Goal: Task Accomplishment & Management: Manage account settings

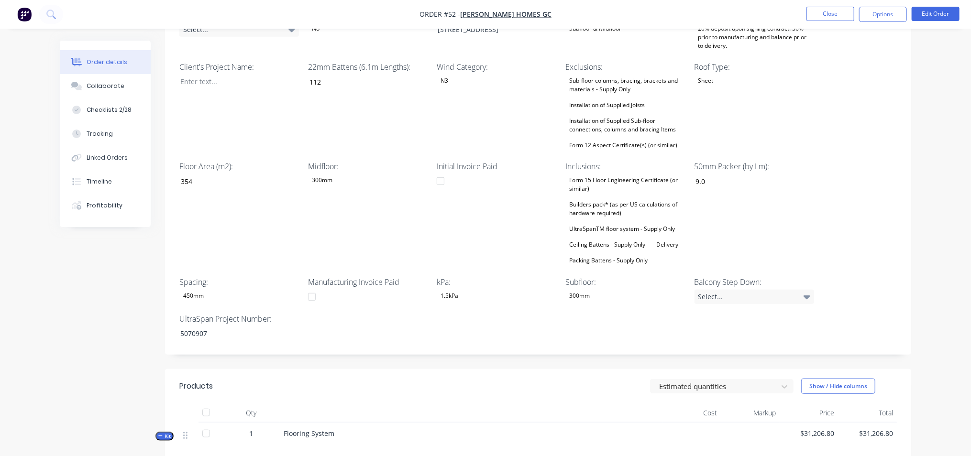
scroll to position [298, 0]
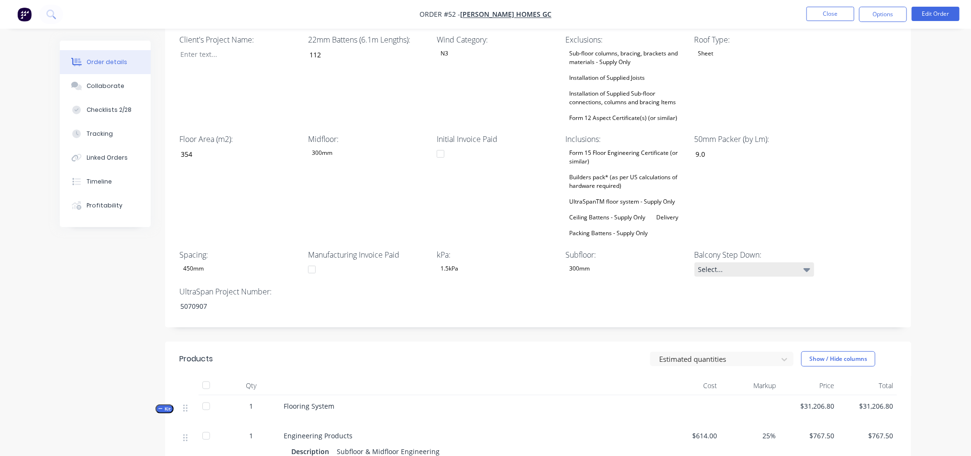
click at [807, 270] on icon at bounding box center [807, 270] width 7 height 4
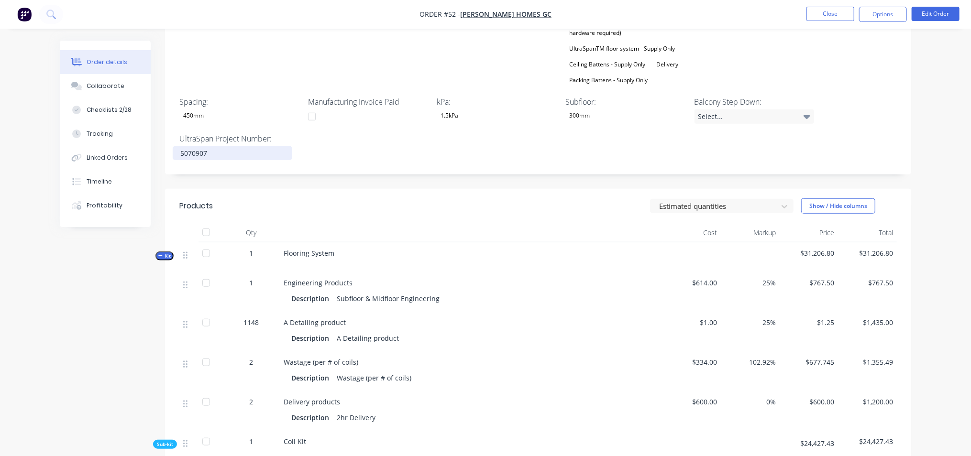
scroll to position [478, 0]
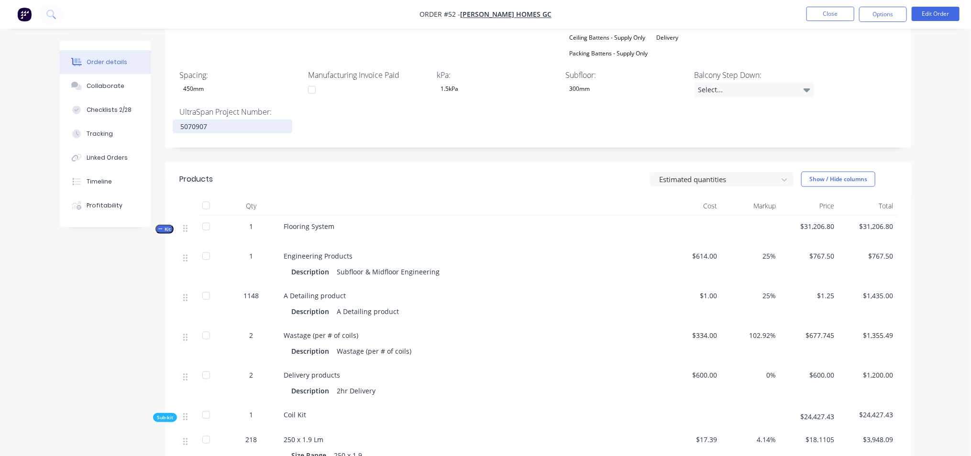
click at [217, 126] on div "5070907" at bounding box center [233, 127] width 120 height 14
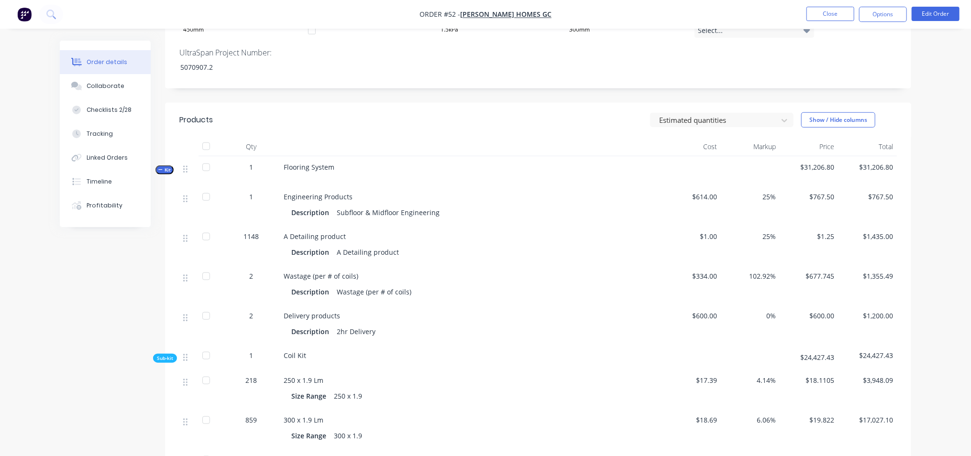
click at [765, 274] on span "102.92%" at bounding box center [750, 276] width 51 height 10
drag, startPoint x: 770, startPoint y: 274, endPoint x: 746, endPoint y: 276, distance: 23.5
click at [746, 276] on span "102.92%" at bounding box center [750, 276] width 51 height 10
click at [806, 315] on span "$600.00" at bounding box center [808, 316] width 51 height 10
click at [762, 271] on span "102.92%" at bounding box center [750, 276] width 51 height 10
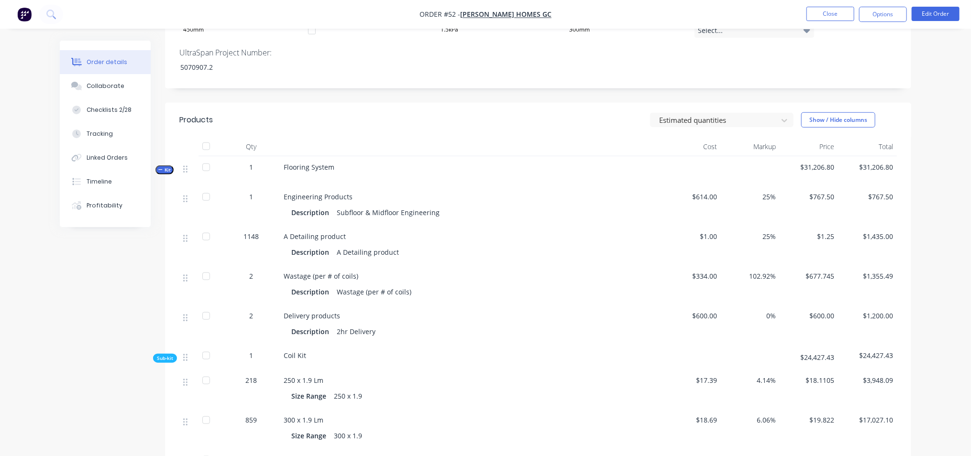
click at [768, 273] on span "102.92%" at bounding box center [750, 276] width 51 height 10
click at [769, 282] on div "102.92%" at bounding box center [750, 285] width 59 height 40
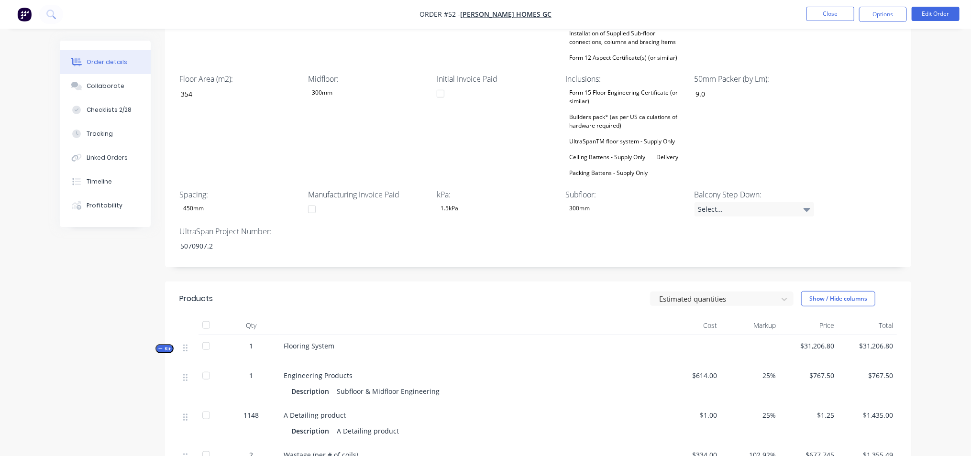
scroll to position [59, 0]
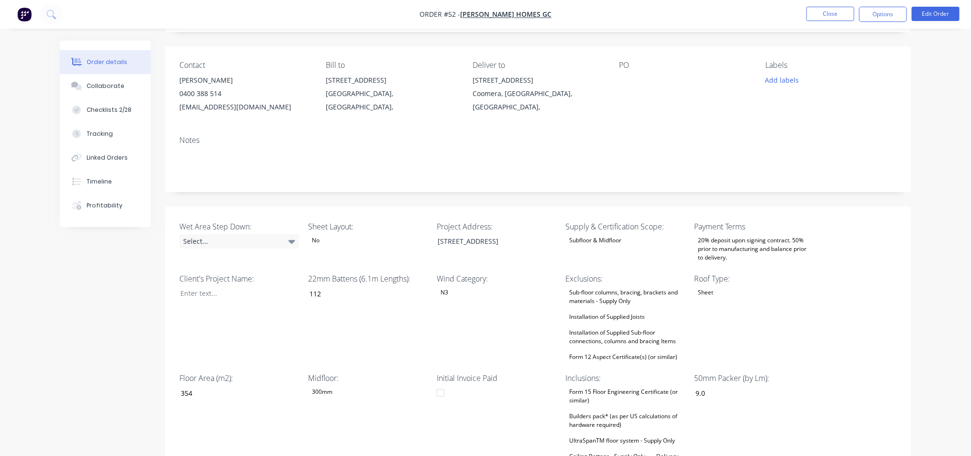
click at [22, 16] on img "button" at bounding box center [24, 14] width 14 height 14
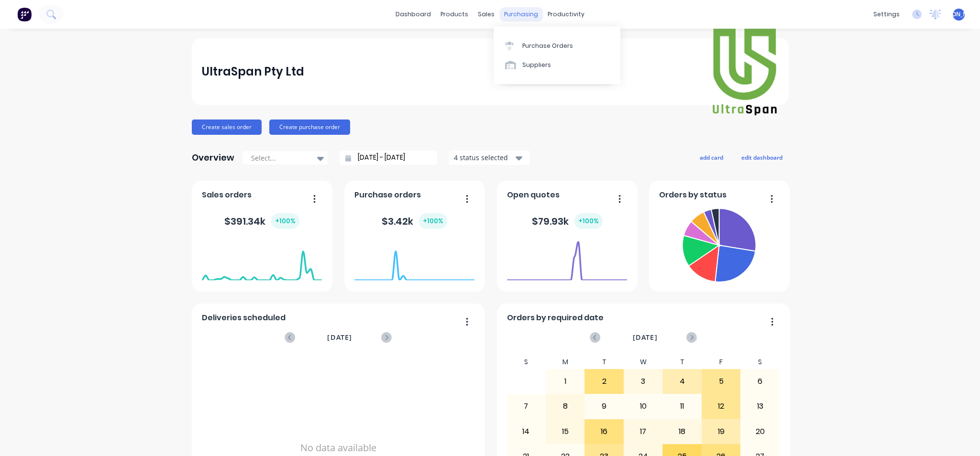
click at [522, 15] on div "purchasing" at bounding box center [521, 14] width 44 height 14
click at [513, 49] on div "Sales Orders" at bounding box center [517, 46] width 39 height 9
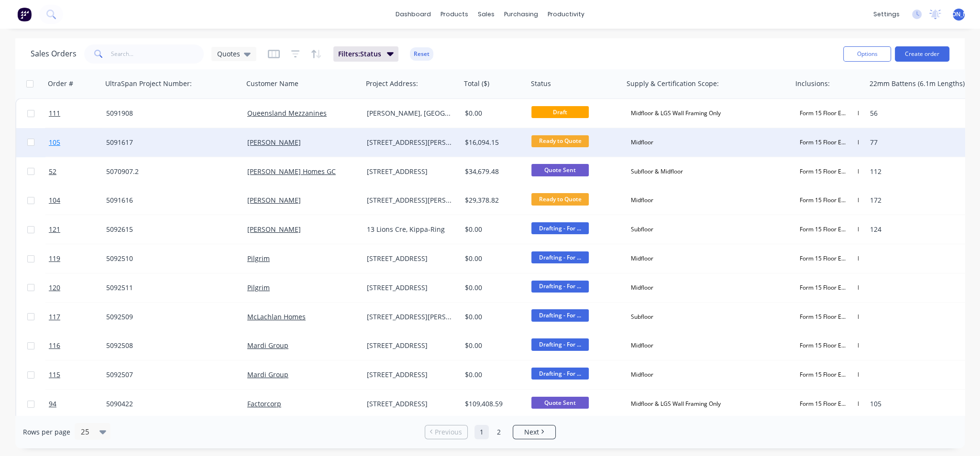
click at [58, 142] on span "105" at bounding box center [54, 143] width 11 height 10
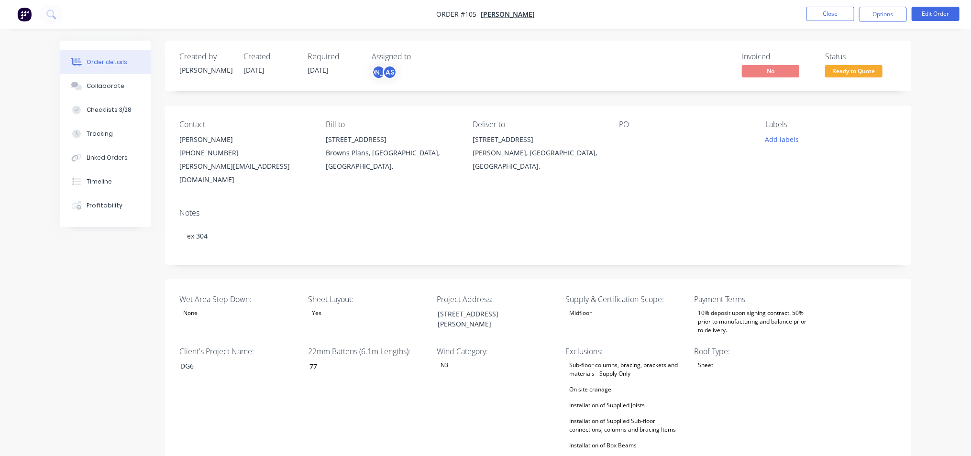
click at [30, 14] on img "button" at bounding box center [24, 14] width 14 height 14
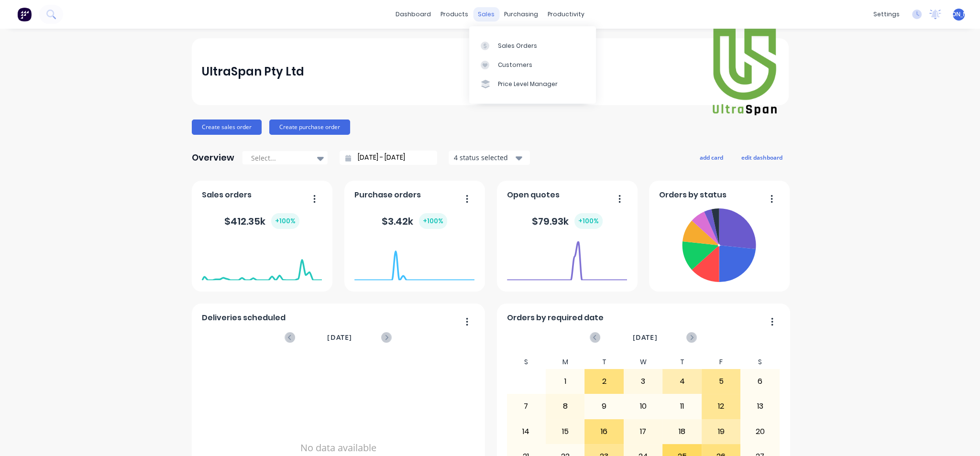
click at [480, 12] on div "sales" at bounding box center [486, 14] width 26 height 14
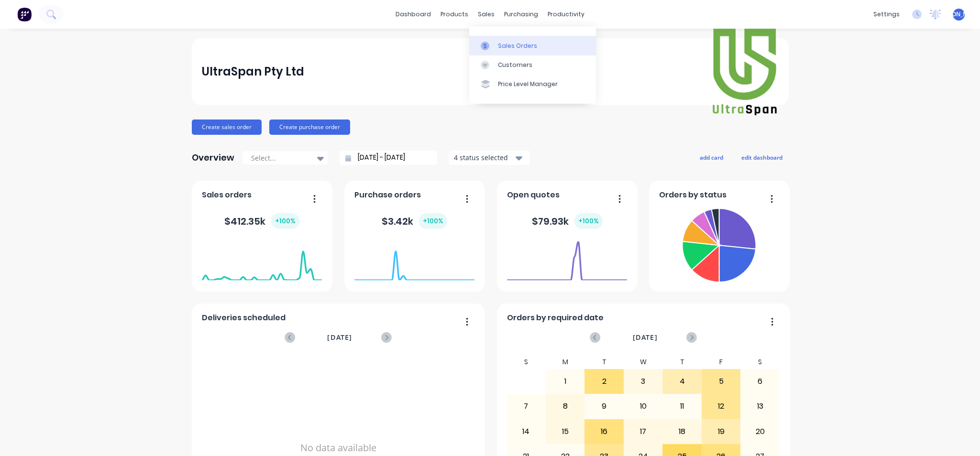
click at [516, 44] on div "Sales Orders" at bounding box center [517, 46] width 39 height 9
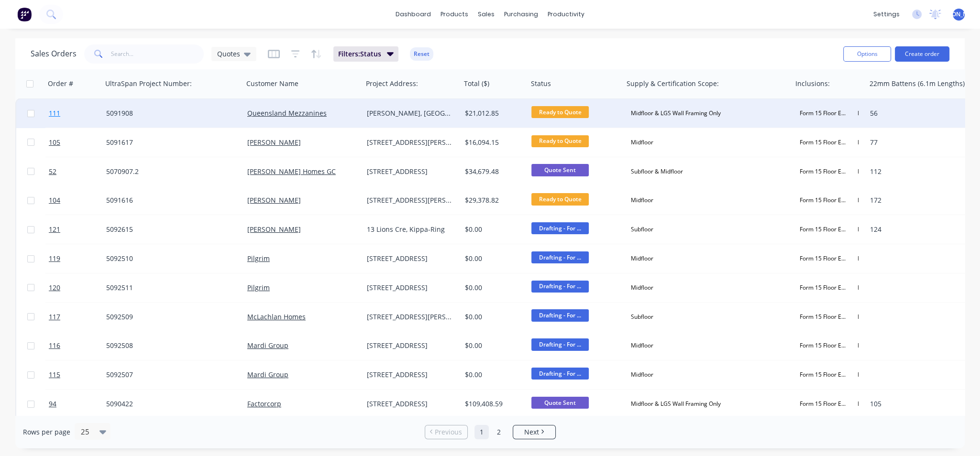
click at [56, 111] on span "111" at bounding box center [54, 114] width 11 height 10
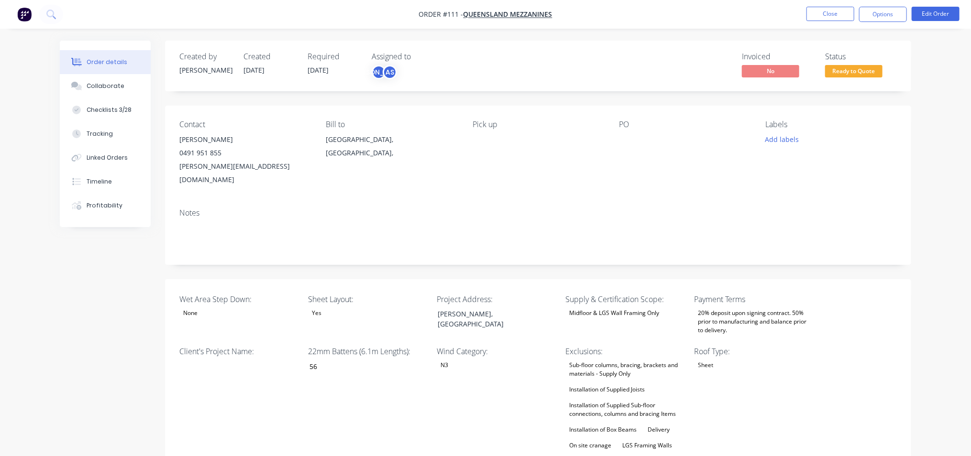
drag, startPoint x: 228, startPoint y: 378, endPoint x: 236, endPoint y: 322, distance: 57.1
click at [227, 378] on div "Client's Project Name:" at bounding box center [239, 430] width 120 height 169
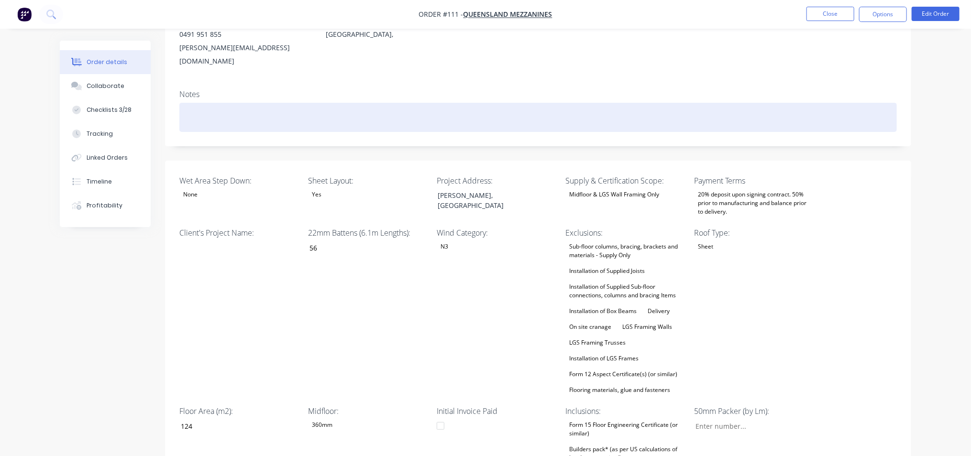
scroll to position [120, 0]
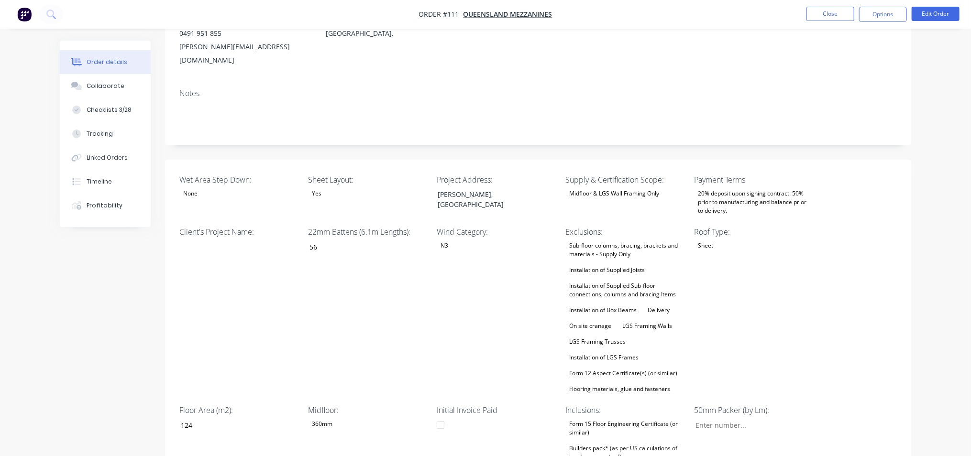
click at [600, 283] on div "Installation of Supplied Sub-floor connections, columns and bracing Items" at bounding box center [626, 290] width 120 height 21
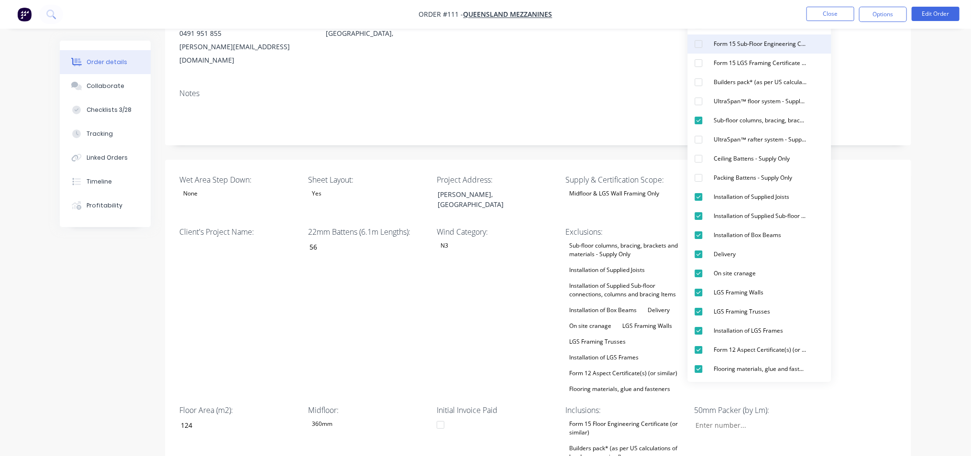
click at [701, 45] on div "button" at bounding box center [698, 43] width 19 height 19
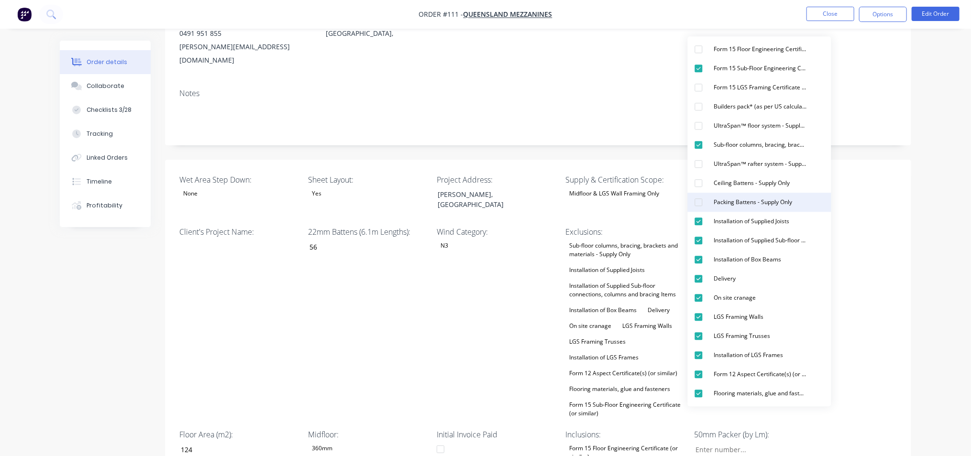
click at [698, 207] on div "button" at bounding box center [698, 202] width 19 height 19
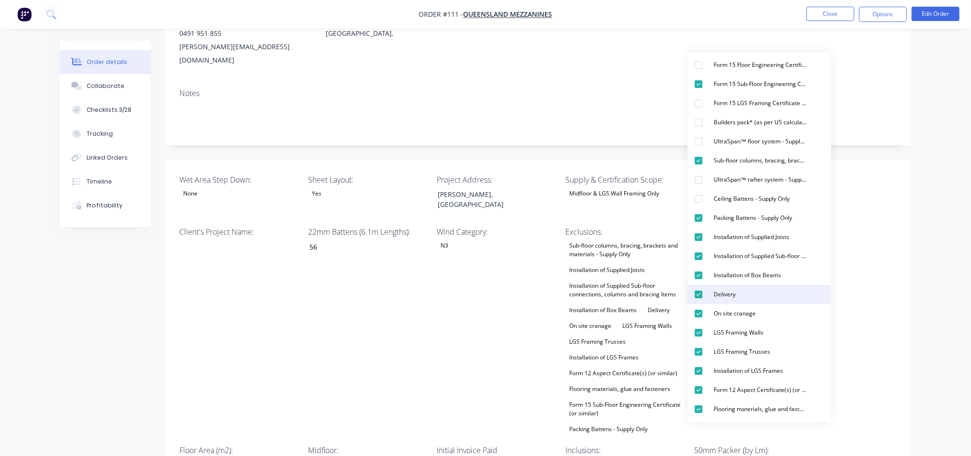
click at [700, 293] on div "button" at bounding box center [698, 294] width 19 height 19
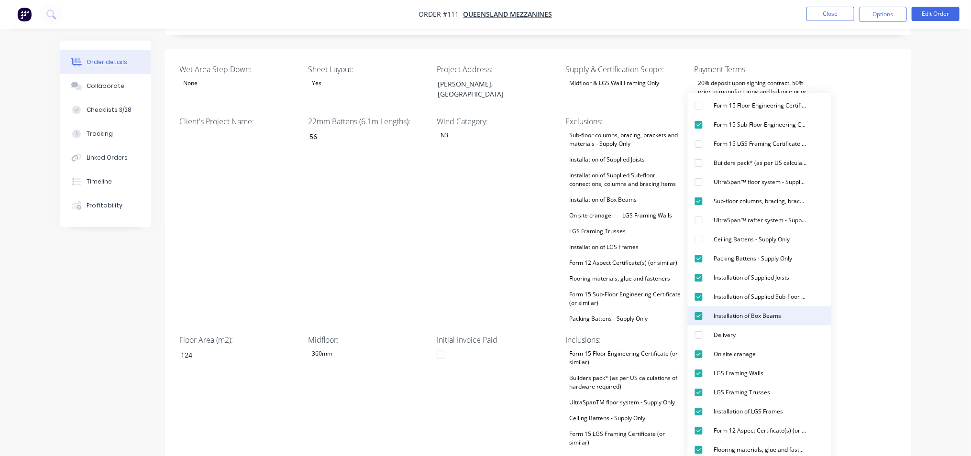
scroll to position [239, 0]
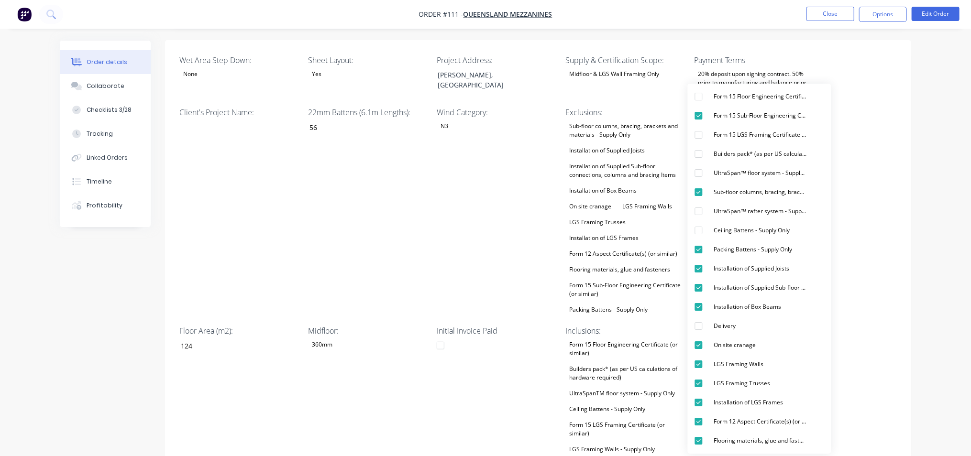
click at [473, 216] on div "Wind Category: N3" at bounding box center [497, 211] width 120 height 209
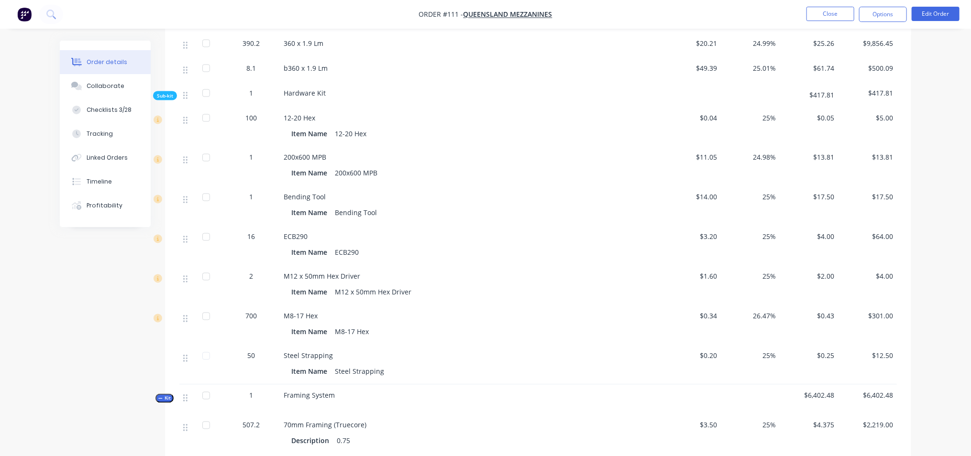
scroll to position [1076, 0]
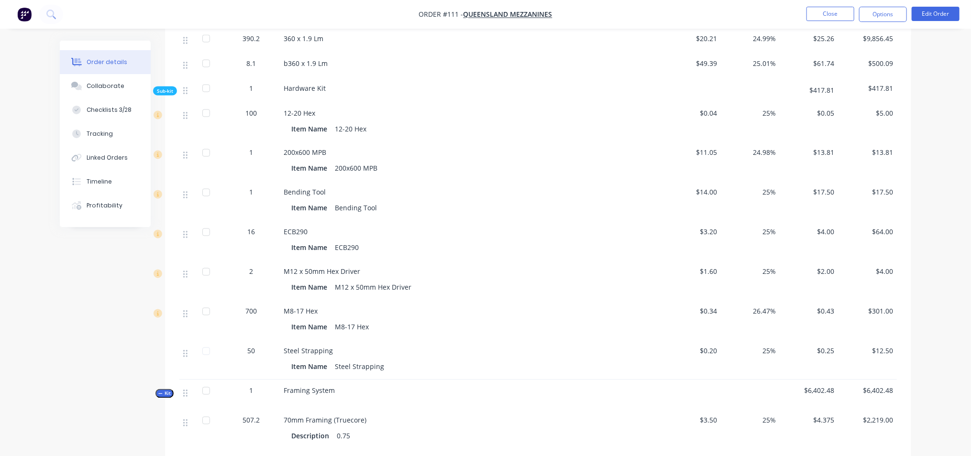
click at [356, 360] on div "Steel Strapping" at bounding box center [359, 367] width 57 height 14
click at [344, 360] on div "Steel Strapping" at bounding box center [359, 367] width 57 height 14
click at [363, 360] on div "Steel Strapping" at bounding box center [359, 367] width 57 height 14
click at [376, 360] on div "Steel Strapping" at bounding box center [359, 367] width 57 height 14
click at [387, 360] on div "Item Name Steel Strapping" at bounding box center [471, 367] width 360 height 14
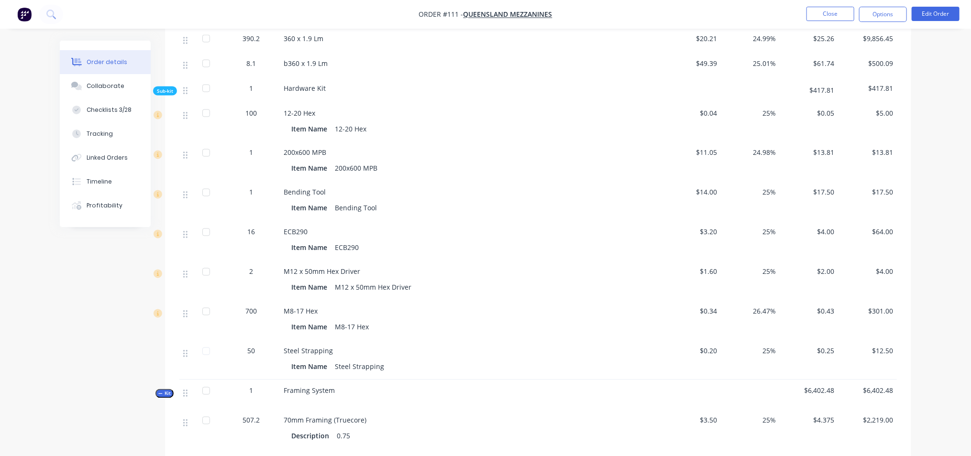
click at [370, 360] on div "Steel Strapping" at bounding box center [359, 367] width 57 height 14
click at [343, 360] on div "Steel Strapping" at bounding box center [359, 367] width 57 height 14
click at [364, 360] on div "Steel Strapping" at bounding box center [359, 367] width 57 height 14
click at [388, 360] on div "Item Name Steel Strapping" at bounding box center [471, 367] width 360 height 14
click at [364, 360] on div "Steel Strapping" at bounding box center [359, 367] width 57 height 14
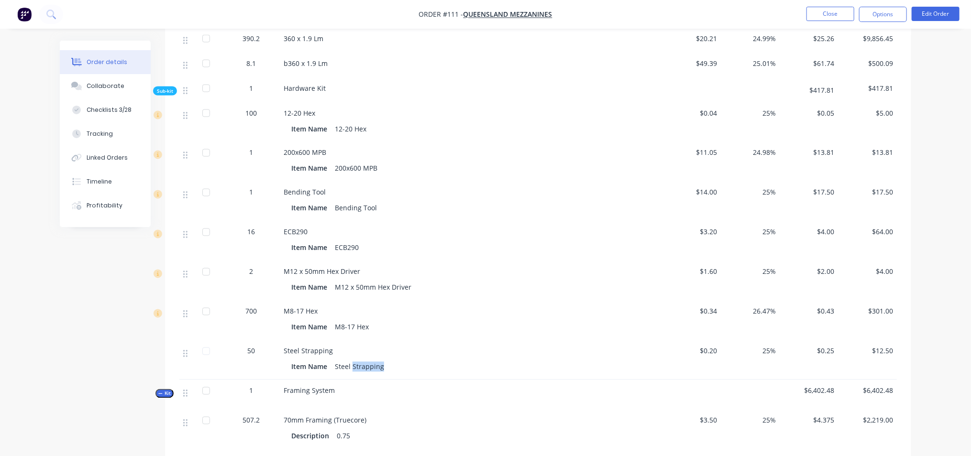
click at [364, 360] on div "Steel Strapping" at bounding box center [359, 367] width 57 height 14
click at [342, 360] on div "Steel Strapping" at bounding box center [359, 367] width 57 height 14
click at [364, 360] on div "Steel Strapping" at bounding box center [359, 367] width 57 height 14
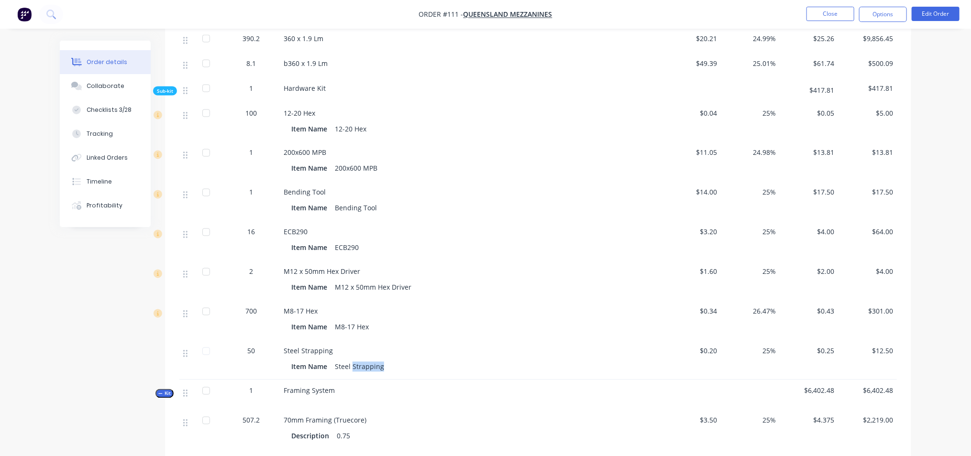
click at [386, 360] on div "Item Name Steel Strapping" at bounding box center [471, 367] width 360 height 14
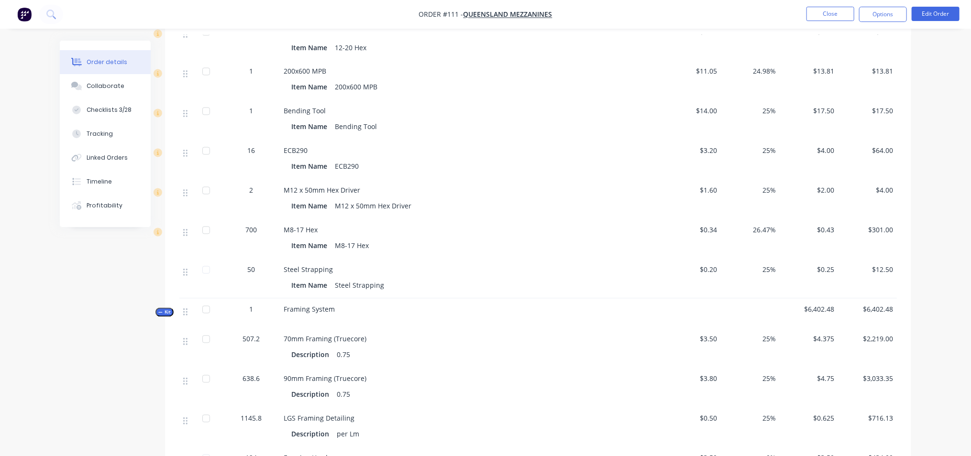
scroll to position [1196, 0]
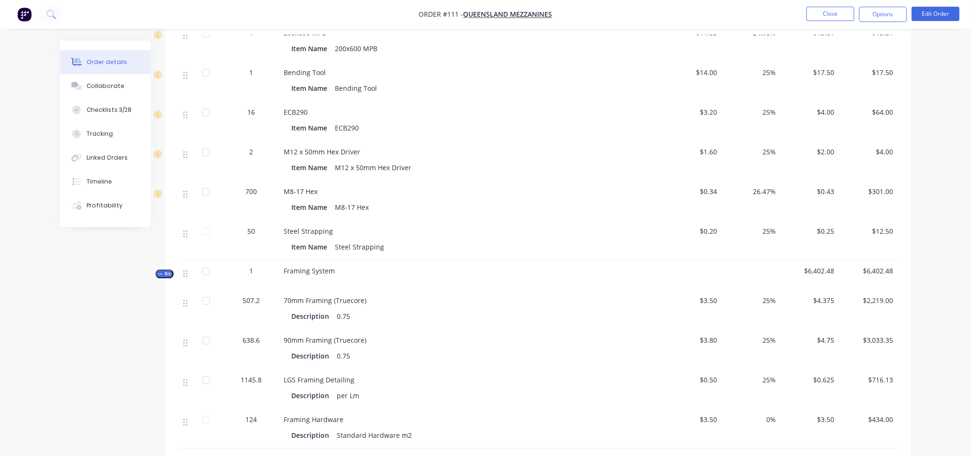
click at [330, 389] on div "Description" at bounding box center [312, 396] width 42 height 14
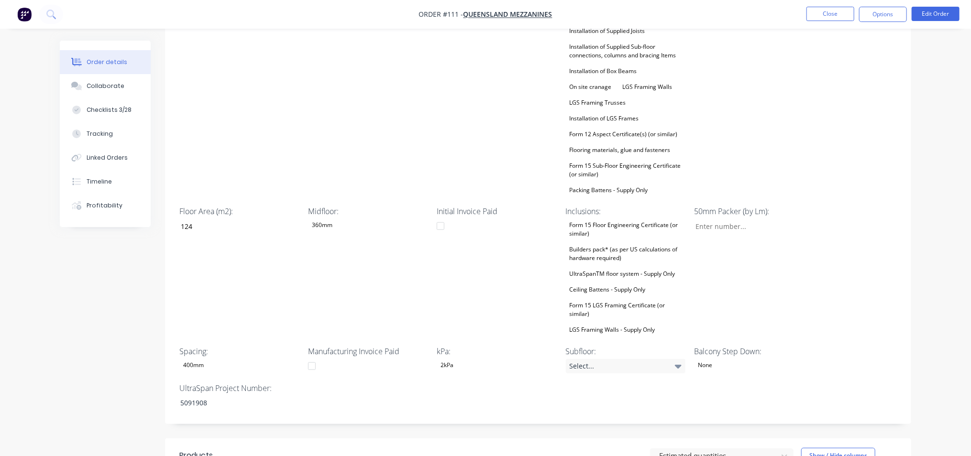
scroll to position [59, 0]
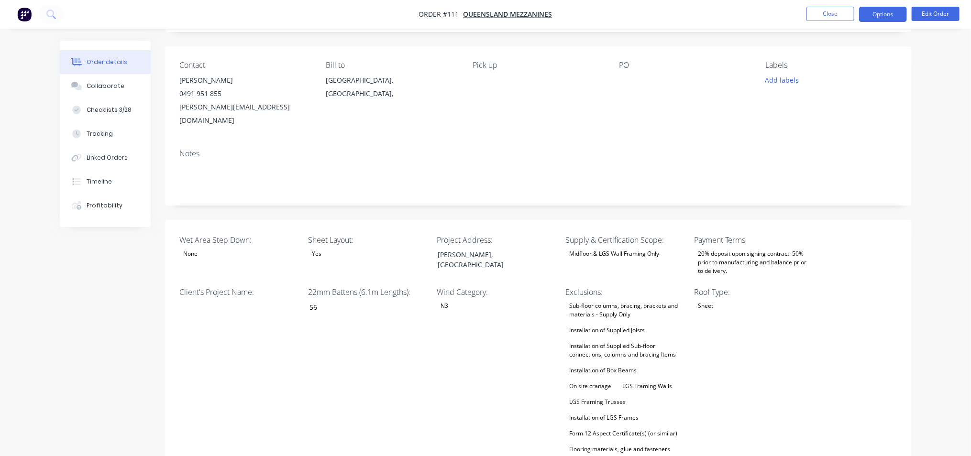
click at [886, 15] on button "Options" at bounding box center [883, 14] width 48 height 15
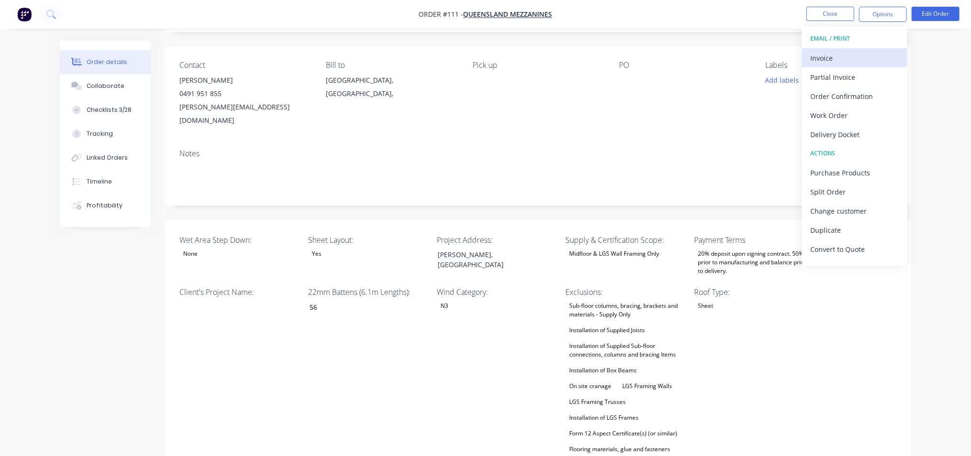
click at [861, 59] on div "Invoice" at bounding box center [854, 58] width 88 height 14
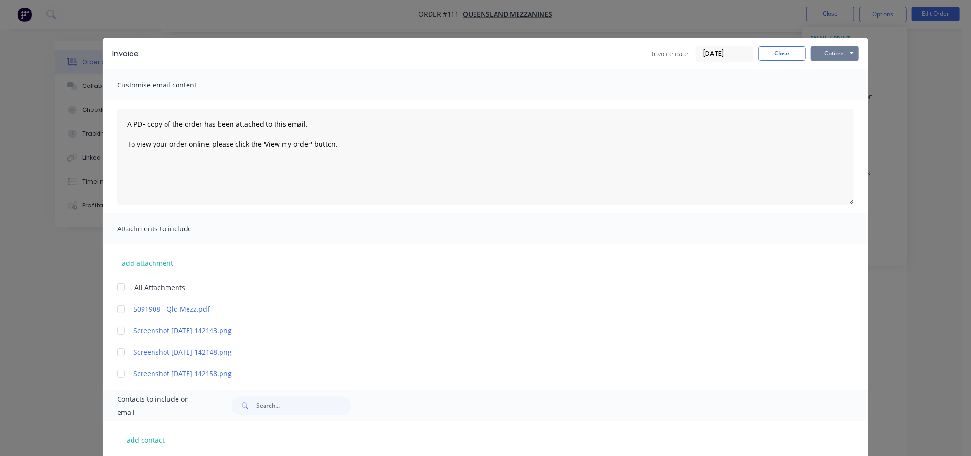
click at [834, 52] on button "Options" at bounding box center [835, 53] width 48 height 14
click at [838, 74] on button "Preview" at bounding box center [841, 71] width 61 height 16
click at [783, 51] on button "Close" at bounding box center [782, 53] width 48 height 14
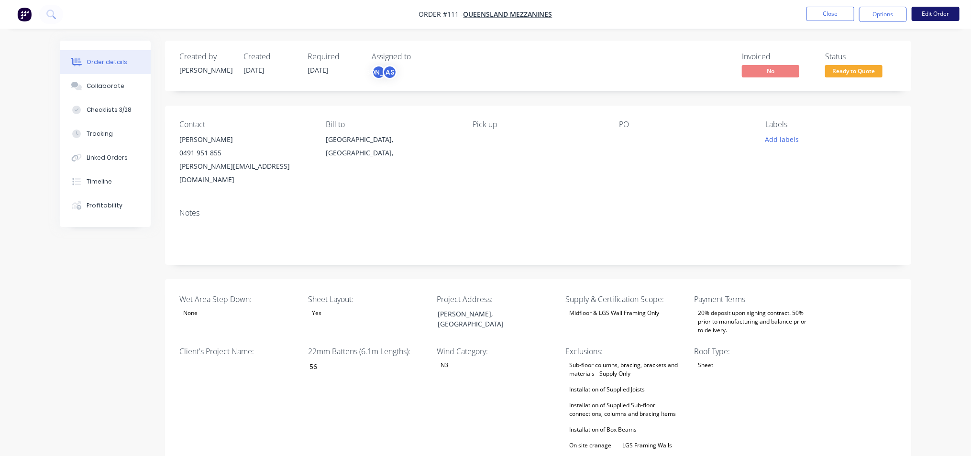
click at [939, 12] on button "Edit Order" at bounding box center [936, 14] width 48 height 14
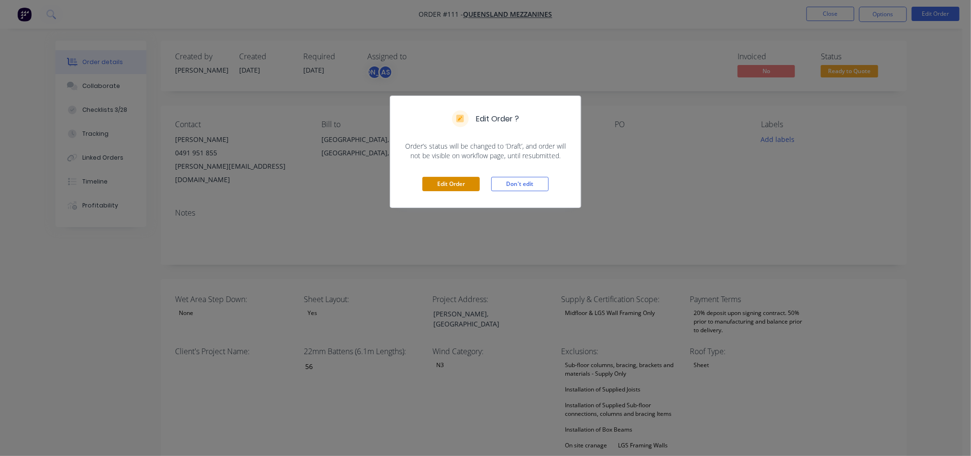
click at [448, 183] on button "Edit Order" at bounding box center [450, 184] width 57 height 14
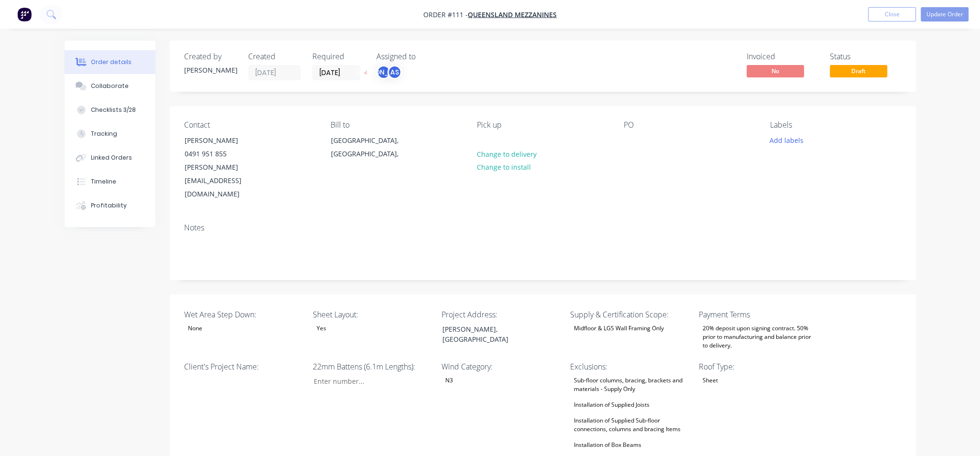
type input "56"
type input "124"
click at [869, 72] on span "Draft" at bounding box center [853, 71] width 57 height 12
click at [945, 13] on button "Update Order" at bounding box center [936, 14] width 48 height 14
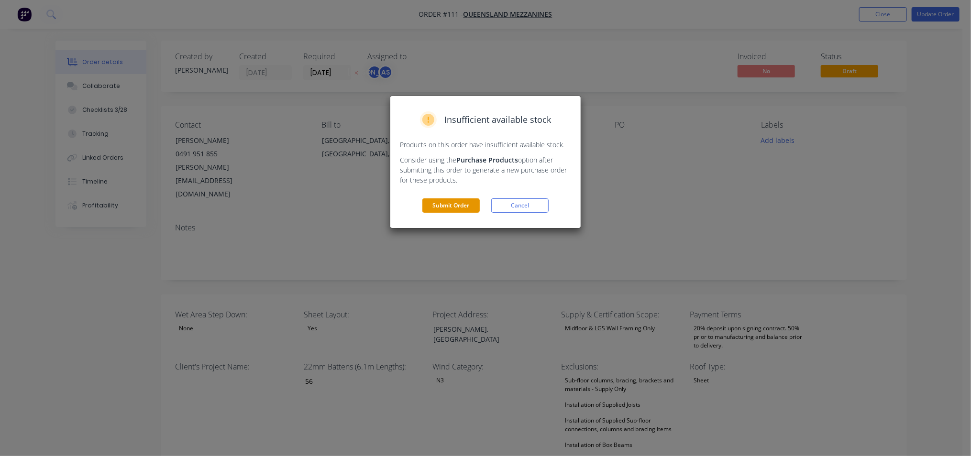
click at [461, 204] on button "Submit Order" at bounding box center [450, 205] width 57 height 14
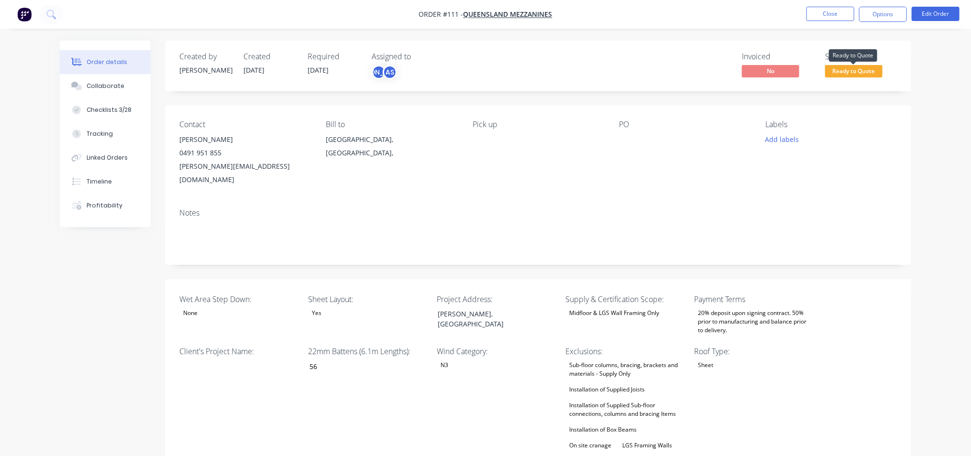
click at [859, 71] on span "Ready to Quote" at bounding box center [853, 71] width 57 height 12
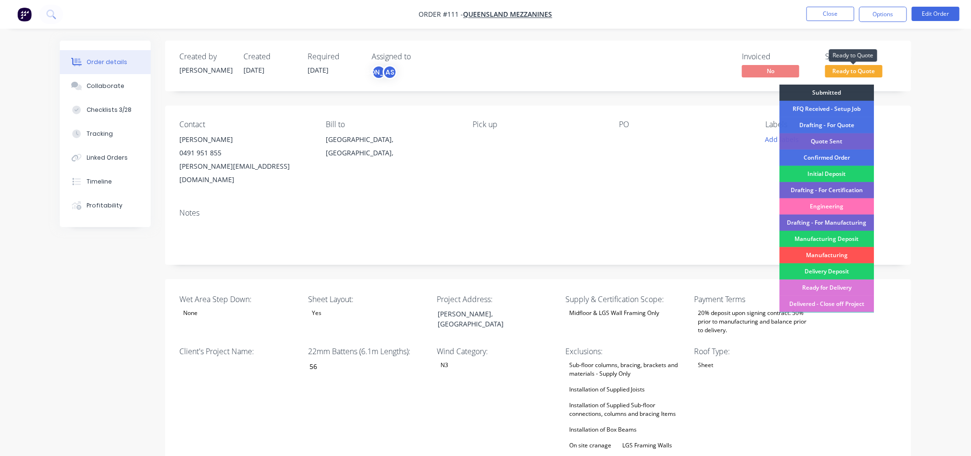
click at [859, 71] on span "Ready to Quote" at bounding box center [853, 71] width 57 height 12
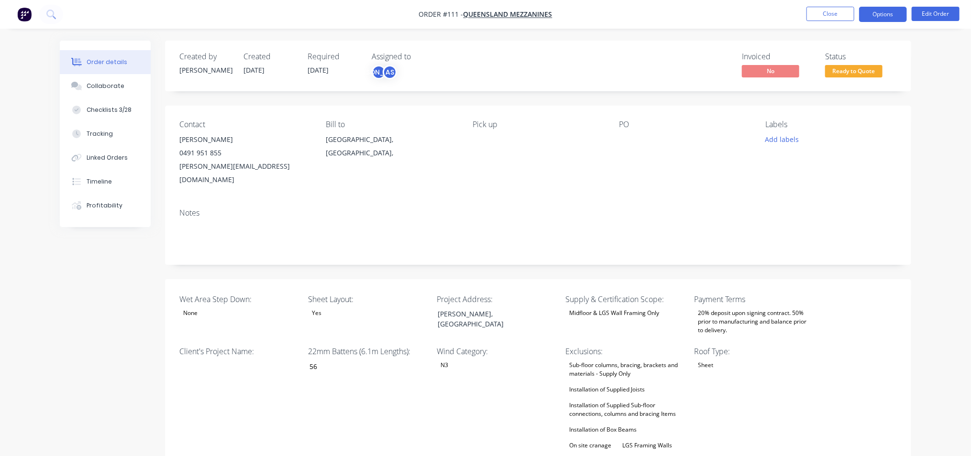
click at [890, 13] on button "Options" at bounding box center [883, 14] width 48 height 15
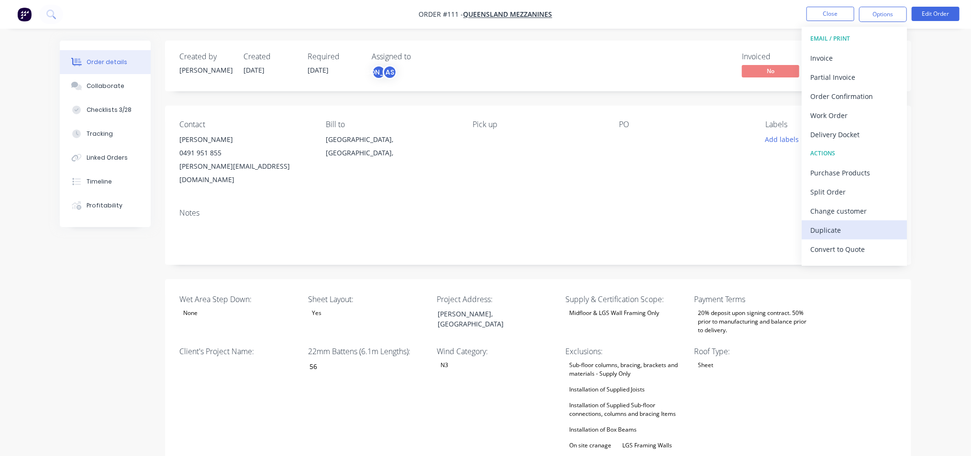
drag, startPoint x: 856, startPoint y: 252, endPoint x: 881, endPoint y: 234, distance: 29.9
click at [881, 234] on div "EMAIL / PRINT Invoice Partial Invoice Order Confirmation Work Order Delivery Do…" at bounding box center [854, 146] width 105 height 239
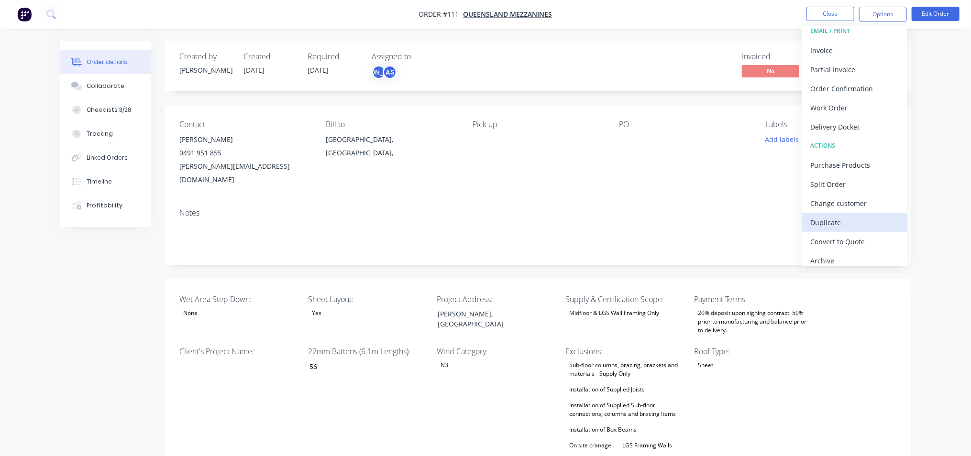
scroll to position [14, 0]
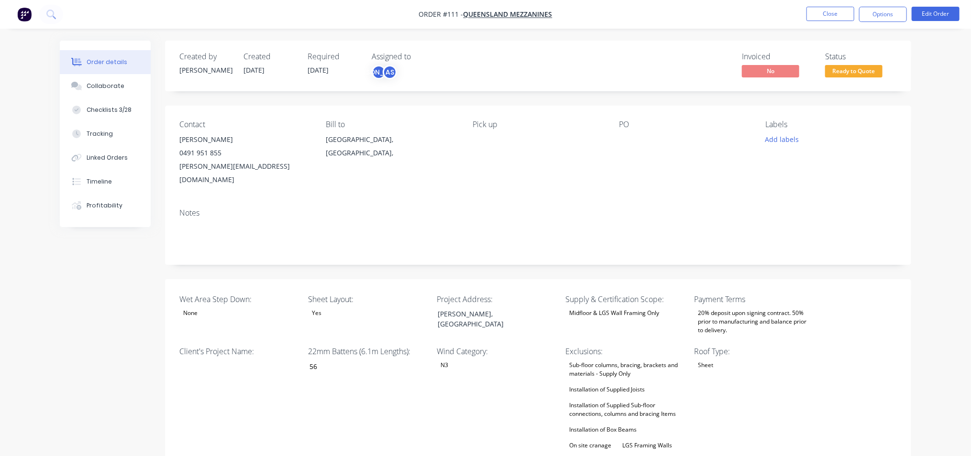
click at [880, 16] on button "Options" at bounding box center [883, 14] width 48 height 15
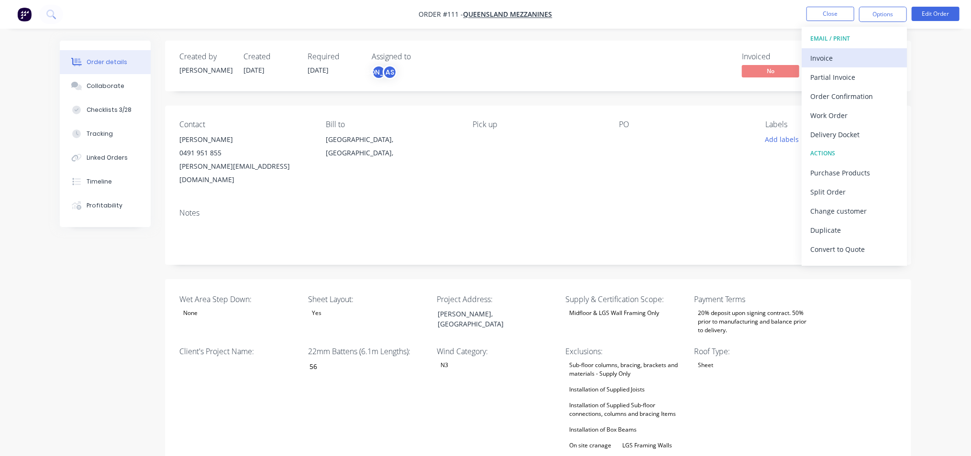
click at [854, 60] on div "Invoice" at bounding box center [854, 58] width 88 height 14
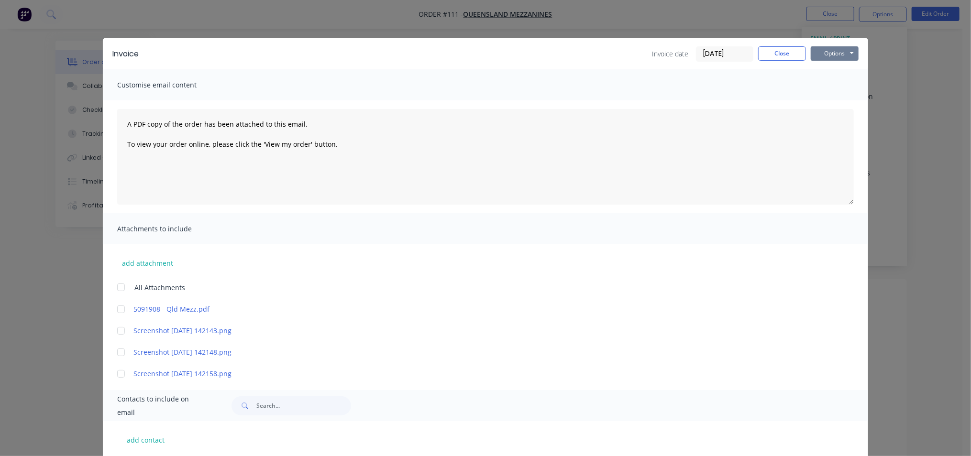
click at [829, 54] on button "Options" at bounding box center [835, 53] width 48 height 14
click at [832, 71] on button "Preview" at bounding box center [841, 71] width 61 height 16
click at [781, 54] on button "Close" at bounding box center [782, 53] width 48 height 14
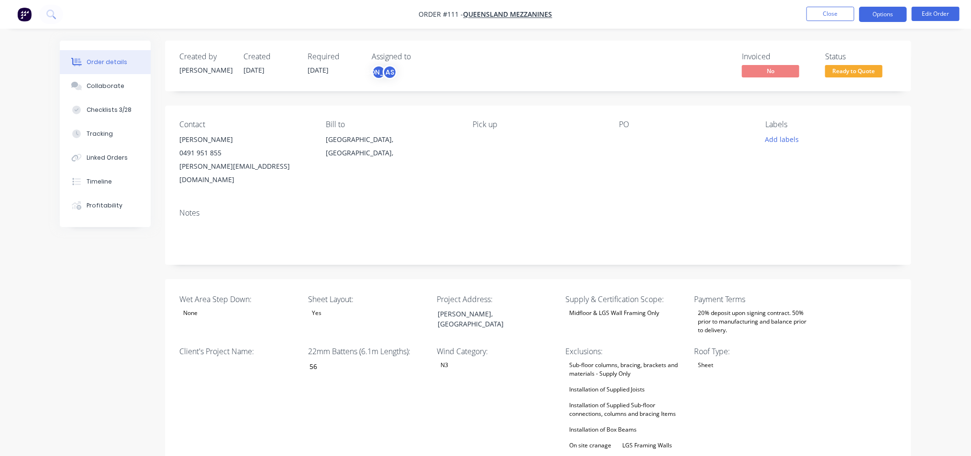
click at [895, 13] on button "Options" at bounding box center [883, 14] width 48 height 15
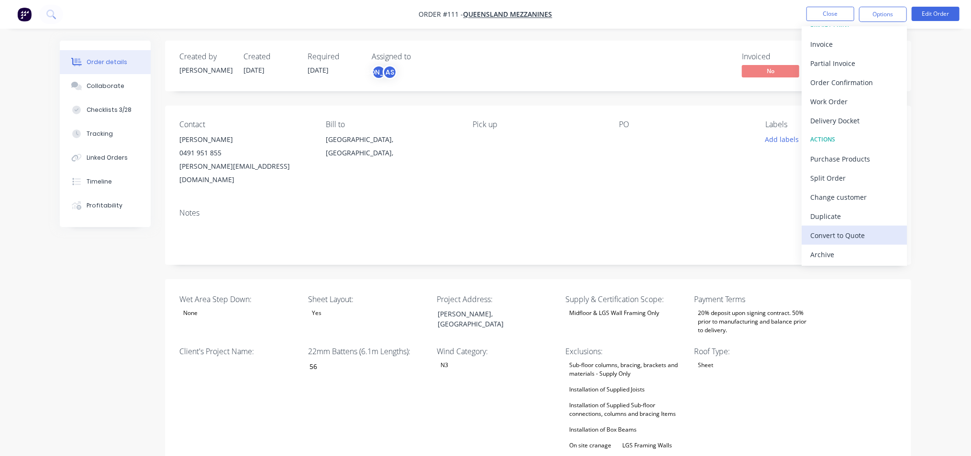
click at [851, 235] on div "Convert to Quote" at bounding box center [854, 236] width 88 height 14
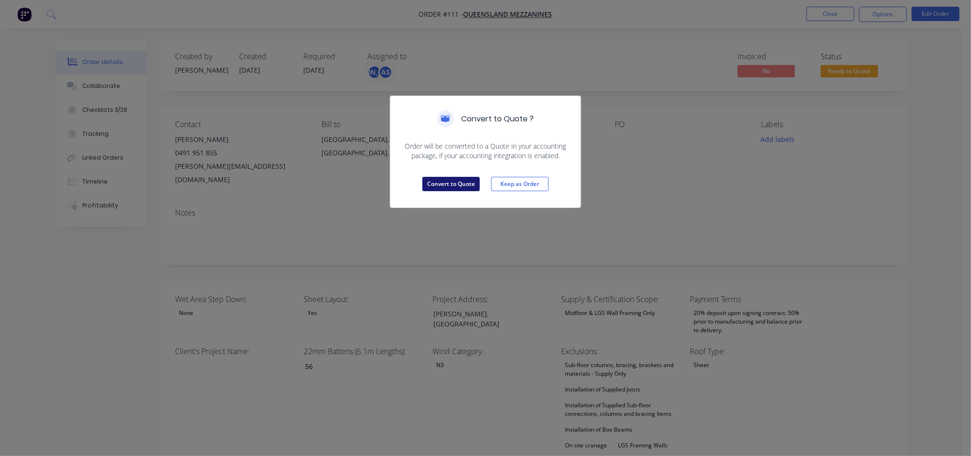
click at [432, 183] on button "Convert to Quote" at bounding box center [450, 184] width 57 height 14
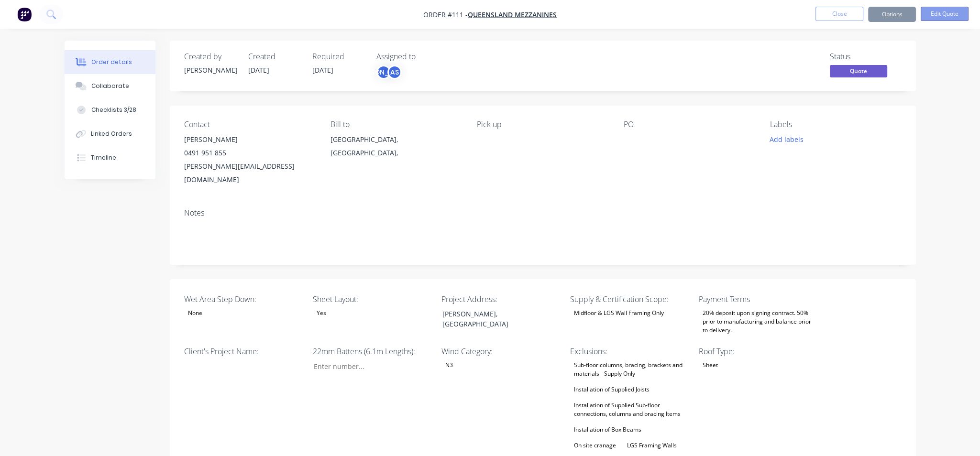
type input "56"
type input "124"
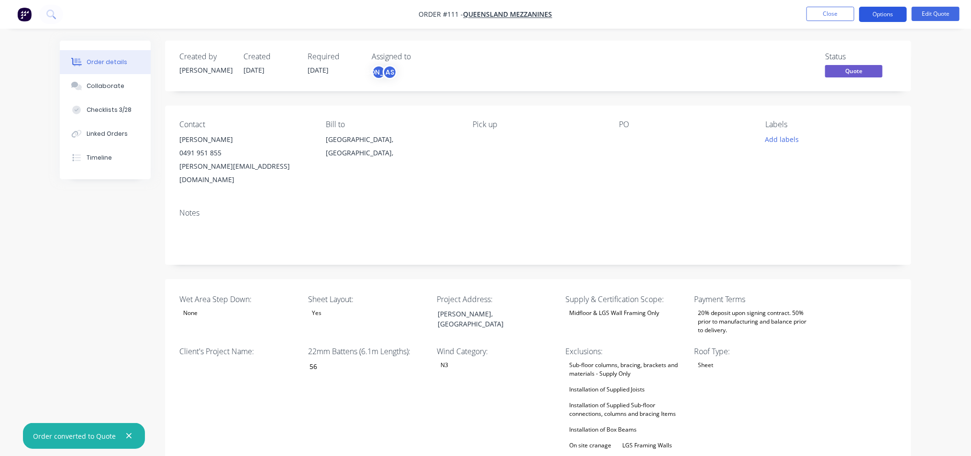
click at [884, 13] on button "Options" at bounding box center [883, 14] width 48 height 15
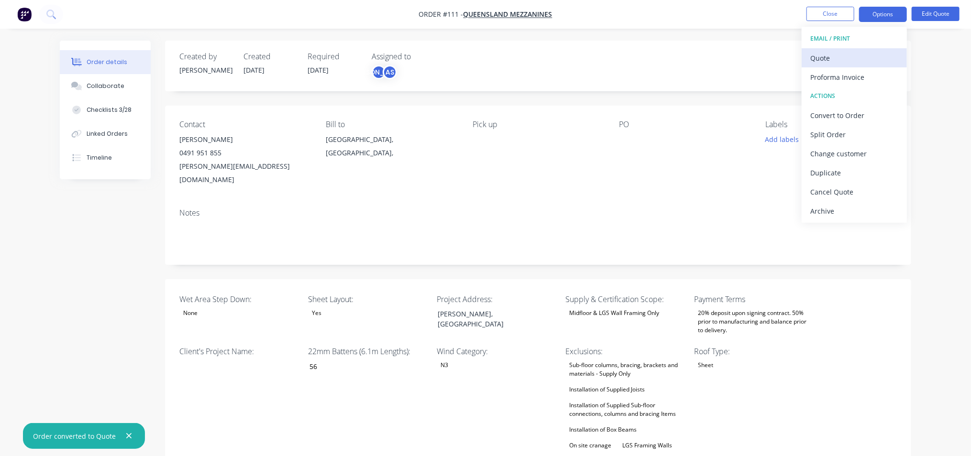
click at [867, 61] on div "Quote" at bounding box center [854, 58] width 88 height 14
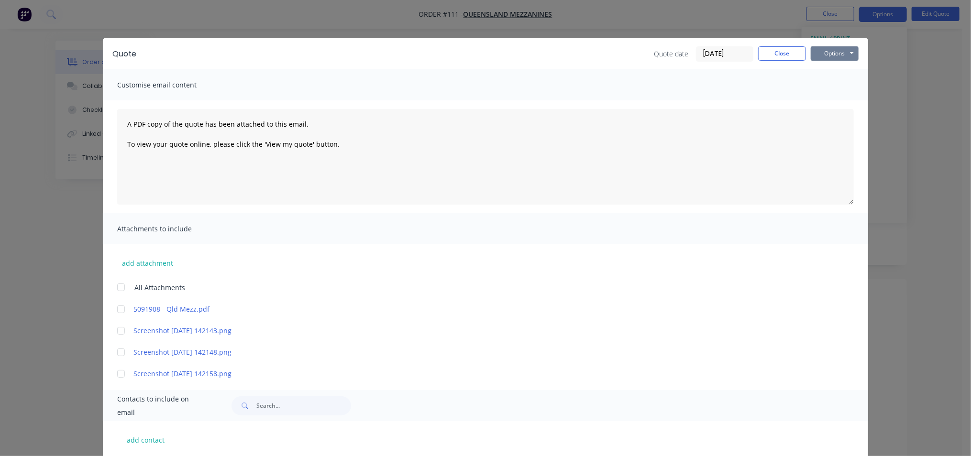
click at [832, 53] on button "Options" at bounding box center [835, 53] width 48 height 14
click at [832, 70] on button "Preview" at bounding box center [841, 71] width 61 height 16
click at [825, 53] on button "Options" at bounding box center [835, 53] width 48 height 14
click at [827, 84] on button "Print" at bounding box center [841, 86] width 61 height 16
click at [795, 53] on button "Close" at bounding box center [782, 53] width 48 height 14
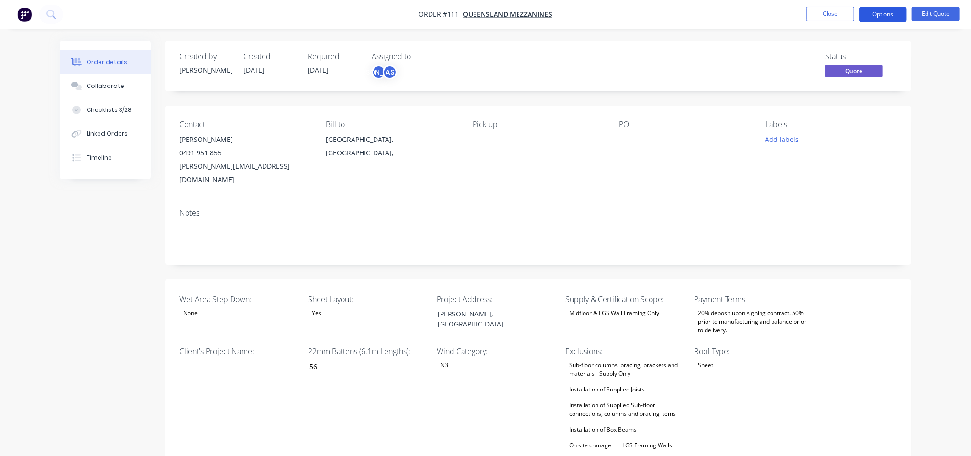
click at [892, 15] on button "Options" at bounding box center [883, 14] width 48 height 15
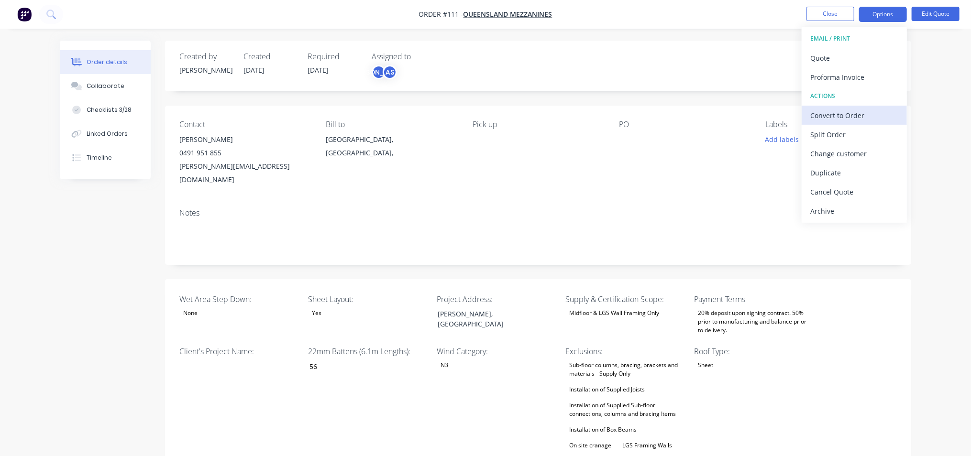
click at [859, 115] on div "Convert to Order" at bounding box center [854, 116] width 88 height 14
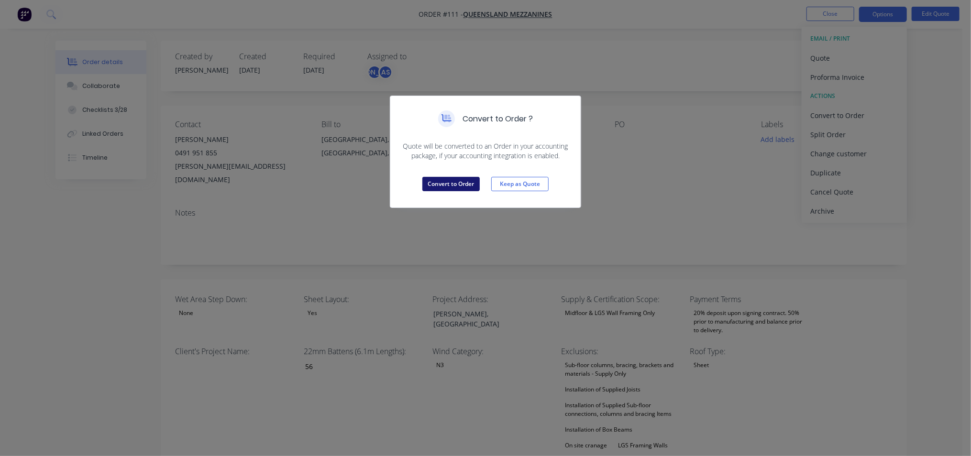
click at [463, 184] on button "Convert to Order" at bounding box center [450, 184] width 57 height 14
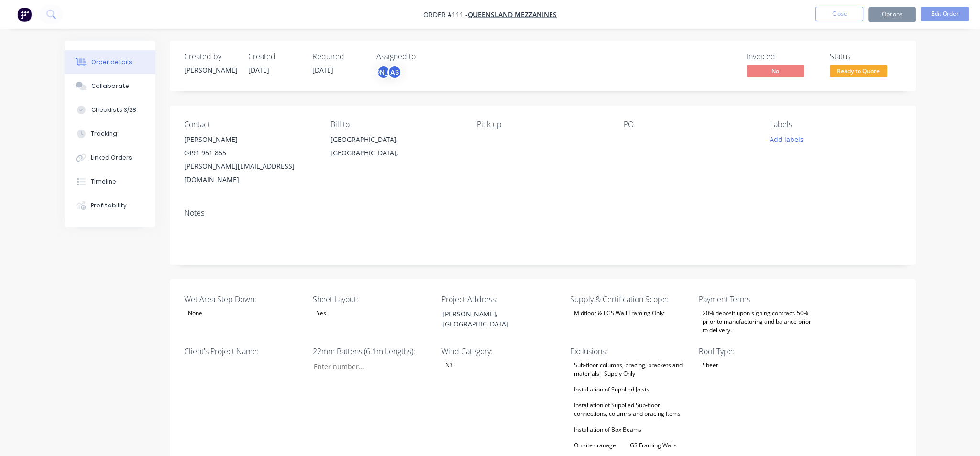
type input "56"
type input "124"
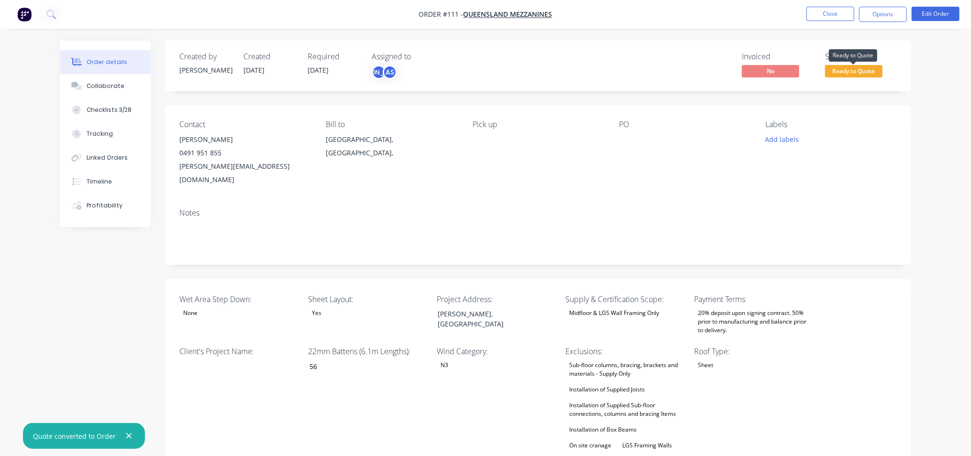
click at [842, 70] on span "Ready to Quote" at bounding box center [853, 71] width 57 height 12
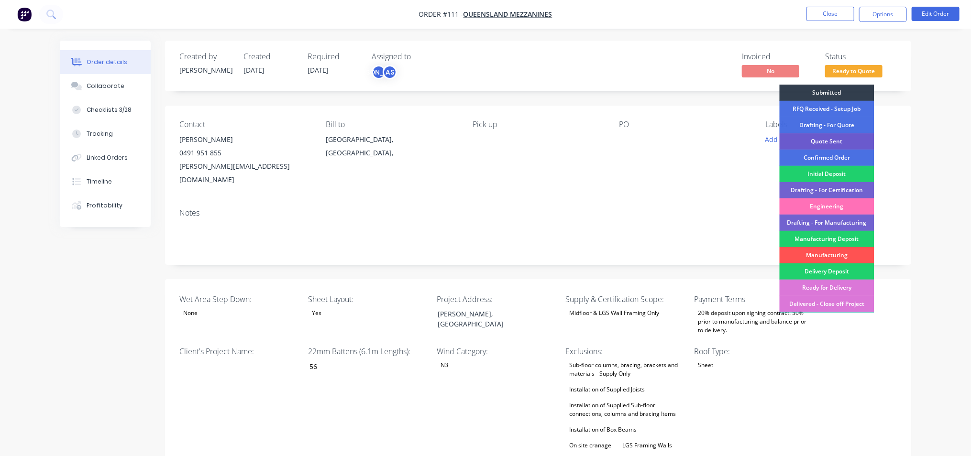
click at [840, 141] on div "Quote Sent" at bounding box center [827, 141] width 95 height 16
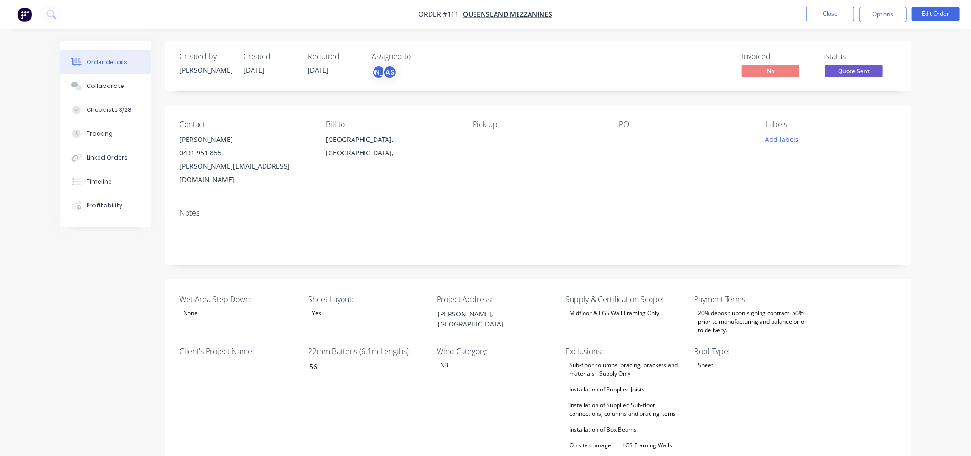
click at [825, 13] on button "Close" at bounding box center [830, 14] width 48 height 14
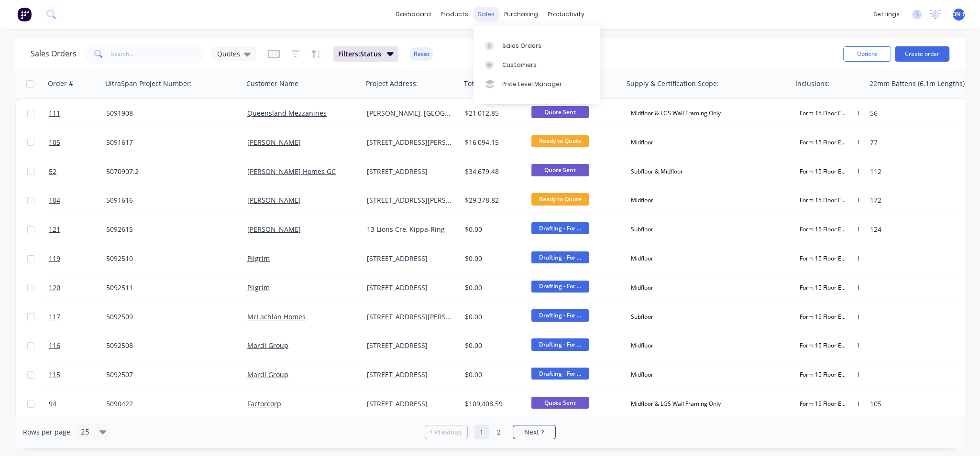
click at [486, 14] on div "sales" at bounding box center [486, 14] width 26 height 14
click at [517, 46] on div "Sales Orders" at bounding box center [521, 46] width 39 height 9
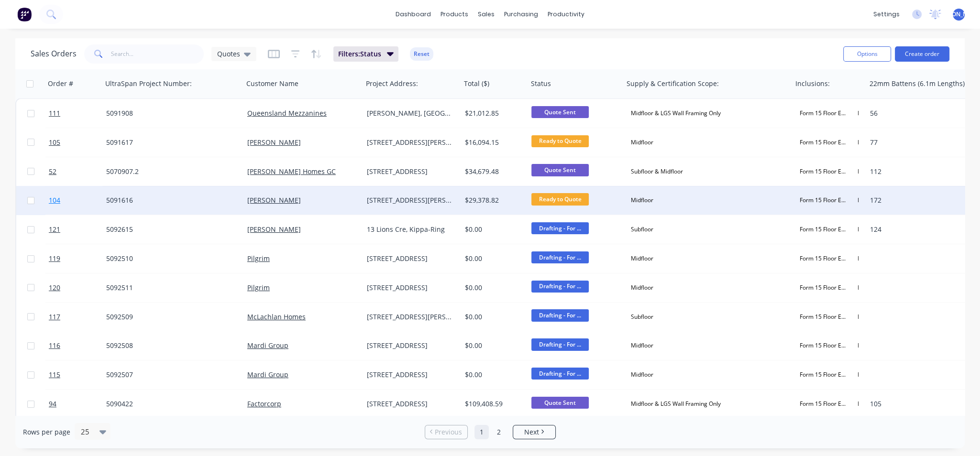
click at [52, 199] on span "104" at bounding box center [54, 201] width 11 height 10
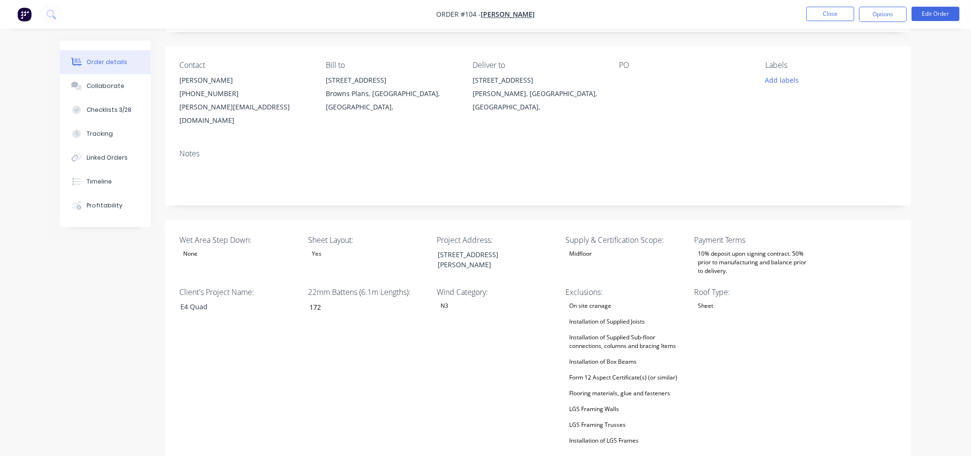
scroll to position [120, 0]
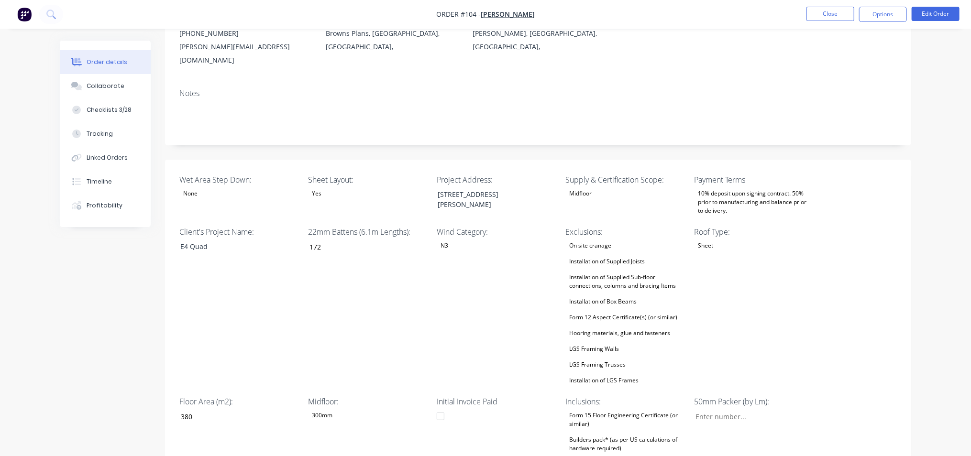
click at [596, 275] on div "Installation of Supplied Sub-floor connections, columns and bracing Items" at bounding box center [626, 281] width 120 height 21
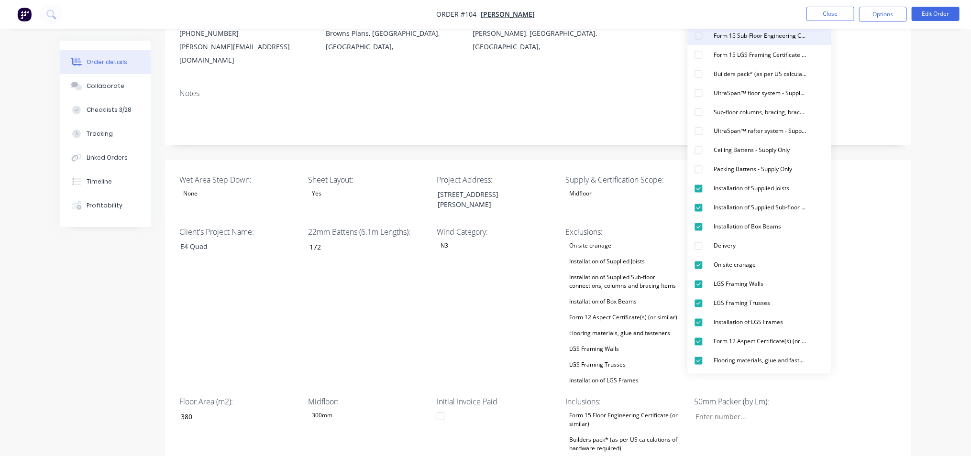
click at [765, 35] on div "Form 15 Sub-Floor Engineering Certificate (or similar)" at bounding box center [760, 36] width 100 height 12
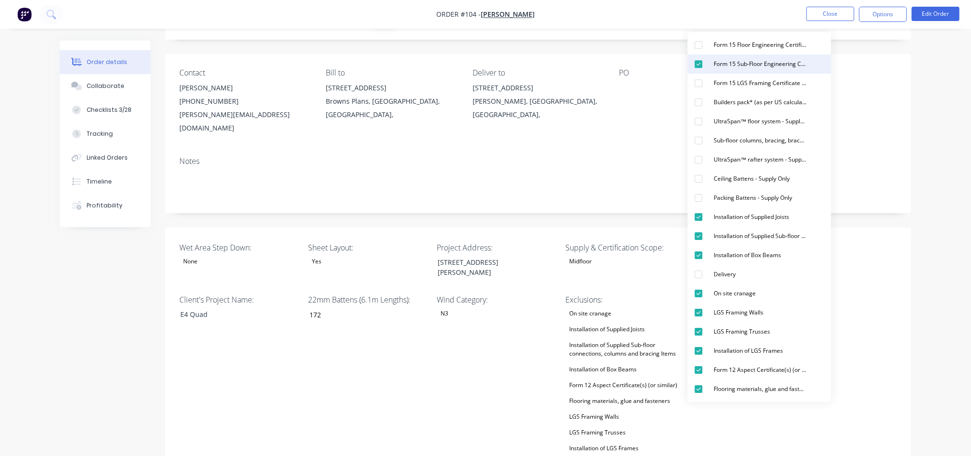
scroll to position [0, 0]
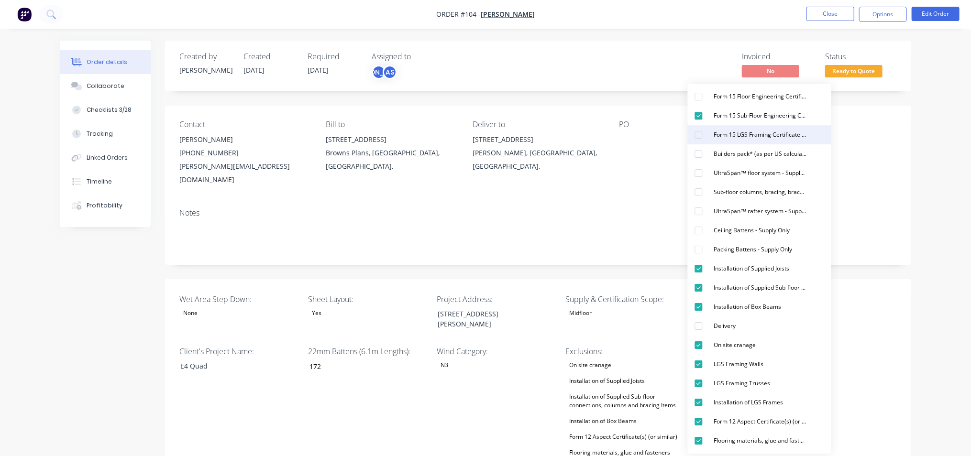
click at [700, 137] on div "button" at bounding box center [698, 134] width 19 height 19
click at [701, 195] on div "button" at bounding box center [698, 192] width 19 height 19
click at [696, 251] on div "button" at bounding box center [698, 249] width 19 height 19
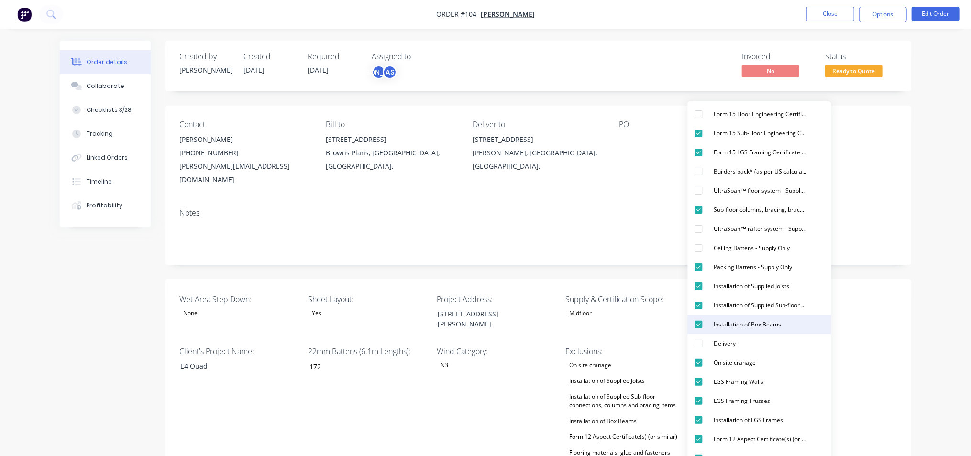
scroll to position [59, 0]
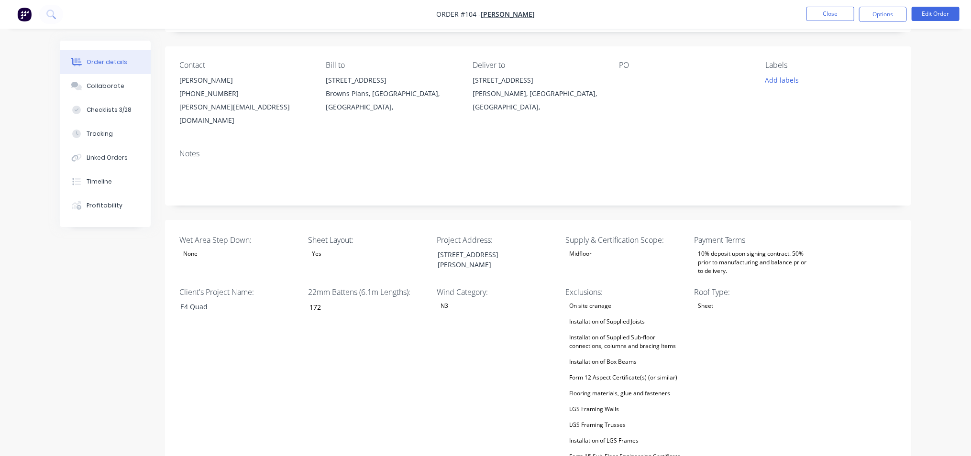
click at [526, 367] on div "Wind Category: N3" at bounding box center [497, 411] width 120 height 250
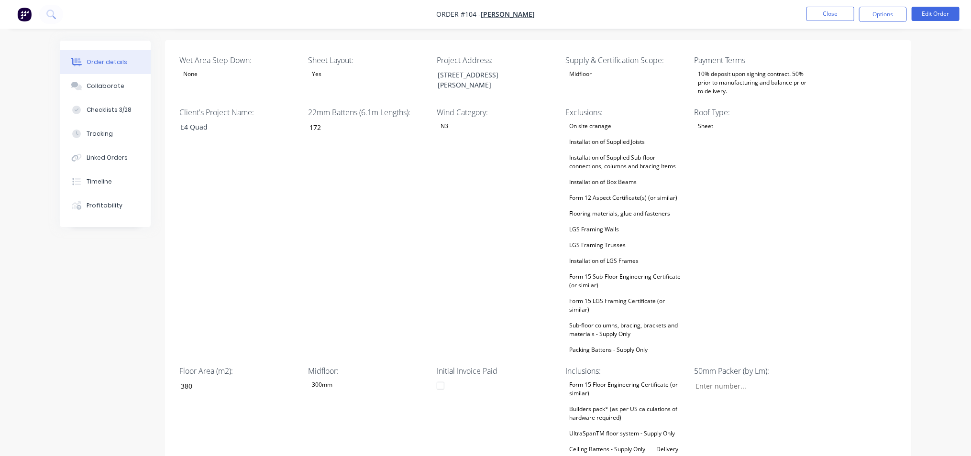
scroll to position [298, 0]
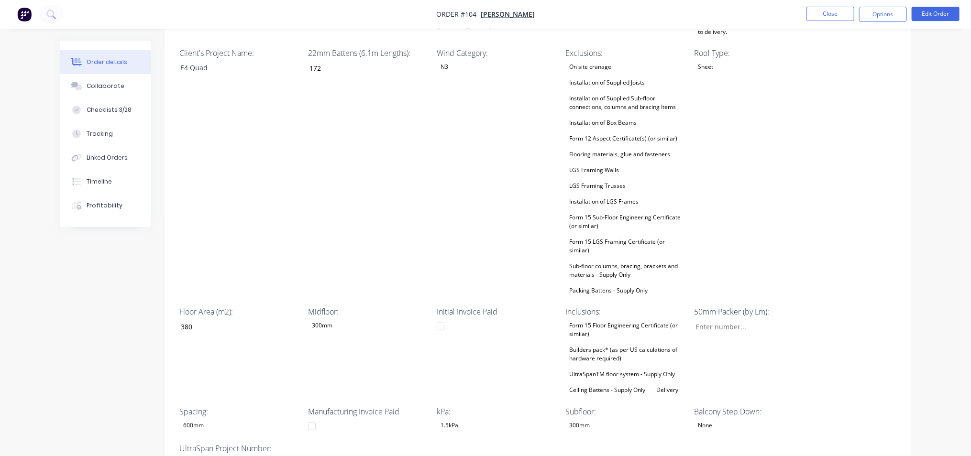
click at [600, 319] on div "Form 15 Floor Engineering Certificate (or similar)" at bounding box center [626, 329] width 120 height 21
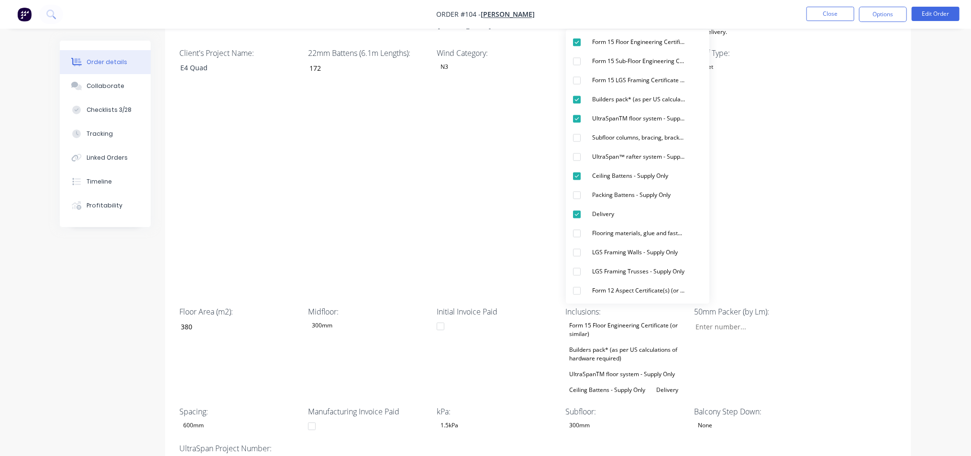
click at [343, 112] on div "22mm Battens (6.1m Lengths): 172" at bounding box center [368, 172] width 120 height 250
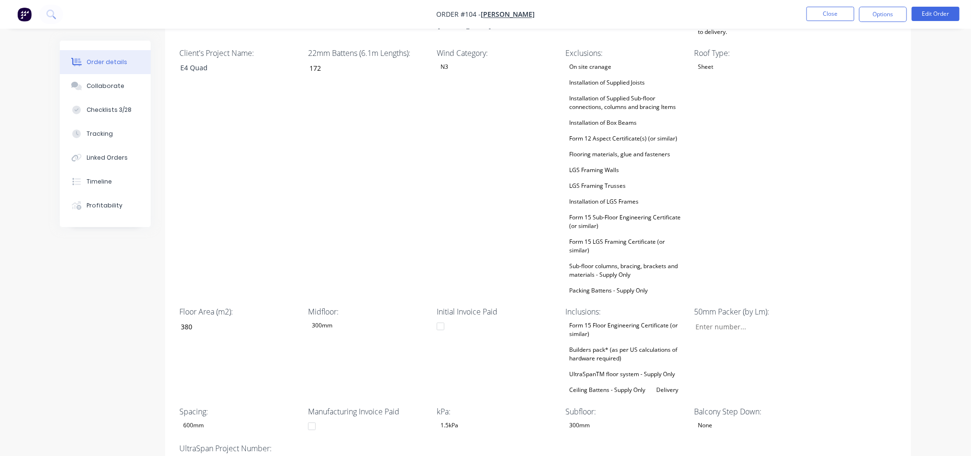
click at [628, 180] on div "LGS Framing Trusses" at bounding box center [598, 186] width 64 height 12
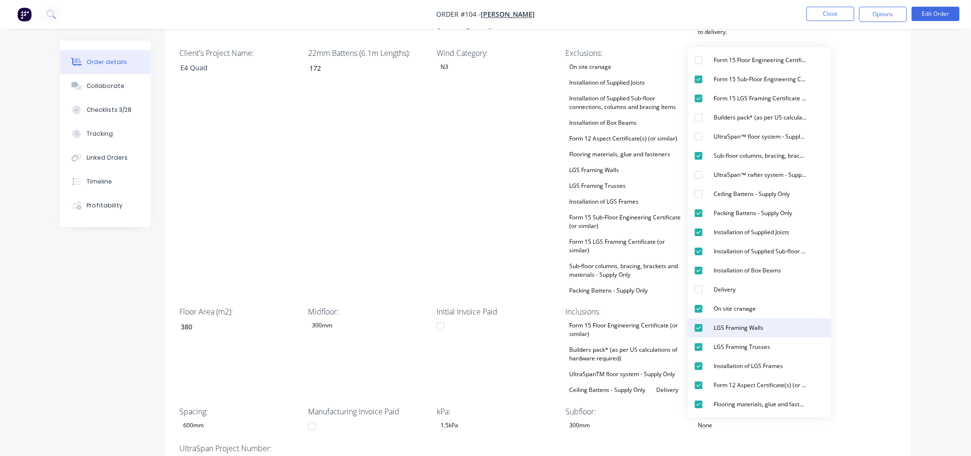
click at [703, 330] on div "button" at bounding box center [698, 328] width 19 height 19
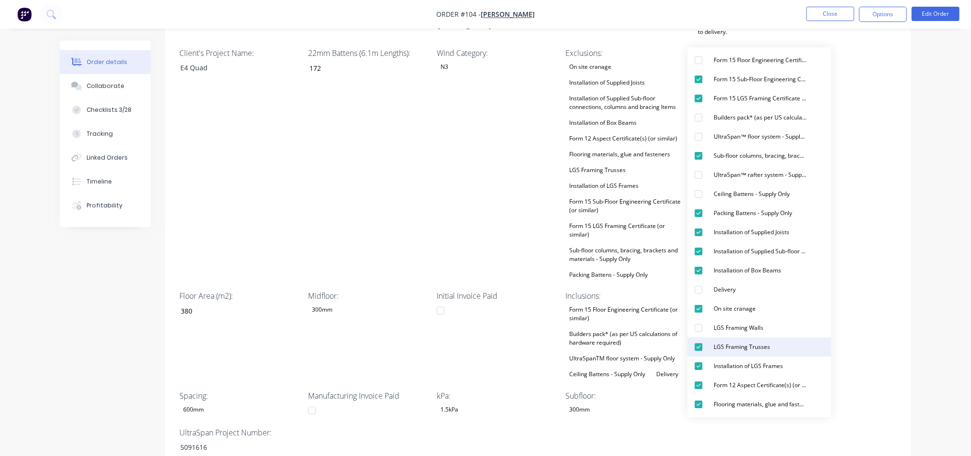
click at [700, 350] on div "button" at bounding box center [698, 347] width 19 height 19
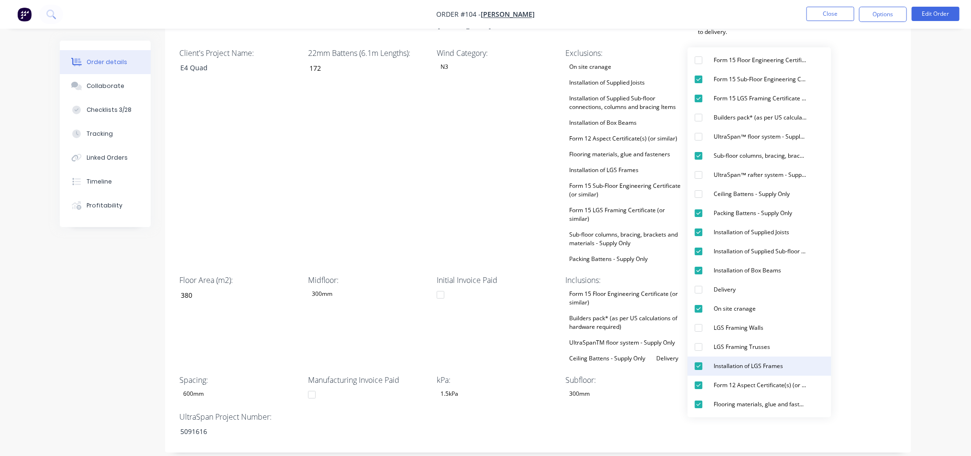
click at [697, 365] on div "button" at bounding box center [698, 366] width 19 height 19
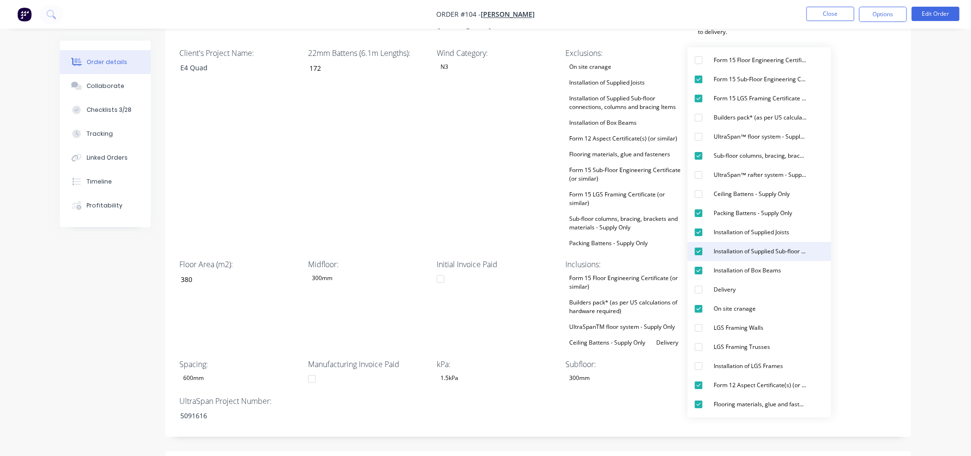
click at [700, 253] on div "button" at bounding box center [698, 251] width 19 height 19
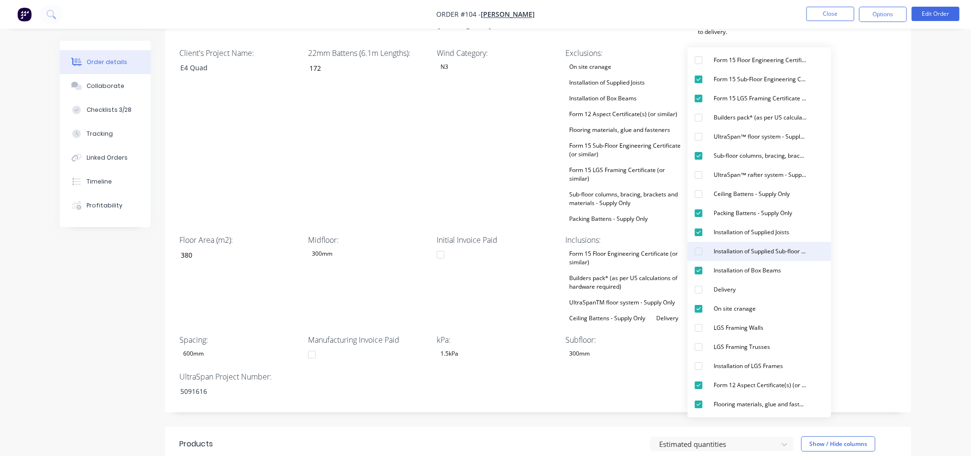
click at [700, 253] on div "button" at bounding box center [698, 251] width 19 height 19
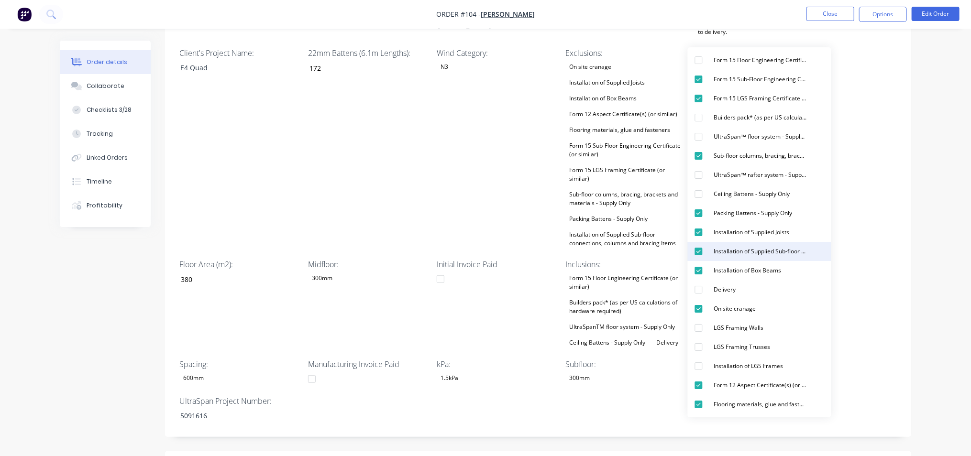
click at [700, 253] on div "button" at bounding box center [698, 251] width 19 height 19
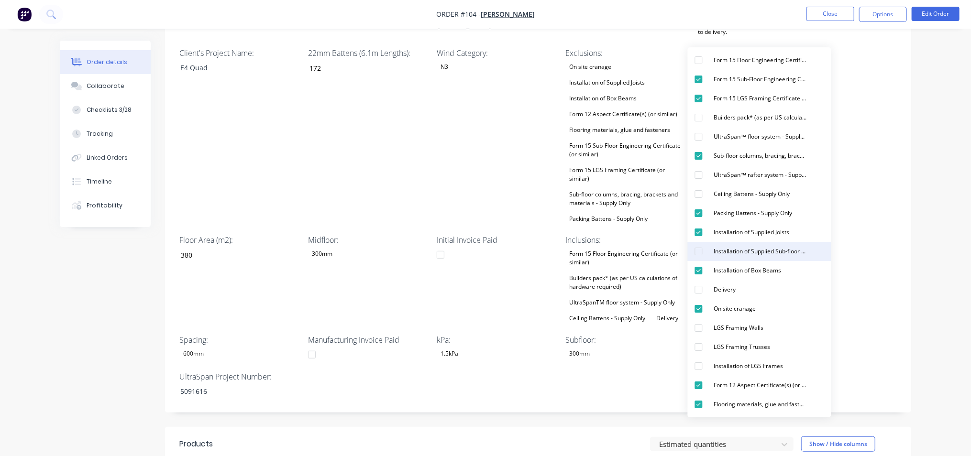
click at [700, 253] on div "button" at bounding box center [698, 251] width 19 height 19
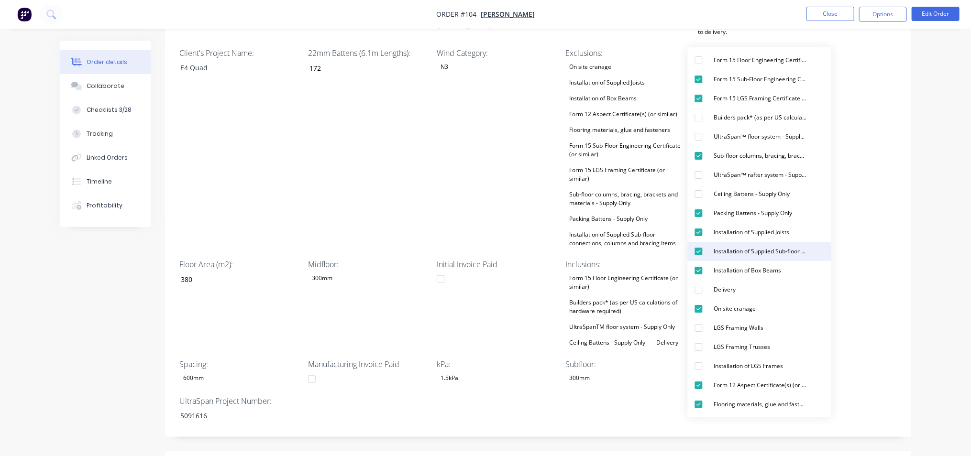
click at [700, 253] on div "button" at bounding box center [698, 251] width 19 height 19
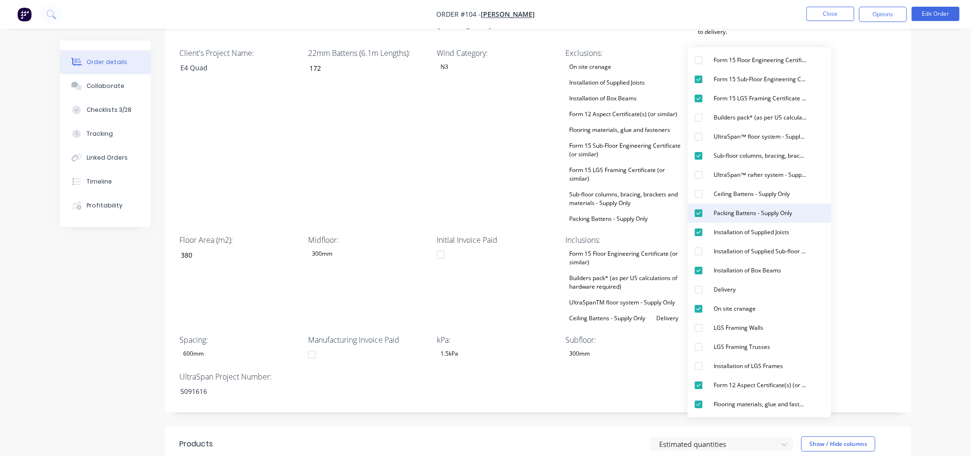
click at [700, 216] on div "button" at bounding box center [698, 213] width 19 height 19
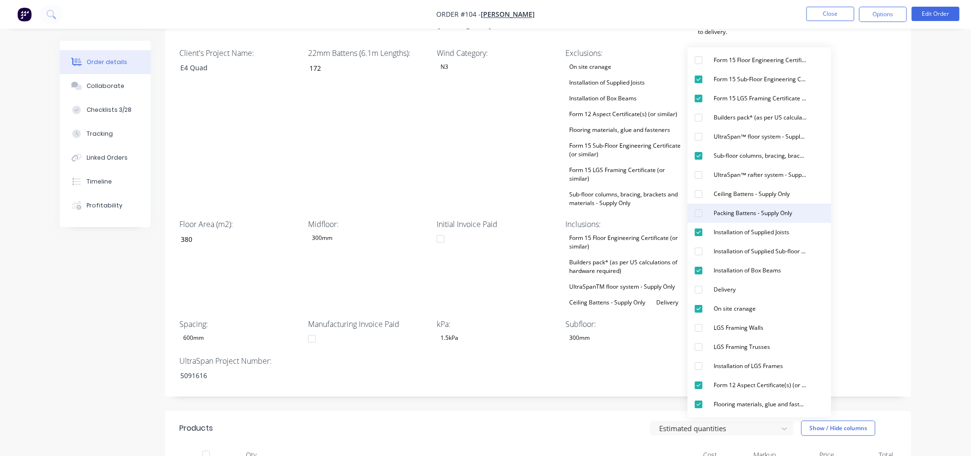
click at [700, 216] on div "button" at bounding box center [698, 213] width 19 height 19
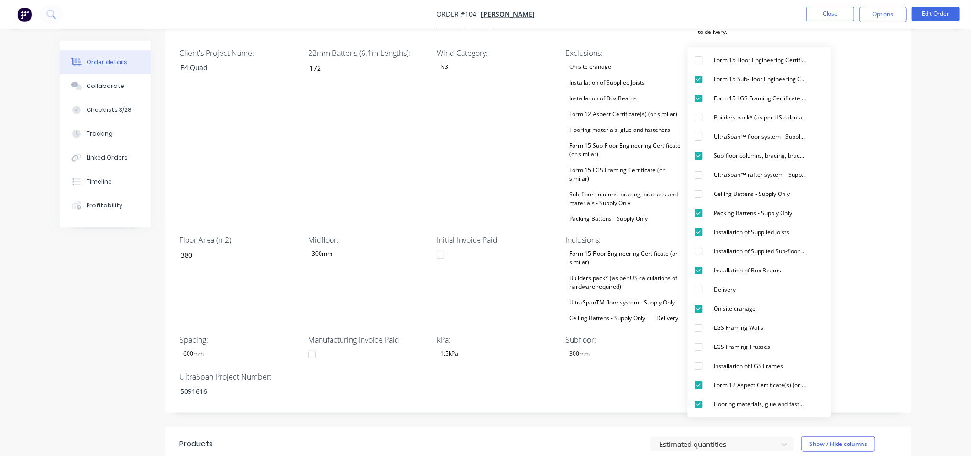
click at [485, 139] on div "Wind Category: N3" at bounding box center [497, 136] width 120 height 178
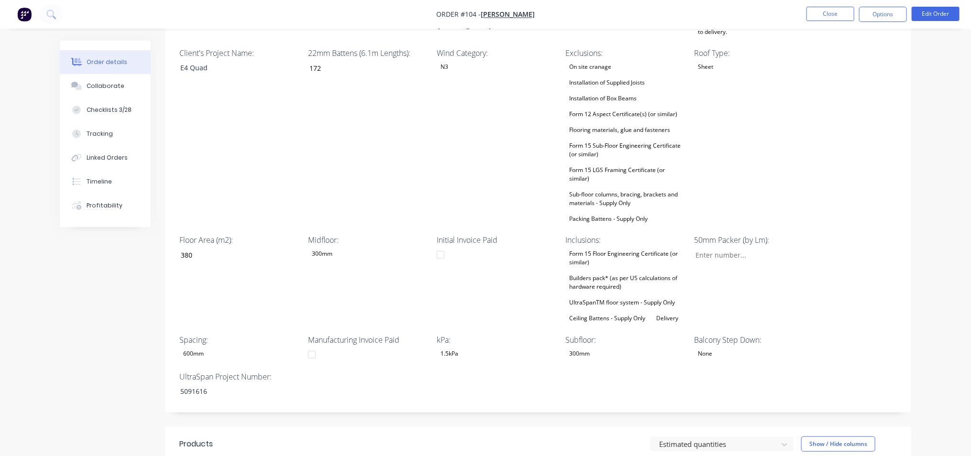
click at [599, 277] on div "Builders pack* (as per US calculations of hardware required)" at bounding box center [626, 282] width 120 height 21
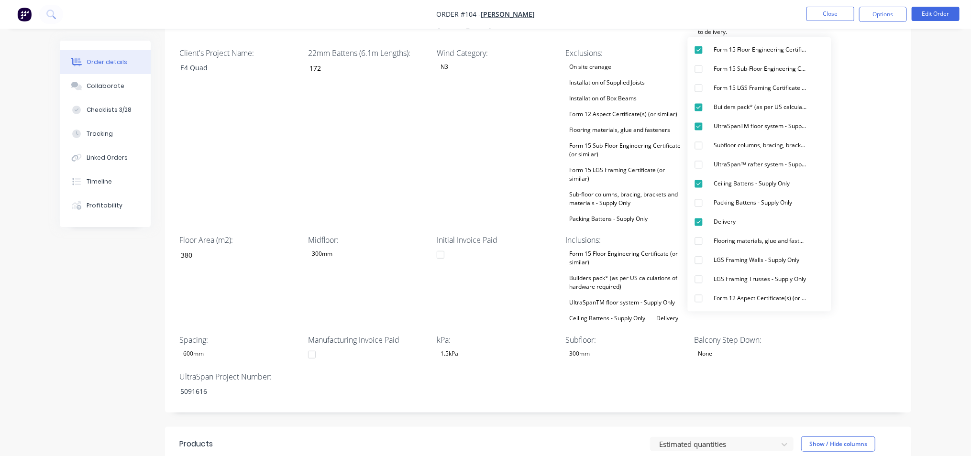
click at [510, 151] on div "Wind Category: N3" at bounding box center [497, 136] width 120 height 178
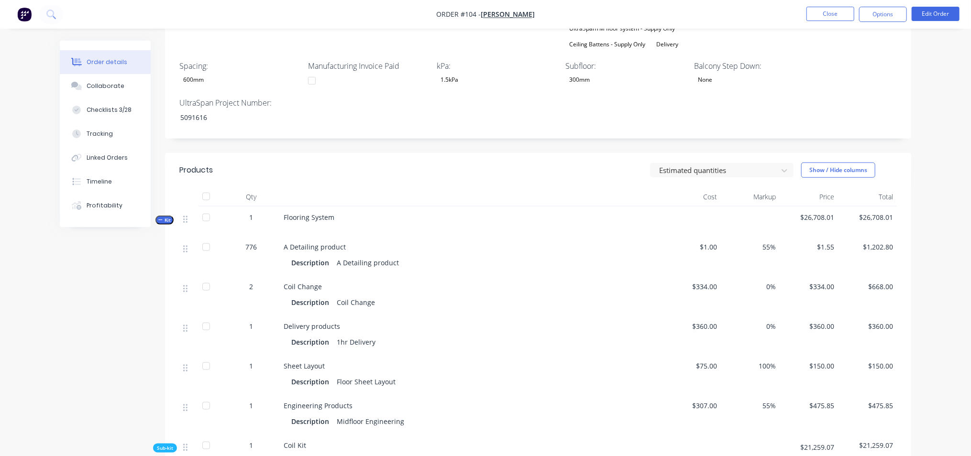
scroll to position [598, 0]
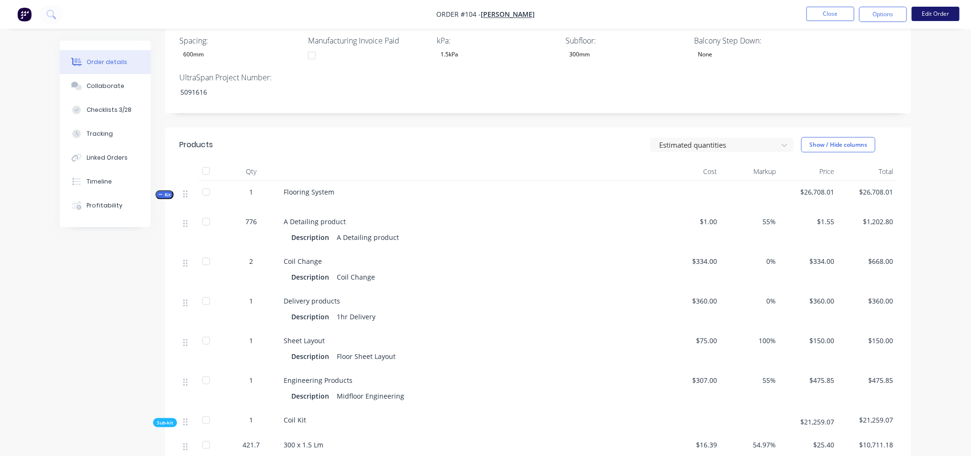
click at [940, 14] on button "Edit Order" at bounding box center [936, 14] width 48 height 14
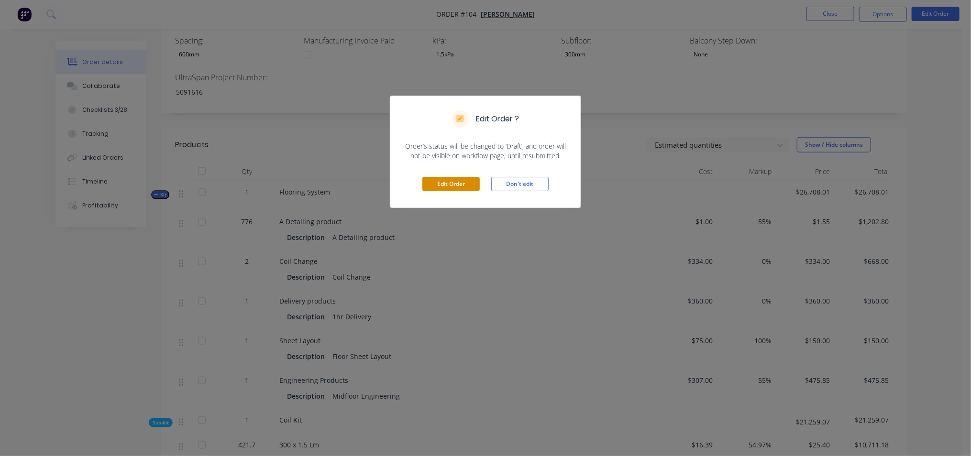
click at [449, 181] on button "Edit Order" at bounding box center [450, 184] width 57 height 14
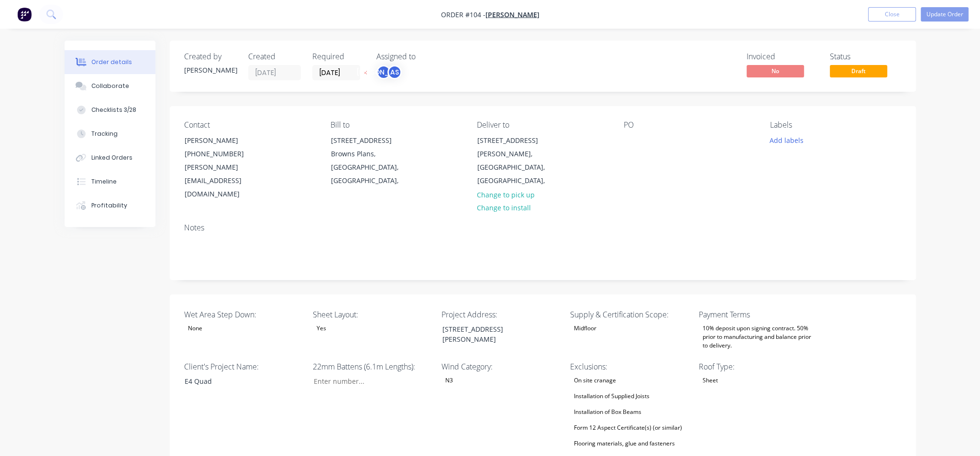
type input "172"
type input "380"
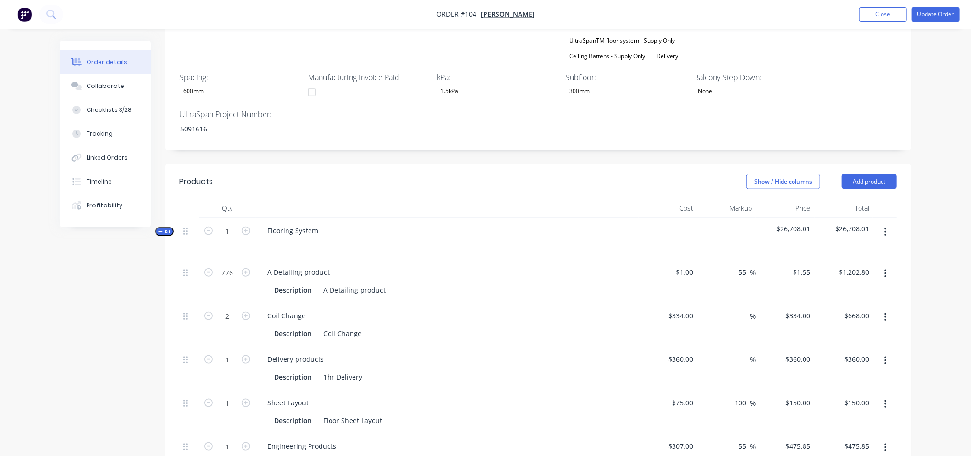
scroll to position [598, 0]
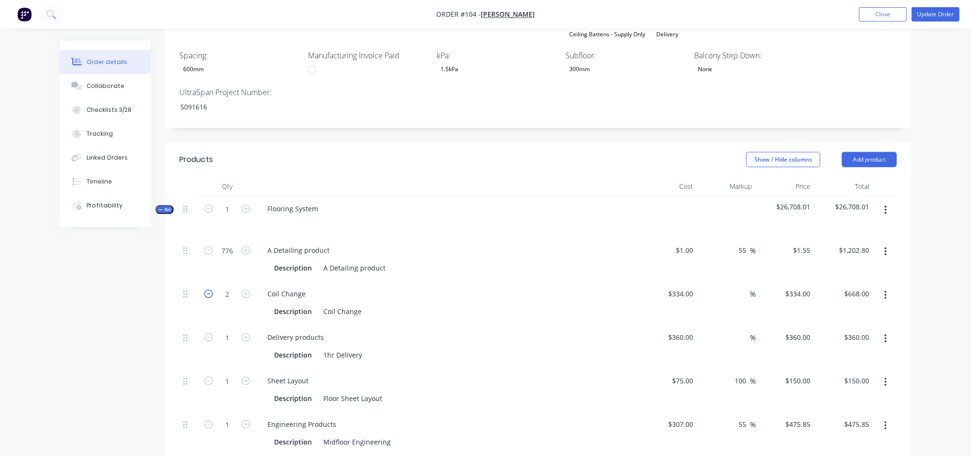
click at [210, 290] on icon "button" at bounding box center [208, 294] width 9 height 9
type input "1"
type input "$334.00"
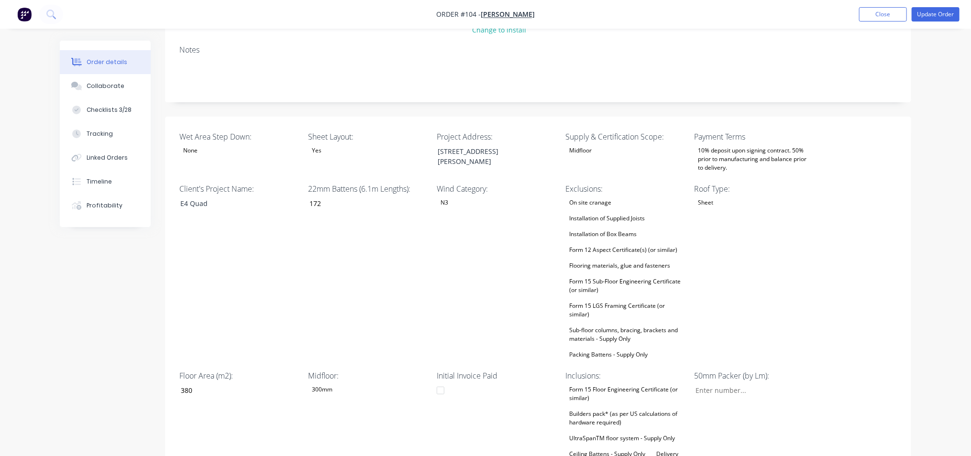
scroll to position [179, 0]
click at [730, 143] on div "10% deposit upon signing contract. 50% prior to manufacturing and balance prior…" at bounding box center [754, 158] width 120 height 30
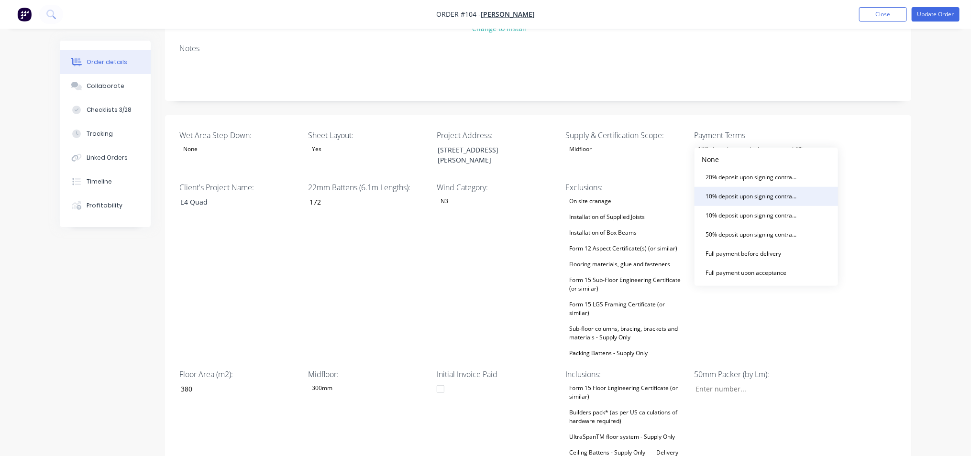
click at [759, 200] on div "10% deposit upon signing contract. 50% prior to manufacturing and balance prior…" at bounding box center [752, 196] width 100 height 12
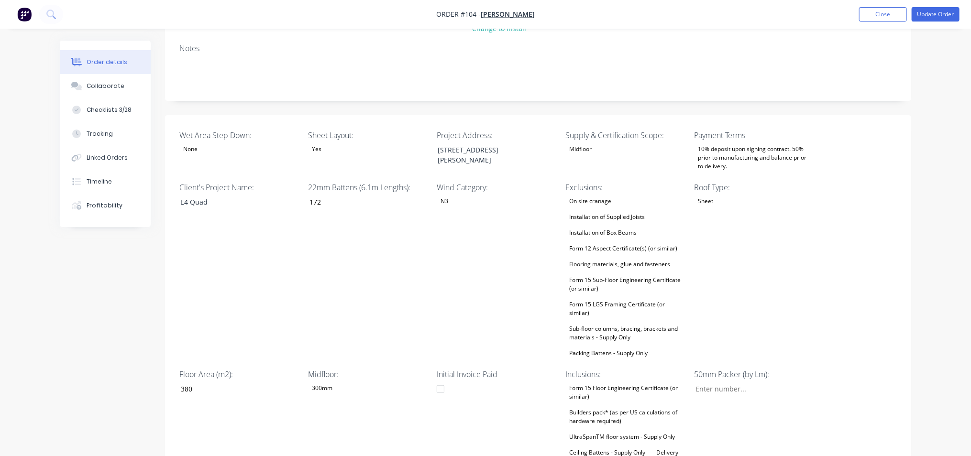
click at [758, 143] on div "10% deposit upon signing contract. 50% prior to manufacturing and balance prior…" at bounding box center [754, 158] width 120 height 30
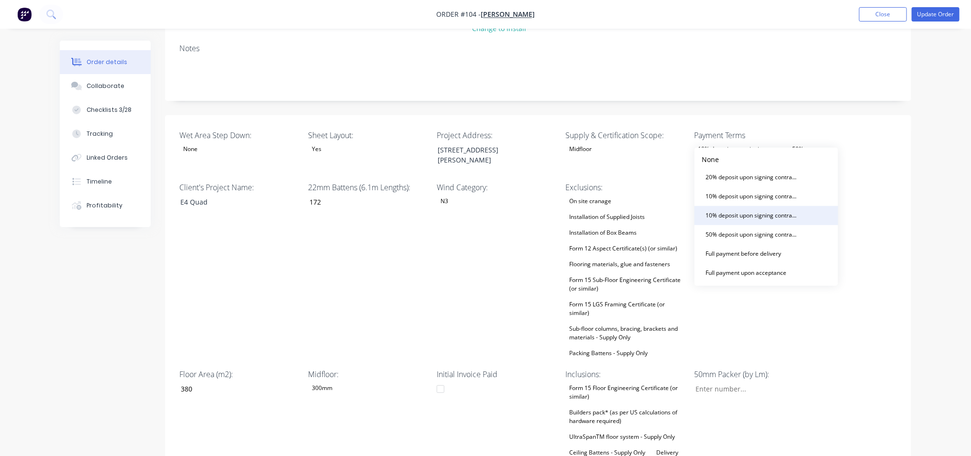
click at [748, 216] on div "10% deposit upon signing contract. Balance prior to delivery." at bounding box center [752, 215] width 100 height 12
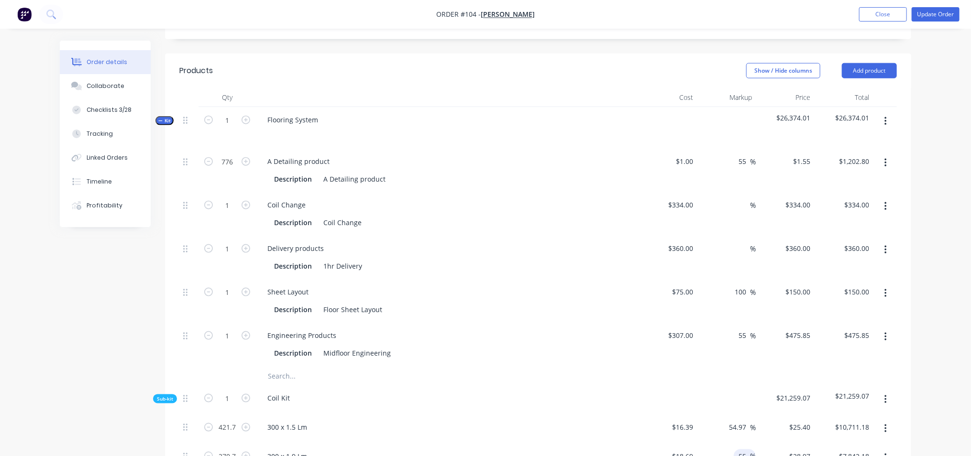
scroll to position [717, 0]
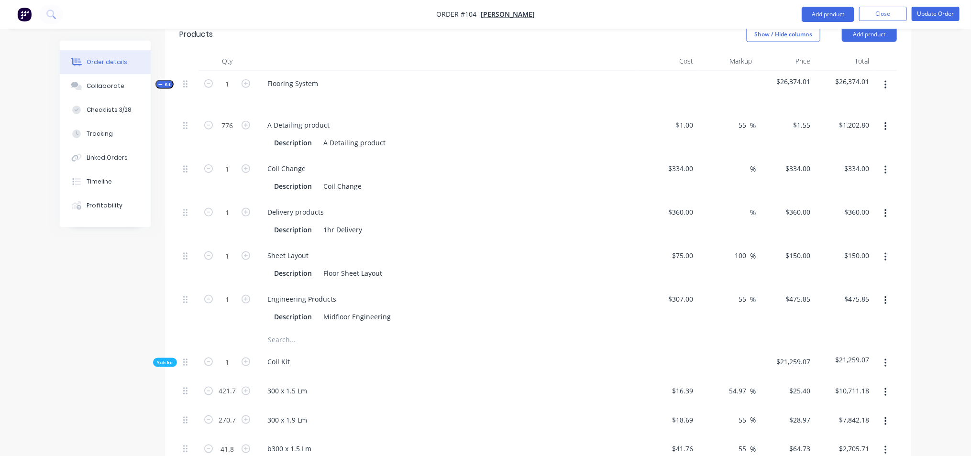
click at [743, 384] on input "54.97" at bounding box center [739, 391] width 22 height 14
click at [748, 384] on input "54.97" at bounding box center [739, 391] width 22 height 14
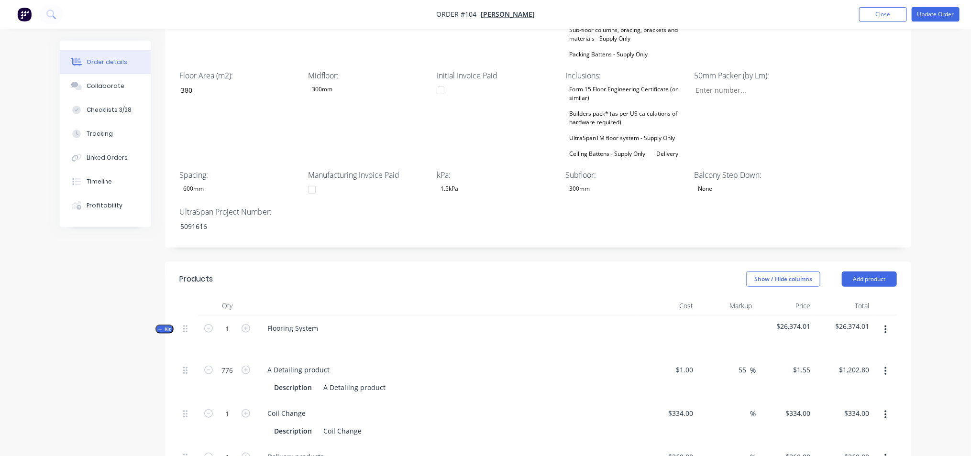
scroll to position [598, 0]
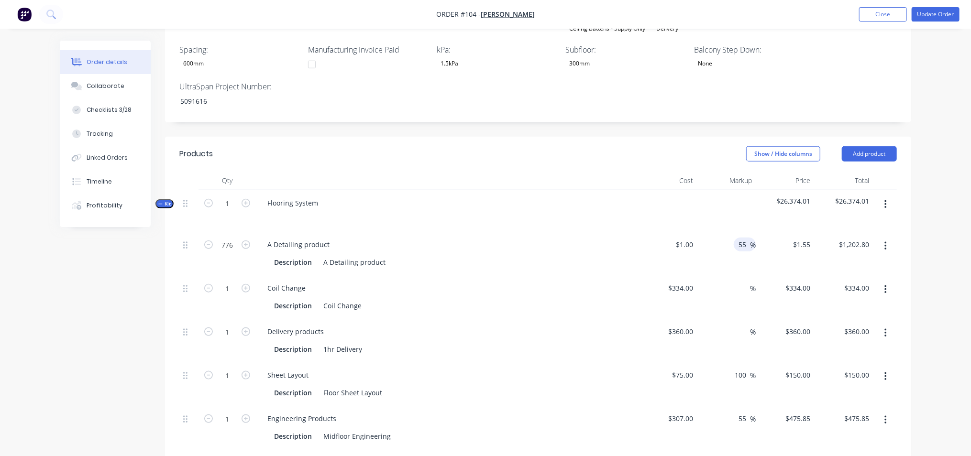
click at [747, 238] on input "55" at bounding box center [744, 245] width 12 height 14
type input "$25.3996"
type input "$10,711.01"
click at [84, 13] on nav "Order #104 - [PERSON_NAME] Add product Close Update Order" at bounding box center [485, 14] width 971 height 29
click at [515, 16] on span "[PERSON_NAME]" at bounding box center [508, 14] width 54 height 9
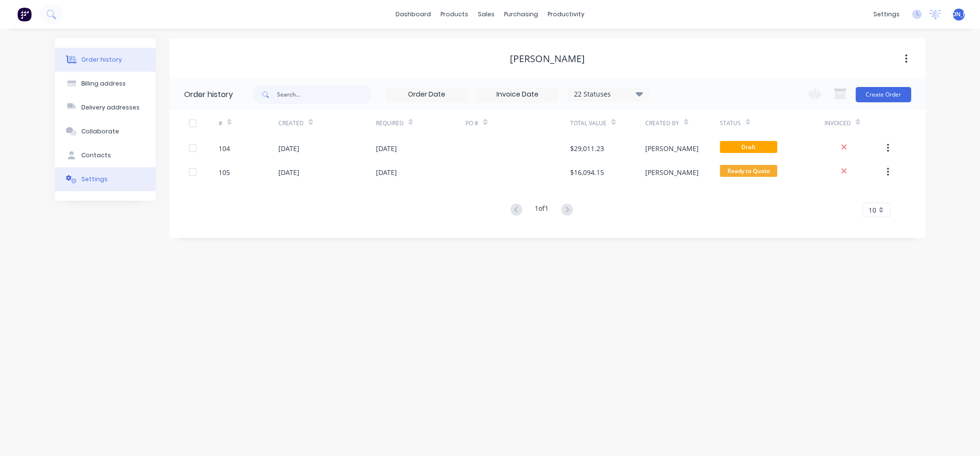
click at [107, 178] on button "Settings" at bounding box center [105, 179] width 100 height 24
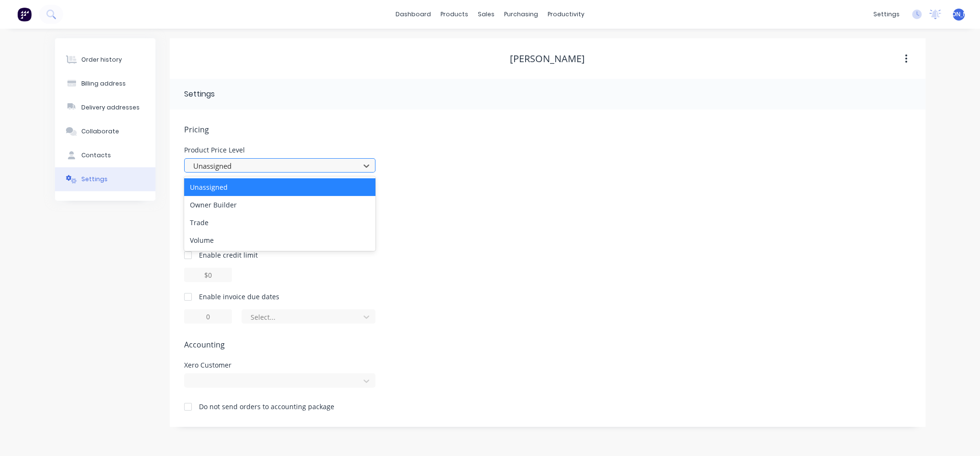
click at [232, 164] on div at bounding box center [273, 166] width 163 height 12
click at [231, 238] on div "Volume" at bounding box center [279, 240] width 191 height 18
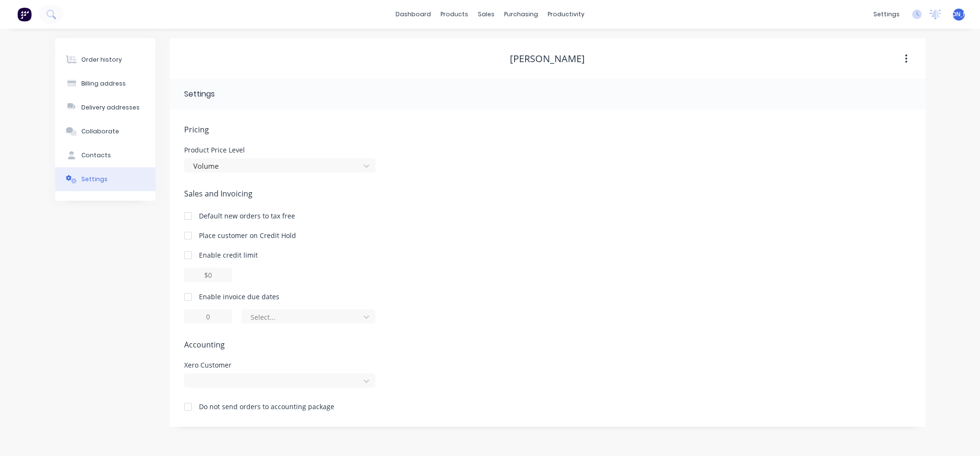
click at [440, 221] on div "Sales and Invoicing Default new orders to tax free Place customer on Credit Hol…" at bounding box center [547, 256] width 727 height 136
click at [55, 11] on icon at bounding box center [50, 14] width 9 height 9
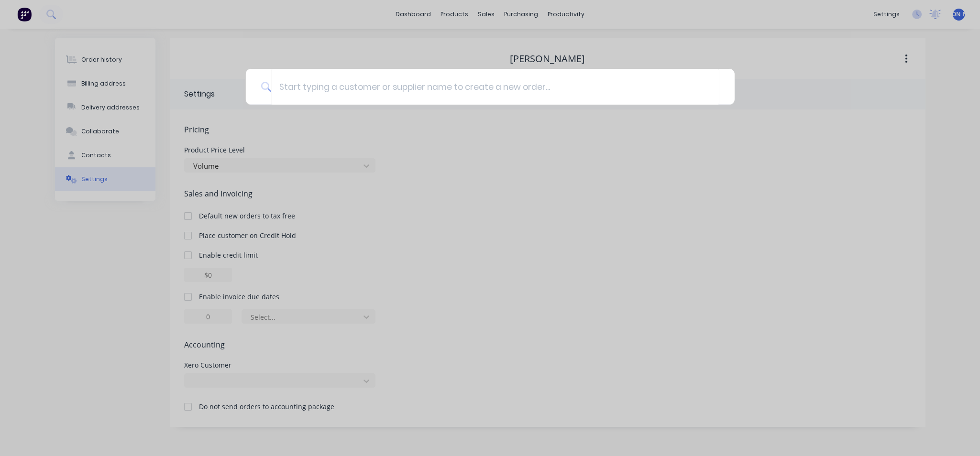
click at [10, 72] on div at bounding box center [490, 228] width 980 height 456
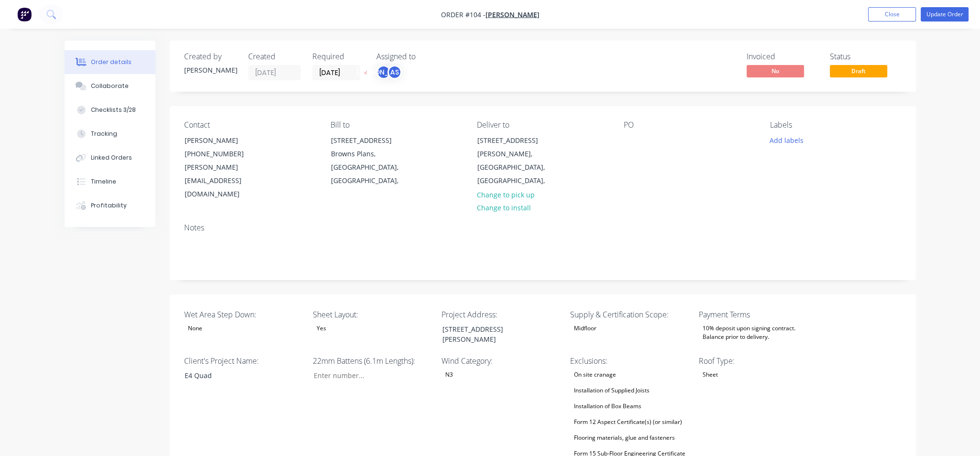
type input "172"
type input "380"
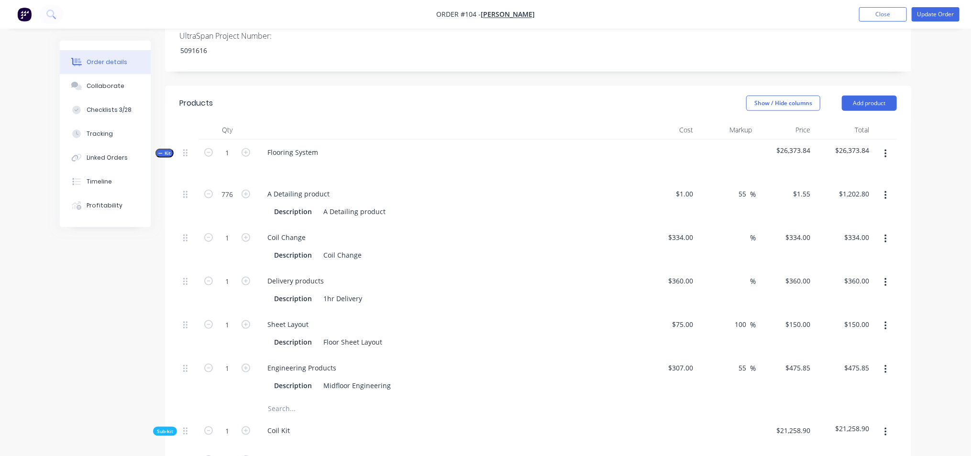
scroll to position [658, 0]
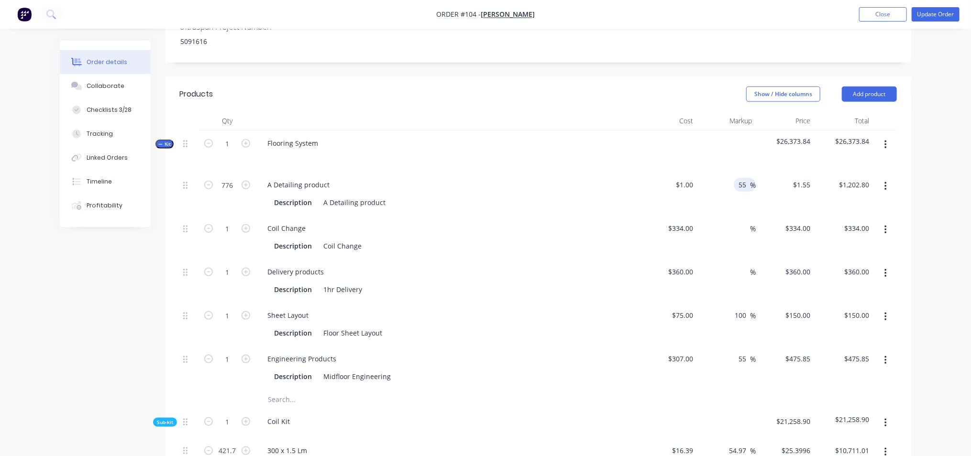
click at [744, 178] on input "55" at bounding box center [744, 185] width 12 height 14
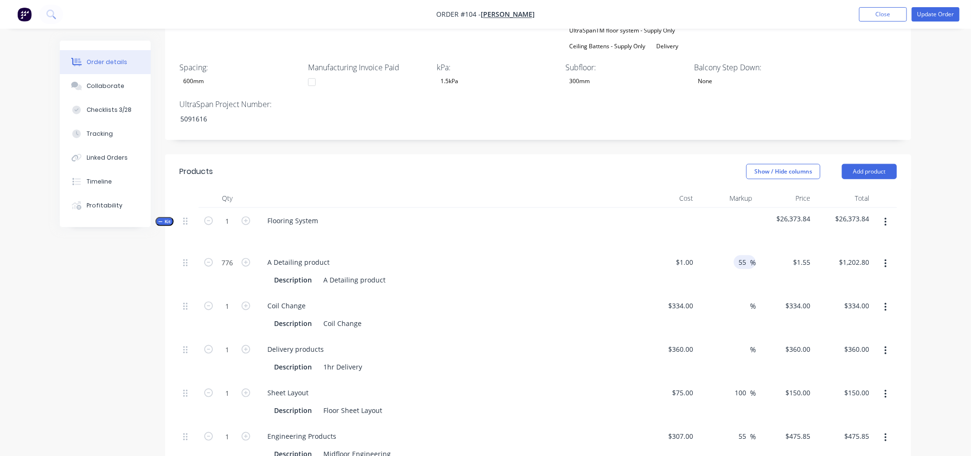
scroll to position [538, 0]
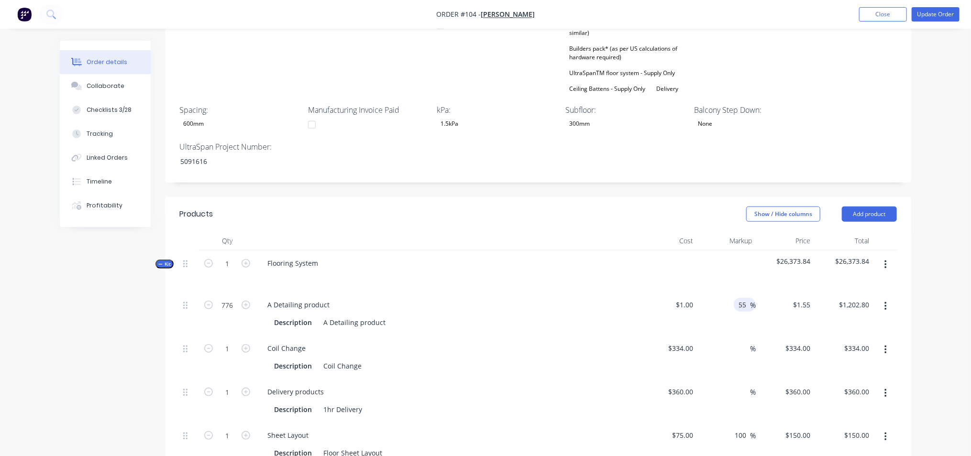
drag, startPoint x: 747, startPoint y: 276, endPoint x: 737, endPoint y: 276, distance: 10.1
click at [738, 298] on input "55" at bounding box center [744, 305] width 12 height 14
type input "25"
type input "$1.25"
type input "$970.00"
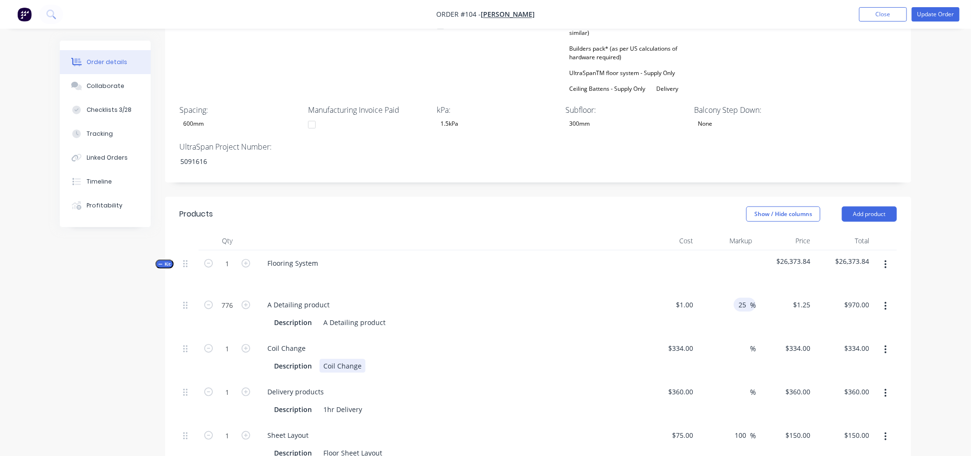
click at [579, 359] on div "Description Coil Change" at bounding box center [445, 366] width 350 height 14
drag, startPoint x: 746, startPoint y: 275, endPoint x: 731, endPoint y: 276, distance: 14.9
click at [738, 298] on input "25" at bounding box center [744, 305] width 12 height 14
type input "15"
type input "$1.15"
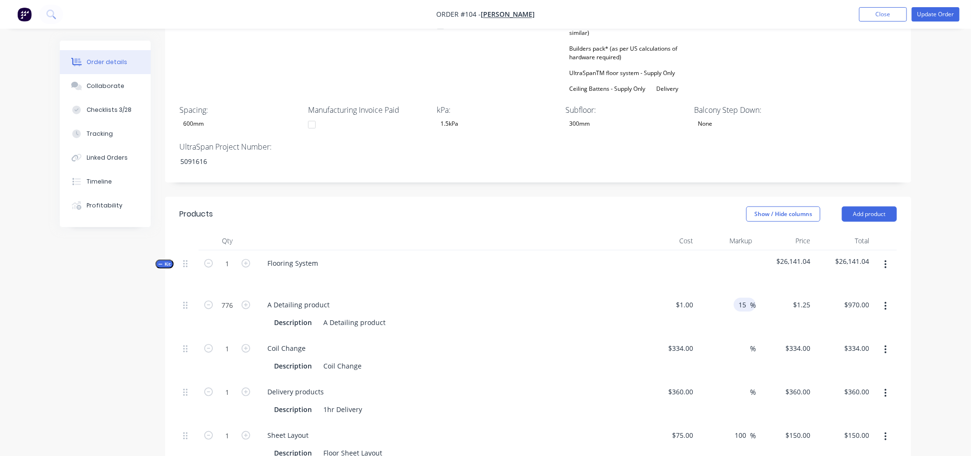
type input "$892.40"
click at [552, 379] on div "Delivery products Description 1hr Delivery" at bounding box center [447, 401] width 383 height 44
drag, startPoint x: 746, startPoint y: 275, endPoint x: 738, endPoint y: 275, distance: 8.1
click at [738, 298] on input "15" at bounding box center [744, 305] width 12 height 14
type input "0"
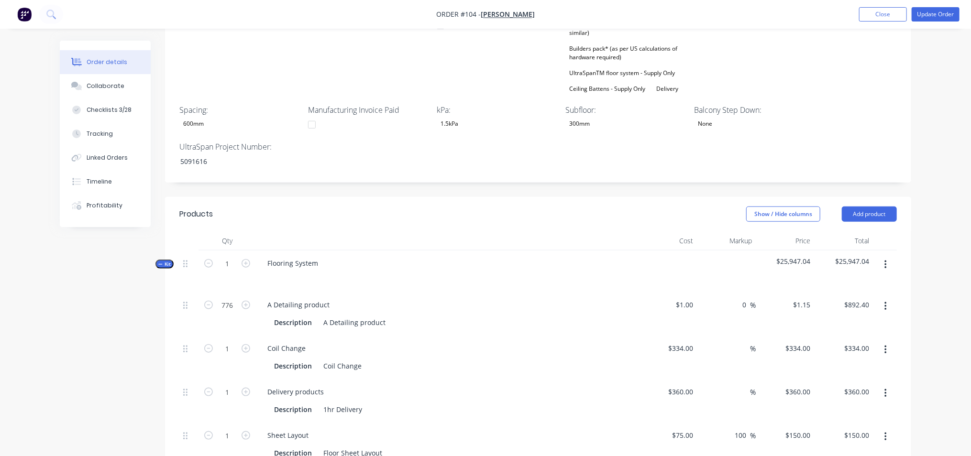
type input "$1.00"
type input "$776.00"
click at [626, 379] on div "Delivery products Description 1hr Delivery" at bounding box center [447, 401] width 383 height 44
click at [246, 344] on icon "button" at bounding box center [246, 348] width 9 height 9
type input "2"
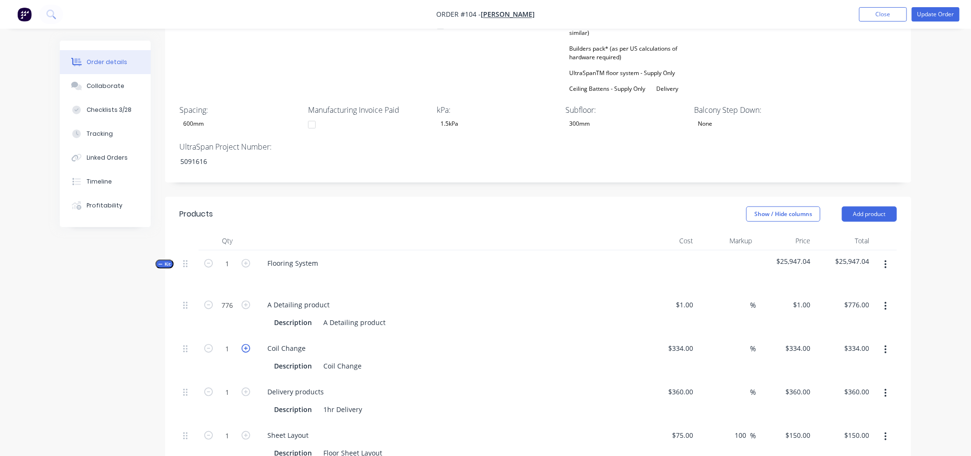
type input "$668.00"
click at [210, 344] on icon "button" at bounding box center [208, 348] width 9 height 9
type input "1"
type input "$334.00"
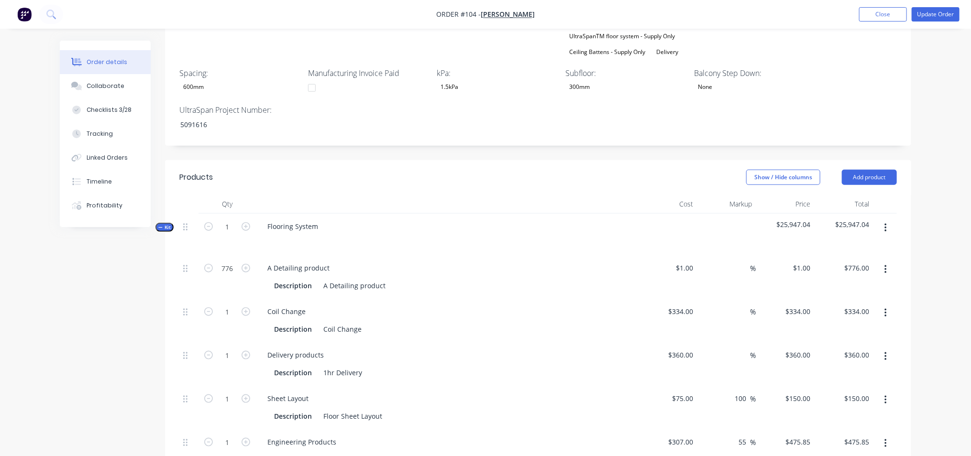
scroll to position [598, 0]
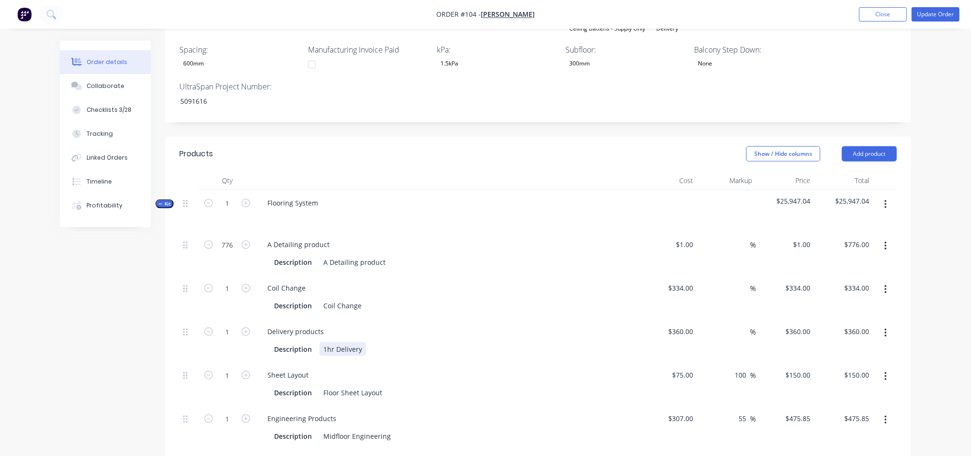
click at [350, 342] on div "1hr Delivery" at bounding box center [342, 349] width 46 height 14
click at [300, 325] on div "Delivery products" at bounding box center [296, 332] width 72 height 14
click at [683, 325] on input "360" at bounding box center [689, 332] width 16 height 14
click at [690, 325] on input "360" at bounding box center [689, 332] width 16 height 14
click at [340, 342] on div "1hr Delivery" at bounding box center [342, 349] width 46 height 14
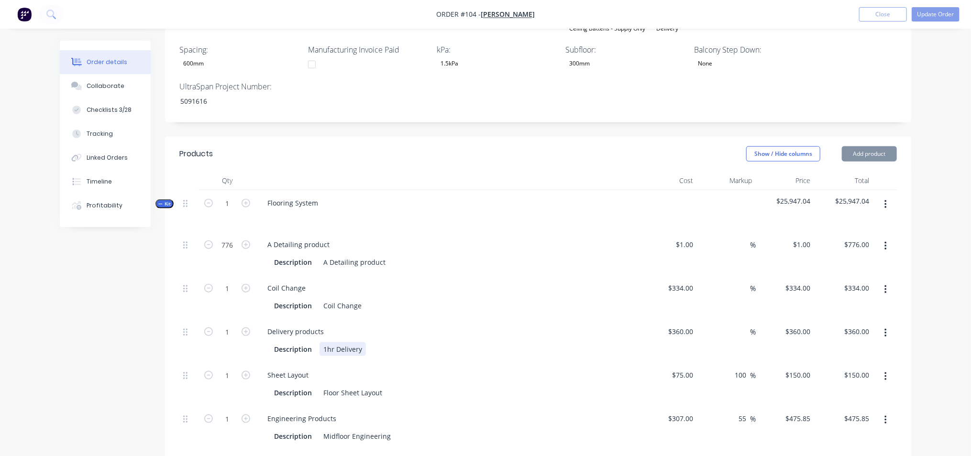
click at [340, 342] on div "1hr Delivery" at bounding box center [342, 349] width 46 height 14
click at [352, 386] on div "Floor Sheet Layout" at bounding box center [352, 393] width 66 height 14
click at [350, 342] on div "1hr Delivery" at bounding box center [342, 349] width 46 height 14
click at [297, 342] on div "Description" at bounding box center [292, 349] width 45 height 14
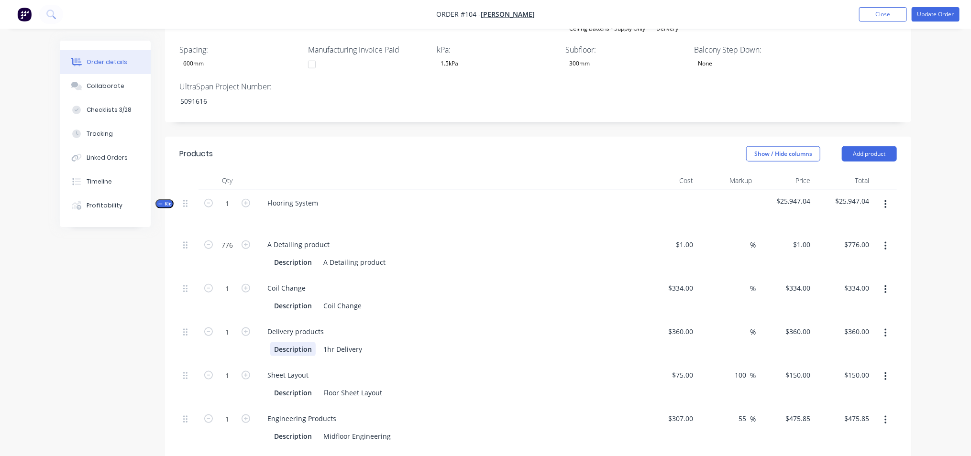
click at [291, 342] on div "Description" at bounding box center [292, 349] width 45 height 14
click at [294, 325] on div "Delivery products" at bounding box center [296, 332] width 72 height 14
click at [679, 325] on div "360 $360.00" at bounding box center [680, 332] width 33 height 14
type input "$600.00"
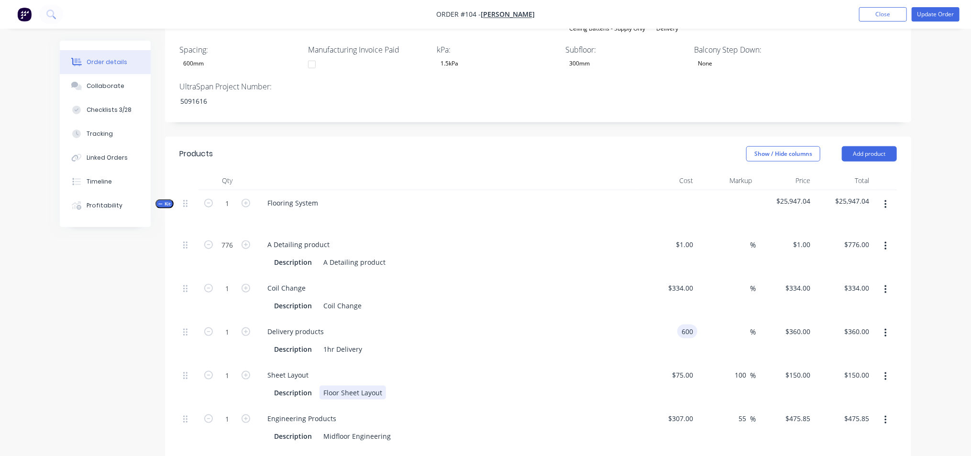
type input "$600.00"
click at [602, 384] on div "Description Floor Sheet Layout" at bounding box center [447, 392] width 375 height 16
click at [588, 368] on div "Sheet Layout" at bounding box center [447, 375] width 375 height 14
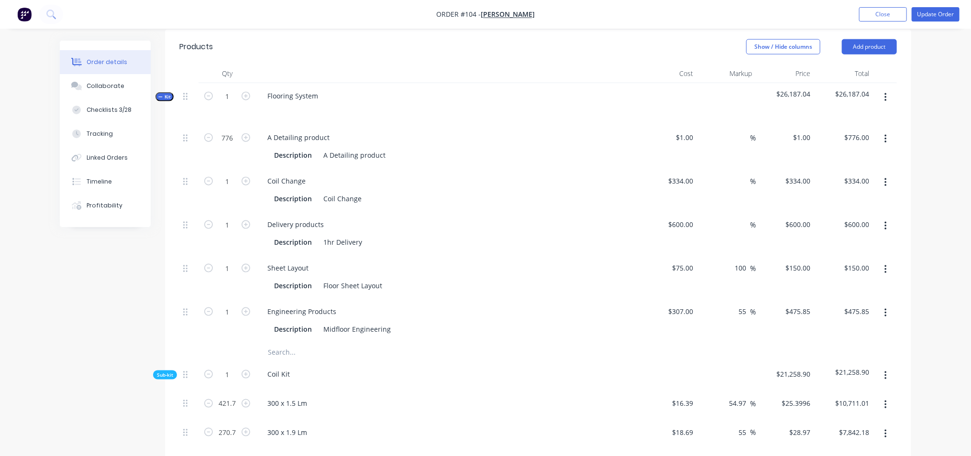
scroll to position [717, 0]
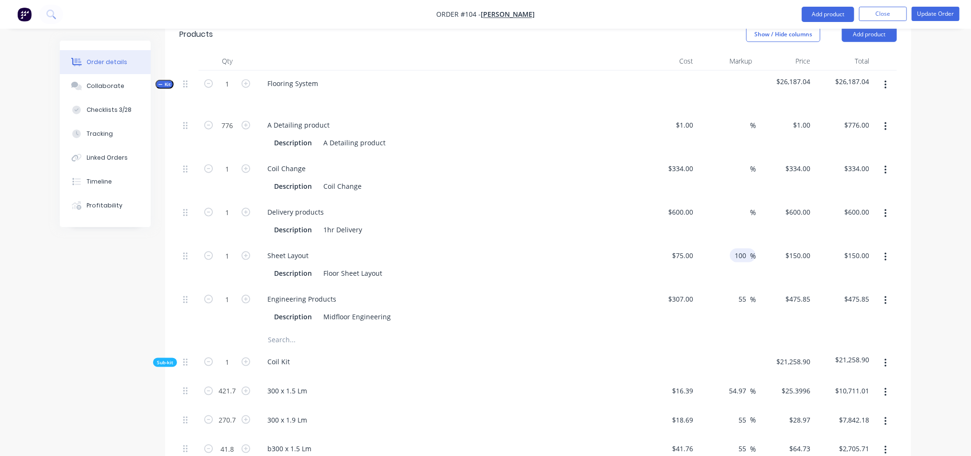
drag, startPoint x: 747, startPoint y: 227, endPoint x: 735, endPoint y: 227, distance: 12.0
click at [735, 249] on input "100" at bounding box center [742, 256] width 16 height 14
type input "0"
type input "$75.00"
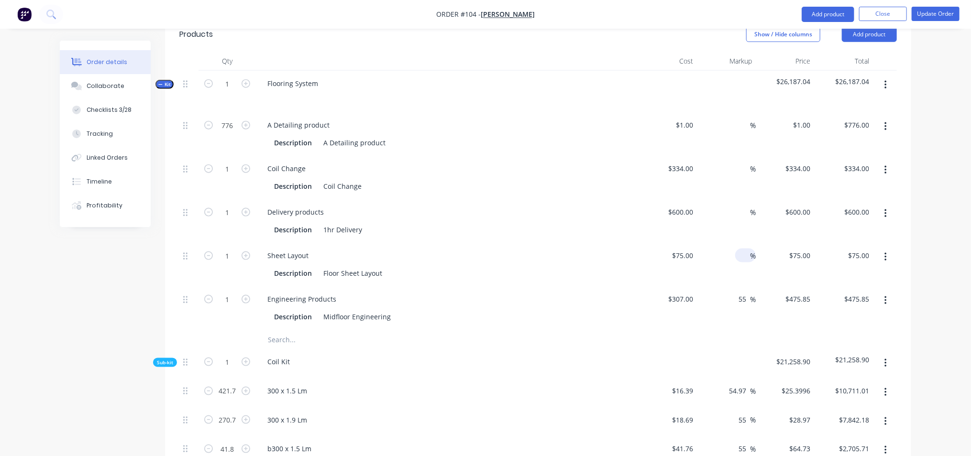
click at [579, 292] on div "Engineering Products" at bounding box center [447, 299] width 375 height 14
click at [292, 292] on div "Engineering Products" at bounding box center [302, 299] width 84 height 14
click at [466, 292] on div "Engineering Products" at bounding box center [447, 299] width 375 height 14
click at [744, 292] on input "55" at bounding box center [744, 299] width 12 height 14
drag, startPoint x: 747, startPoint y: 268, endPoint x: 737, endPoint y: 268, distance: 10.5
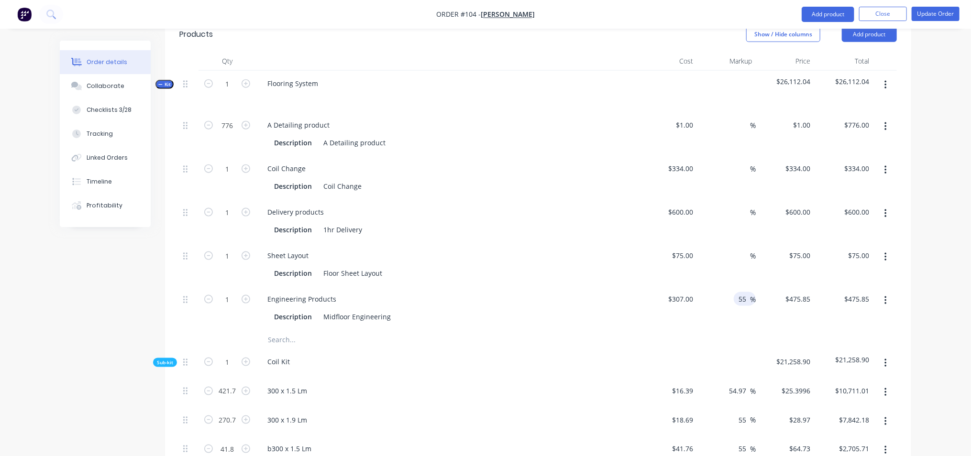
click at [738, 292] on input "55" at bounding box center [744, 299] width 12 height 14
type input "0"
click at [581, 330] on div at bounding box center [428, 339] width 344 height 19
type input "$307.00"
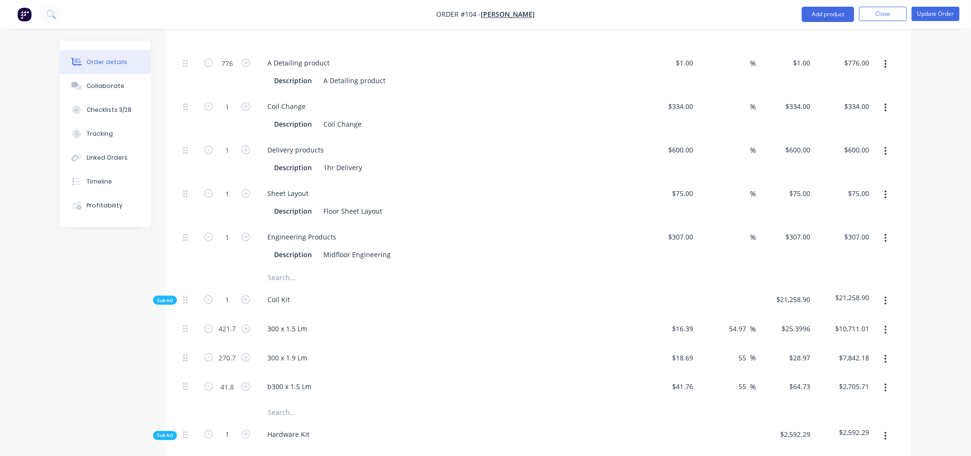
scroll to position [837, 0]
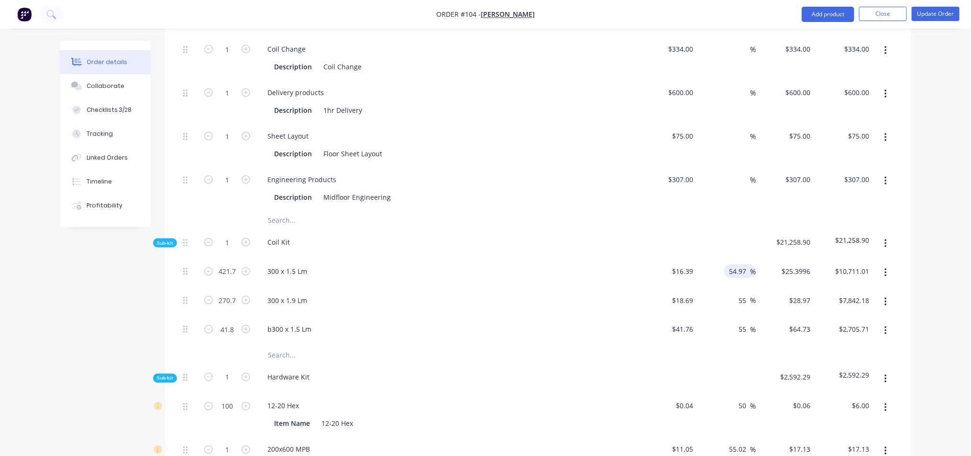
drag, startPoint x: 745, startPoint y: 239, endPoint x: 727, endPoint y: 241, distance: 17.8
click at [728, 264] on input "54.97" at bounding box center [739, 271] width 22 height 14
type input "25"
click at [612, 317] on div "b300 x 1.5 Lm" at bounding box center [447, 331] width 383 height 29
type input "$20.4875"
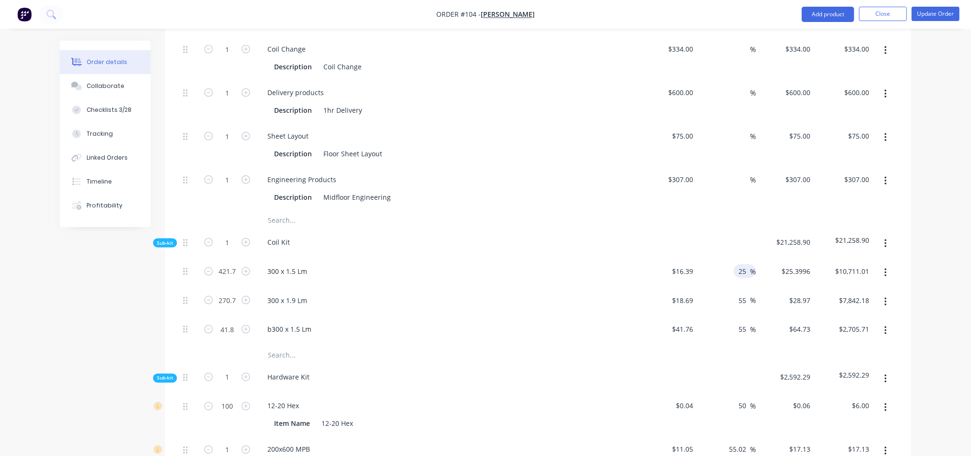
type input "$8,639.58"
click at [744, 294] on input "55" at bounding box center [744, 301] width 12 height 14
type input "25"
click at [558, 394] on div "12-20 Hex Item Name 12-20 Hex" at bounding box center [447, 416] width 383 height 44
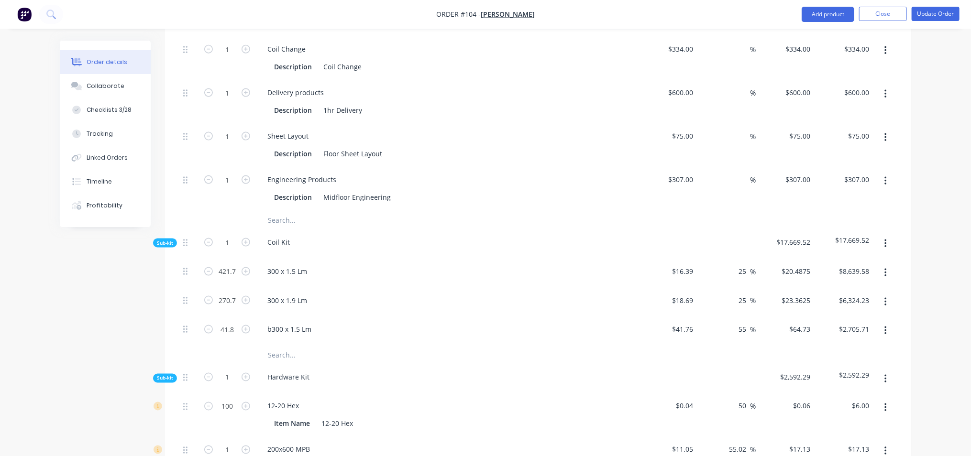
type input "$23.3625"
type input "$6,324.23"
click at [745, 322] on input "55" at bounding box center [744, 329] width 12 height 14
type input "25"
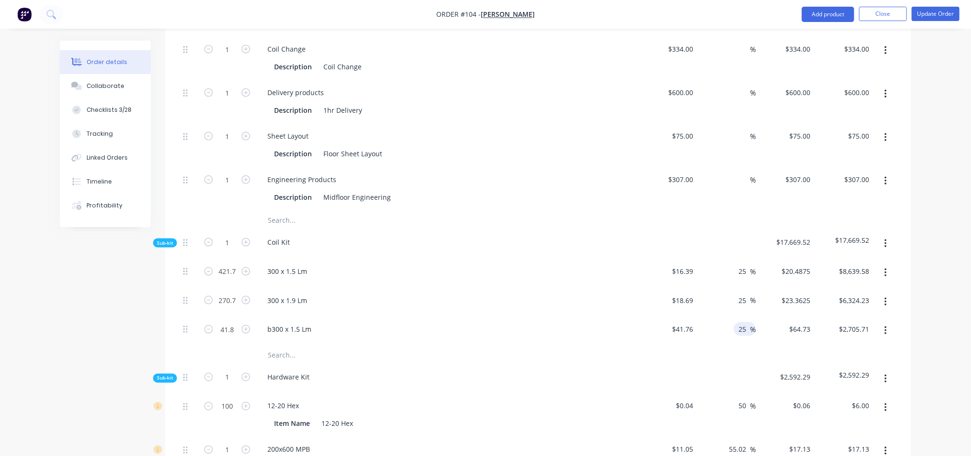
type input "$52.20"
type input "$2,181.96"
click at [618, 346] on div at bounding box center [537, 355] width 717 height 19
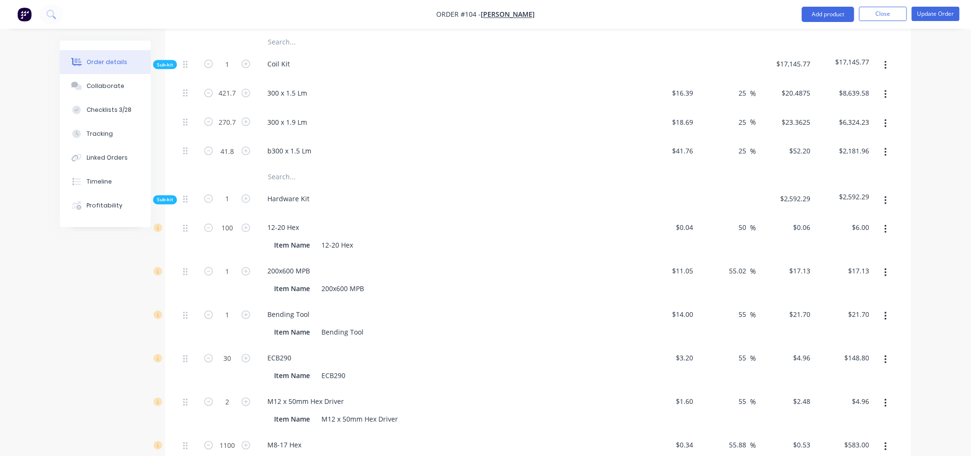
scroll to position [1016, 0]
drag, startPoint x: 748, startPoint y: 236, endPoint x: 722, endPoint y: 238, distance: 25.4
click at [722, 258] on div "55.02 55.02 %" at bounding box center [726, 280] width 59 height 44
type input "25"
type input "$13.8125"
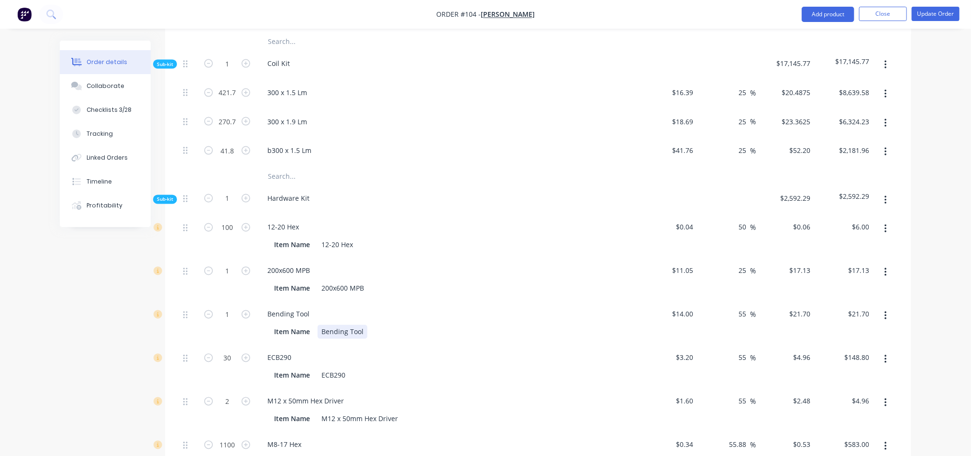
type input "$13.81"
click at [588, 323] on div "Item Name Bending Tool" at bounding box center [447, 331] width 375 height 16
drag, startPoint x: 746, startPoint y: 284, endPoint x: 735, endPoint y: 278, distance: 12.4
click at [737, 308] on div "55 55 %" at bounding box center [745, 315] width 22 height 14
type input "25"
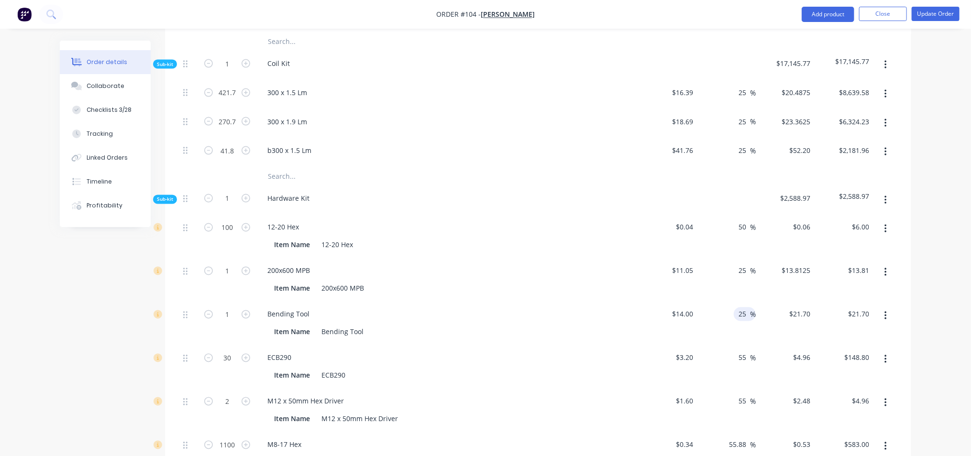
type input "$17.50"
click at [608, 351] on div "ECB290" at bounding box center [447, 358] width 375 height 14
drag, startPoint x: 747, startPoint y: 324, endPoint x: 734, endPoint y: 322, distance: 13.0
click at [734, 351] on div "55 55 %" at bounding box center [745, 358] width 22 height 14
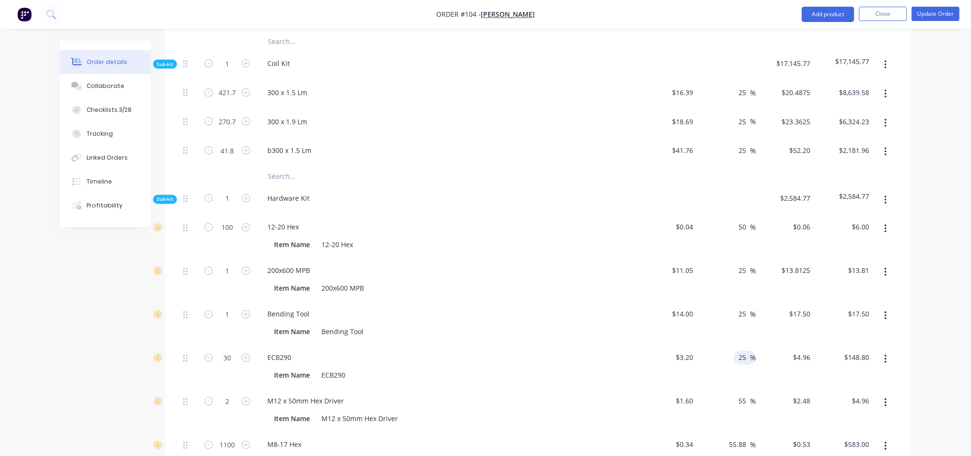
type input "25"
click at [646, 389] on div "$1.60 $1.60" at bounding box center [668, 411] width 59 height 44
type input "$4.00"
type input "$120.00"
click at [744, 395] on input "55" at bounding box center [744, 402] width 12 height 14
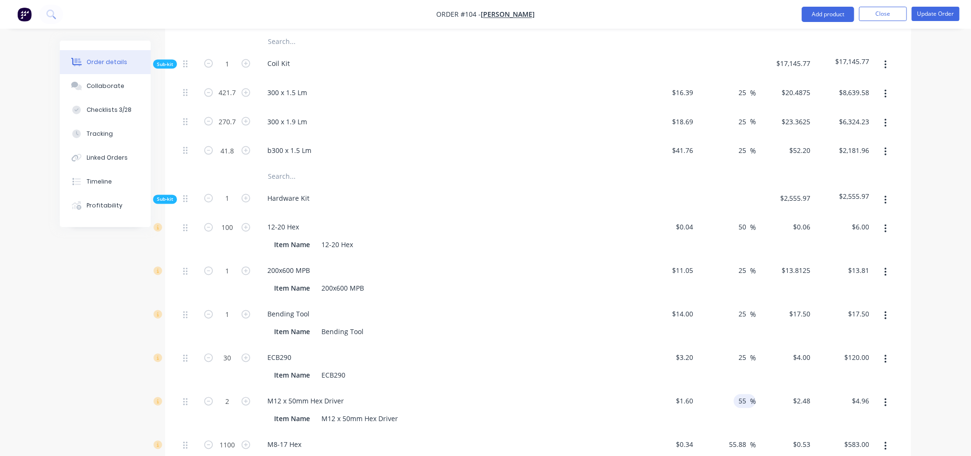
drag, startPoint x: 747, startPoint y: 369, endPoint x: 737, endPoint y: 368, distance: 10.1
click at [737, 395] on div "55 55 %" at bounding box center [745, 402] width 22 height 14
click at [602, 351] on div "ECB290" at bounding box center [447, 358] width 375 height 14
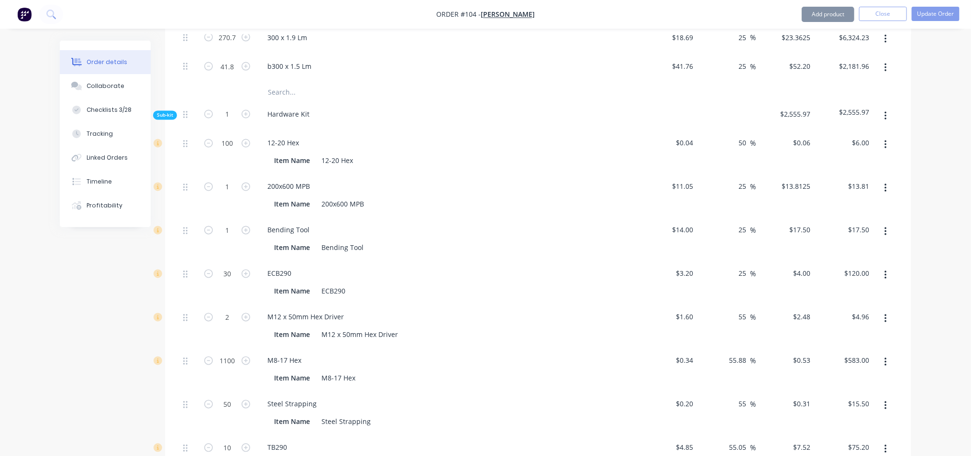
scroll to position [1136, 0]
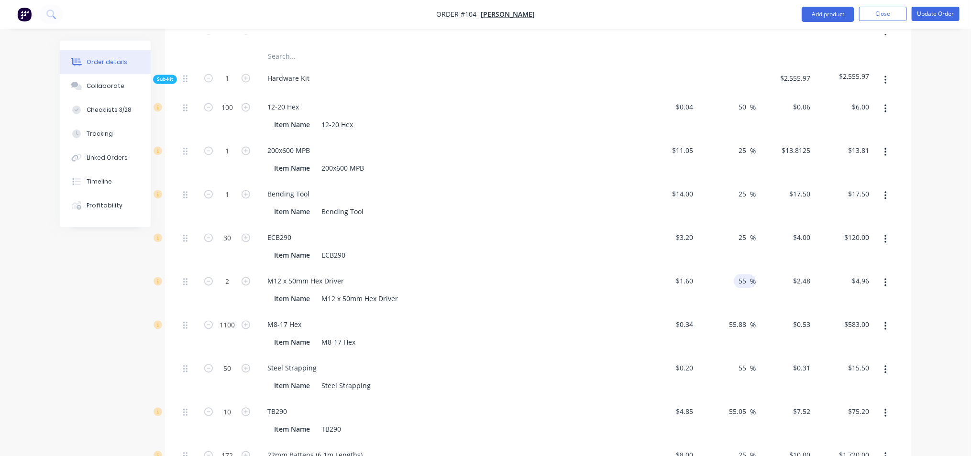
click at [749, 275] on input "55" at bounding box center [744, 282] width 12 height 14
drag, startPoint x: 748, startPoint y: 250, endPoint x: 731, endPoint y: 251, distance: 16.8
click at [735, 275] on div "55 55 %" at bounding box center [745, 282] width 22 height 14
type input "25"
click at [634, 334] on div "Item Name M8-17 Hex" at bounding box center [447, 342] width 375 height 16
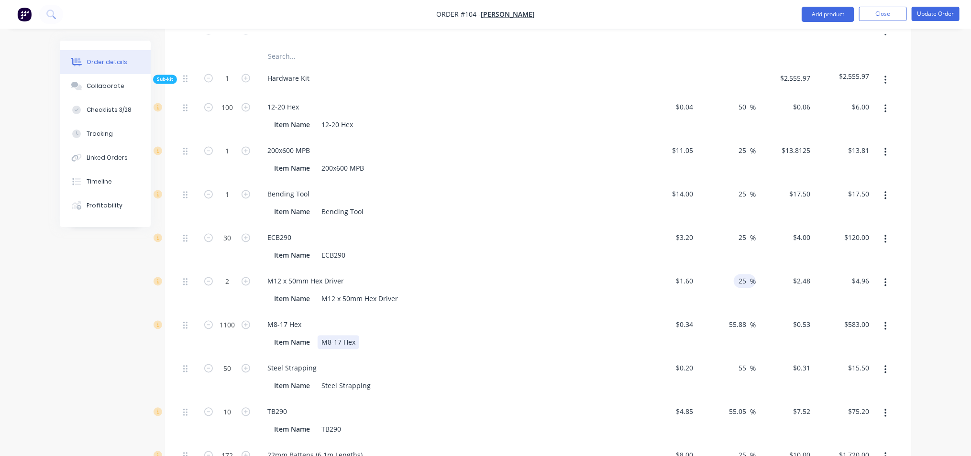
type input "$2.00"
type input "$4.00"
drag, startPoint x: 748, startPoint y: 292, endPoint x: 731, endPoint y: 291, distance: 16.8
click at [731, 318] on input "55.88" at bounding box center [739, 325] width 22 height 14
type input "25"
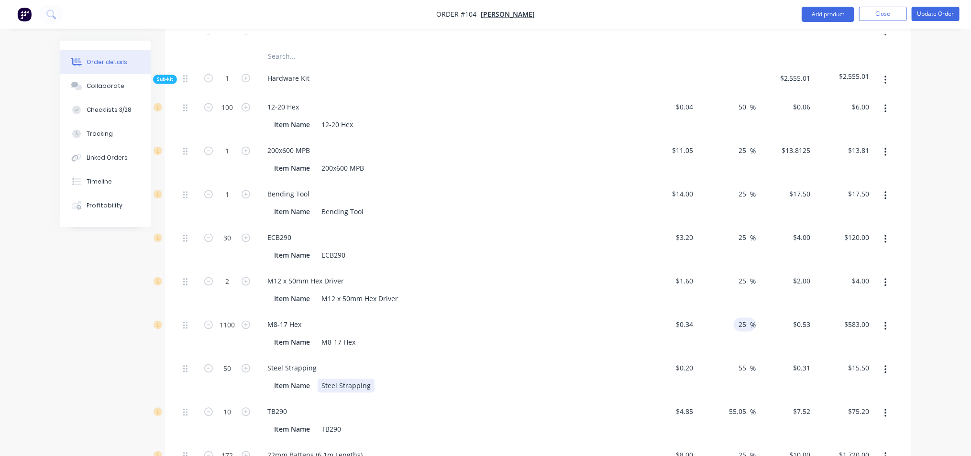
type input "$0.425"
type input "$467.50"
click at [624, 377] on div "Item Name Steel Strapping" at bounding box center [447, 385] width 375 height 16
click at [746, 405] on input "55.05" at bounding box center [739, 412] width 22 height 14
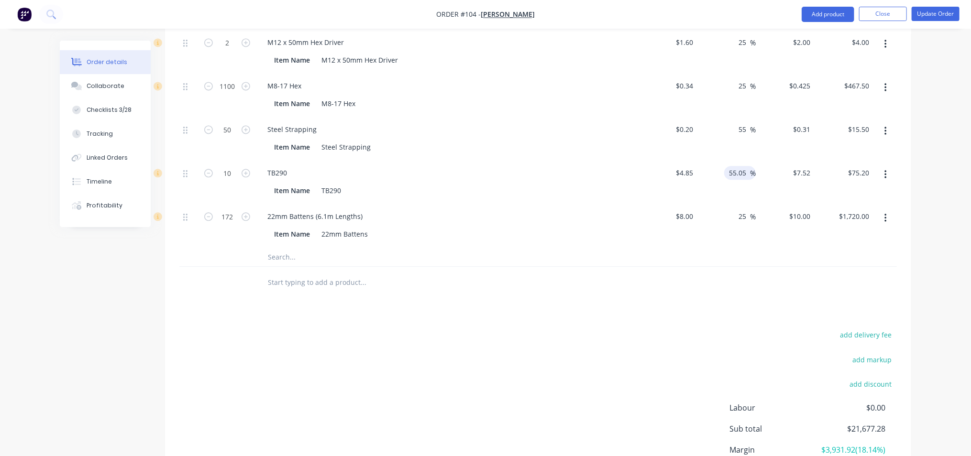
scroll to position [1427, 0]
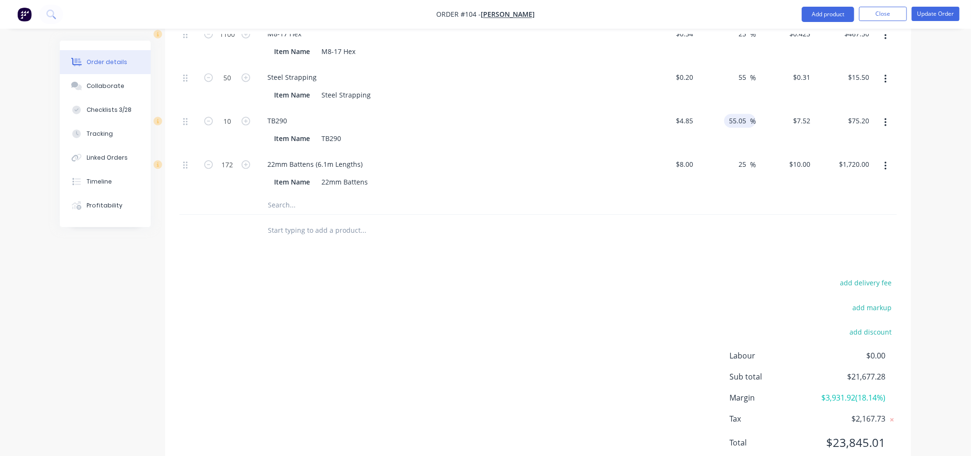
type input "$7.5199"
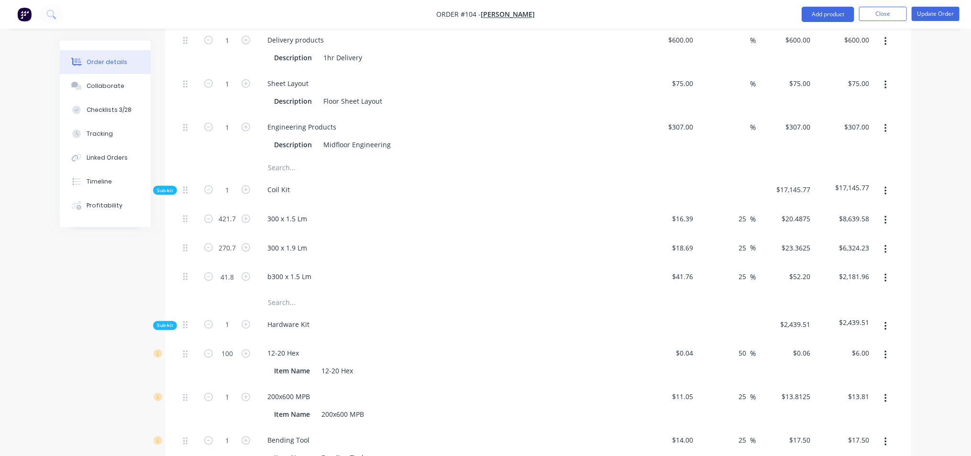
scroll to position [830, 0]
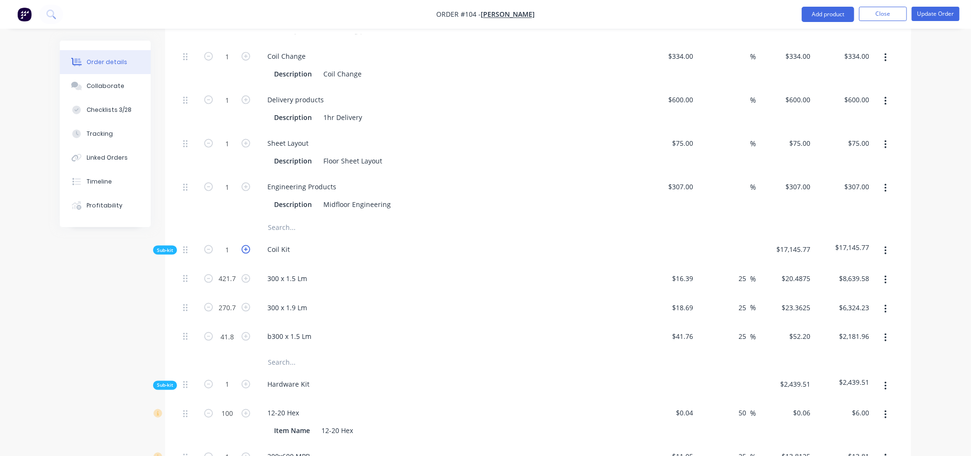
click at [249, 245] on icon "button" at bounding box center [246, 249] width 9 height 9
type input "2"
type input "843.4"
type input "$17,279.16"
type input "541.4"
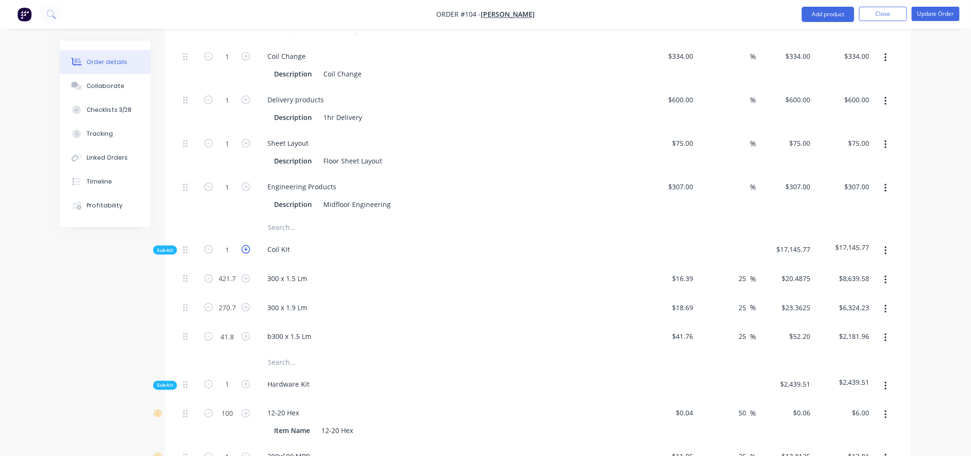
type input "$12,648.46"
type input "83.6"
type input "$4,363.92"
click at [210, 245] on icon "button" at bounding box center [208, 249] width 9 height 9
type input "1"
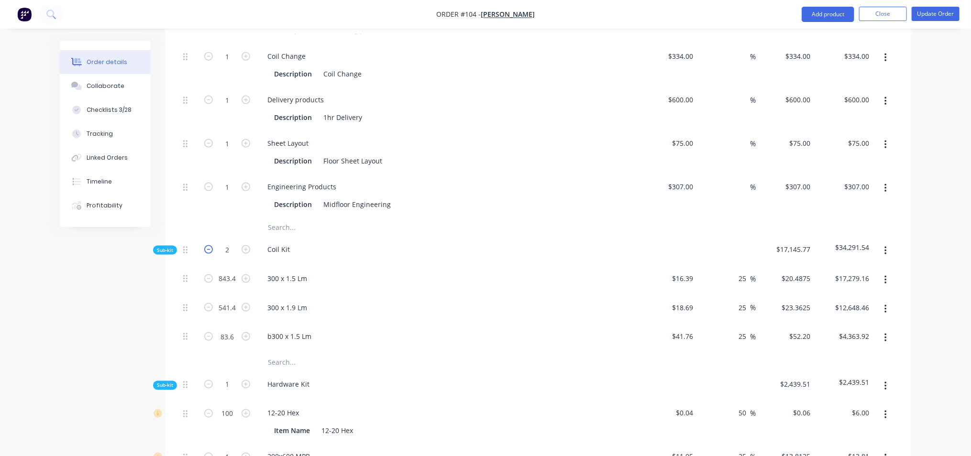
type input "421.7"
type input "$8,639.58"
type input "270.7"
type input "$6,324.23"
type input "41.8"
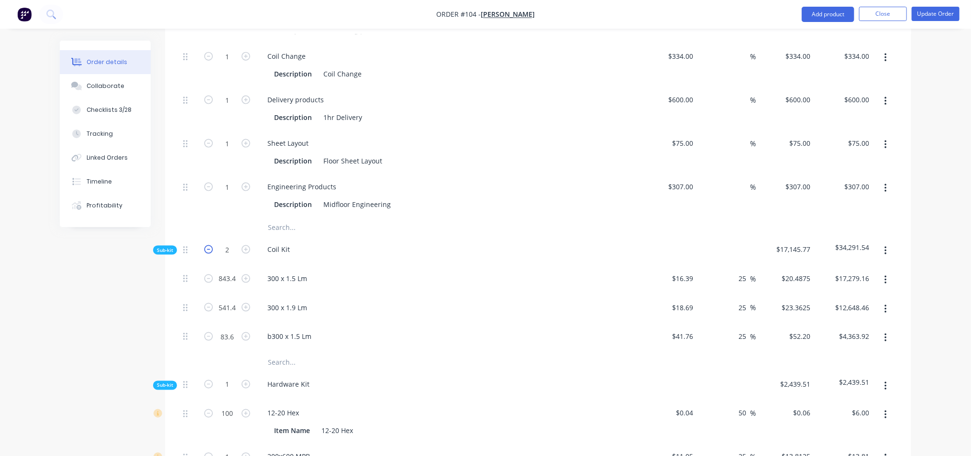
type input "$2,181.96"
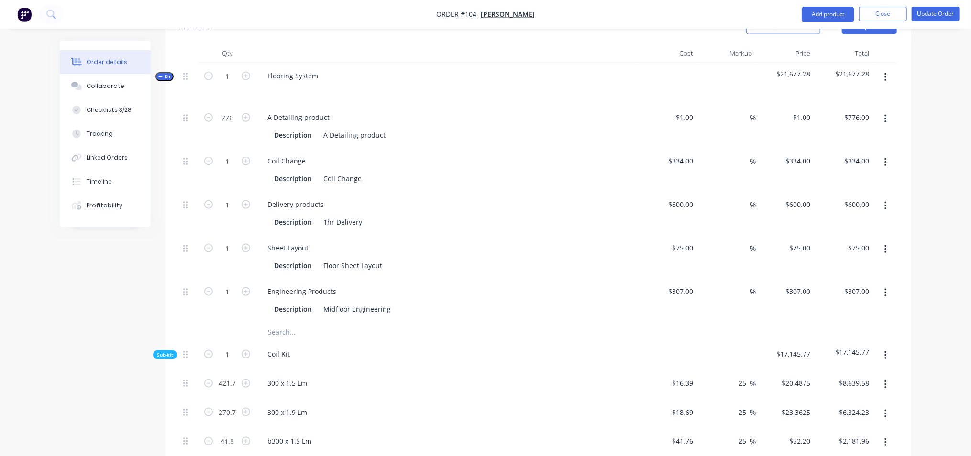
scroll to position [710, 0]
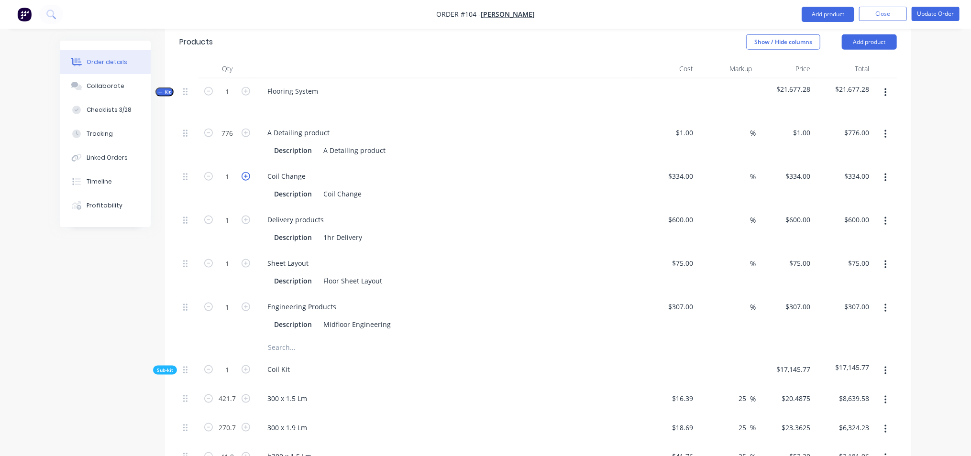
click at [248, 172] on icon "button" at bounding box center [246, 176] width 9 height 9
type input "2"
type input "$668.00"
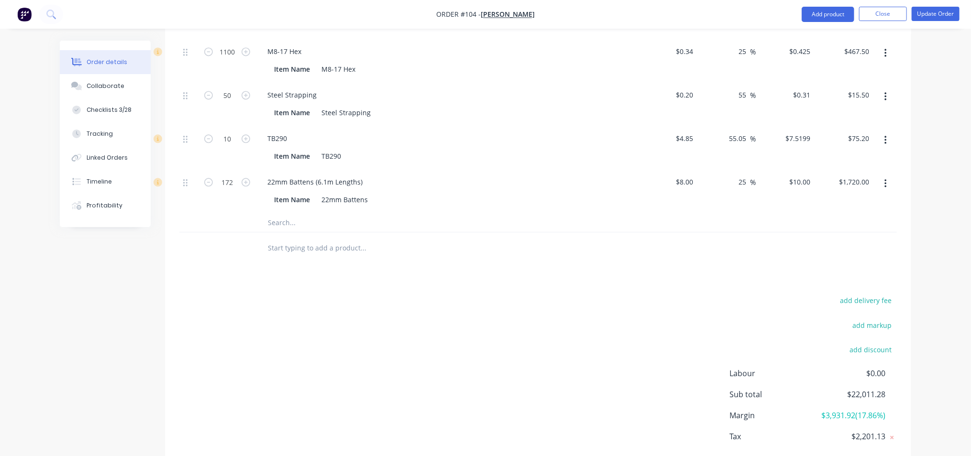
scroll to position [1427, 0]
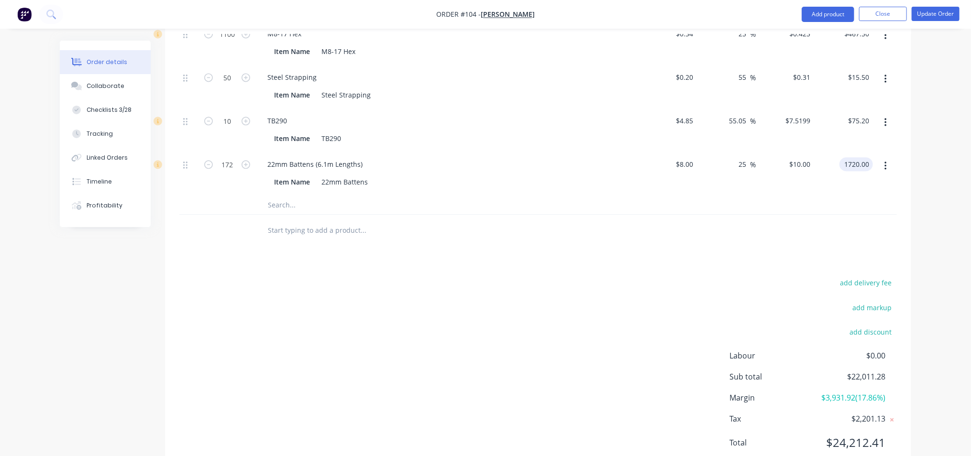
click at [858, 157] on input "1720.00" at bounding box center [858, 164] width 30 height 14
type input "$1,720.00"
click at [674, 215] on div at bounding box center [537, 230] width 717 height 31
drag, startPoint x: 467, startPoint y: 124, endPoint x: 461, endPoint y: 128, distance: 6.9
click at [467, 157] on div "22mm Battens (6.1m Lengths)" at bounding box center [447, 164] width 375 height 14
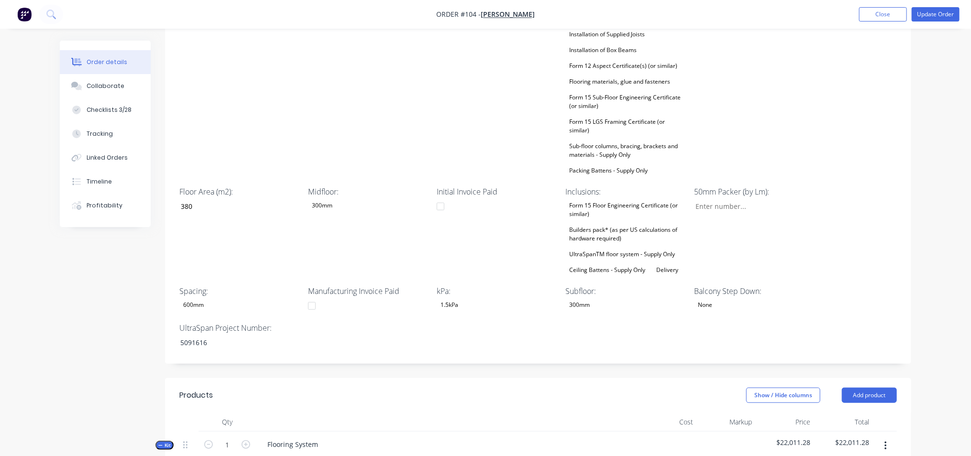
scroll to position [352, 0]
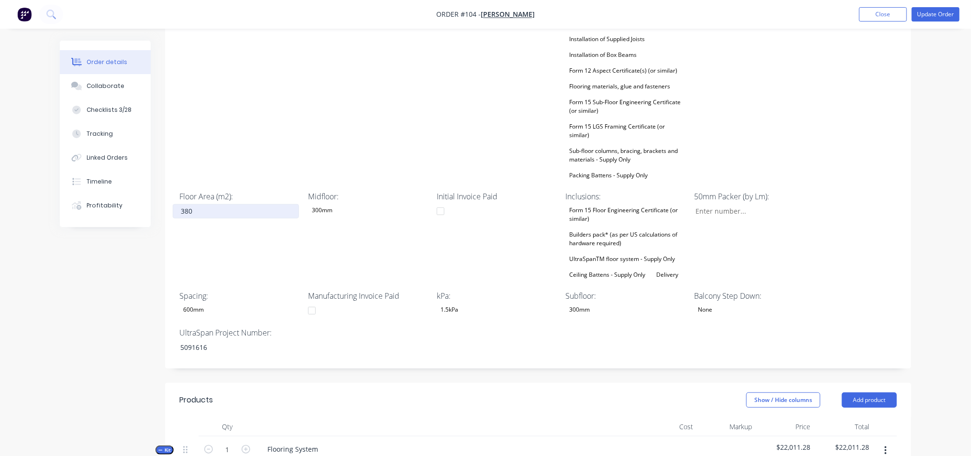
click at [191, 204] on input "380" at bounding box center [236, 211] width 126 height 14
drag, startPoint x: 197, startPoint y: 179, endPoint x: 169, endPoint y: 183, distance: 27.9
click at [169, 183] on div "Wet Area Step Down: None Sheet Layout: Yes Project Address: [STREET_ADDRESS][PE…" at bounding box center [538, 156] width 746 height 426
click at [264, 217] on div "Floor Area (m2): 278" at bounding box center [239, 236] width 120 height 90
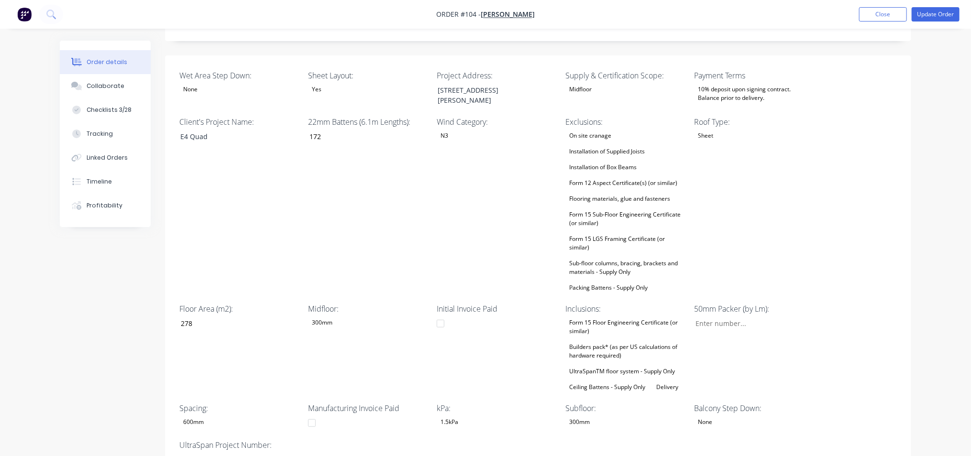
scroll to position [0, 0]
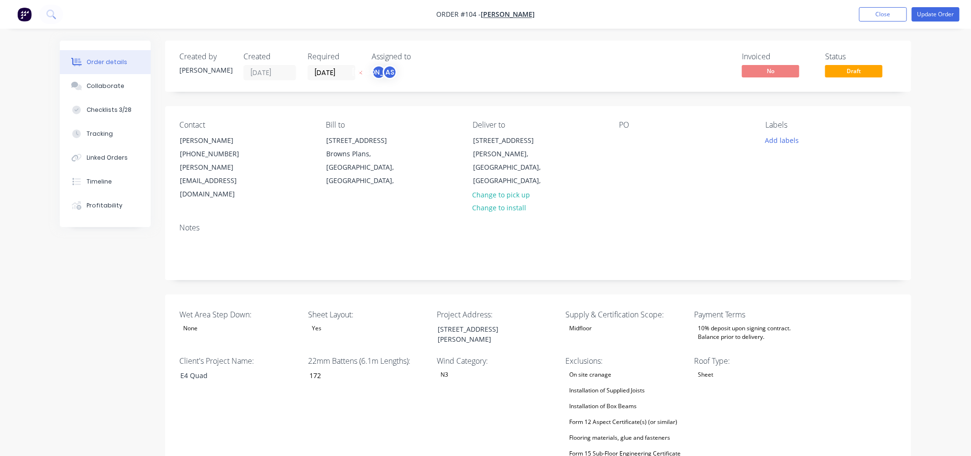
type input "380"
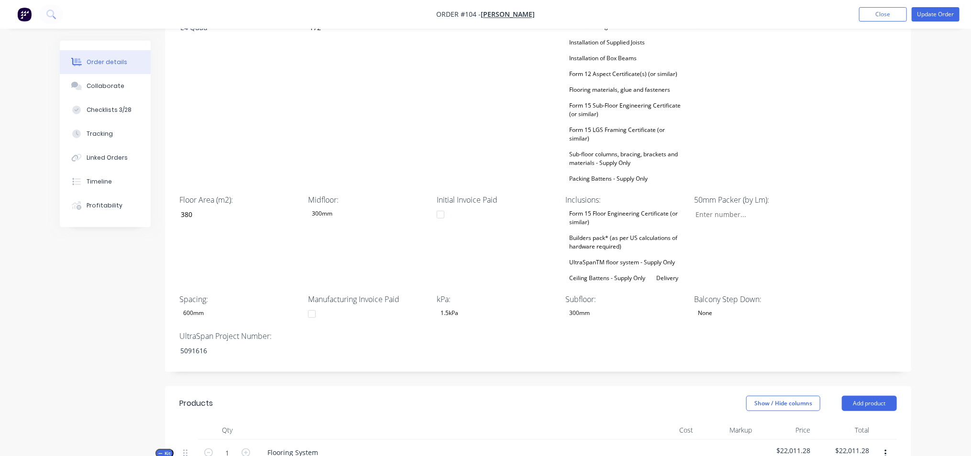
scroll to position [359, 0]
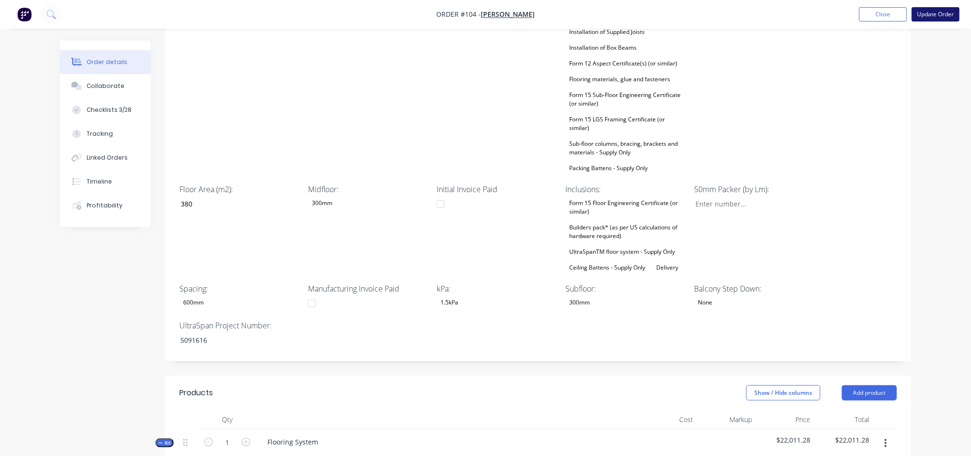
click at [926, 18] on button "Update Order" at bounding box center [936, 14] width 48 height 14
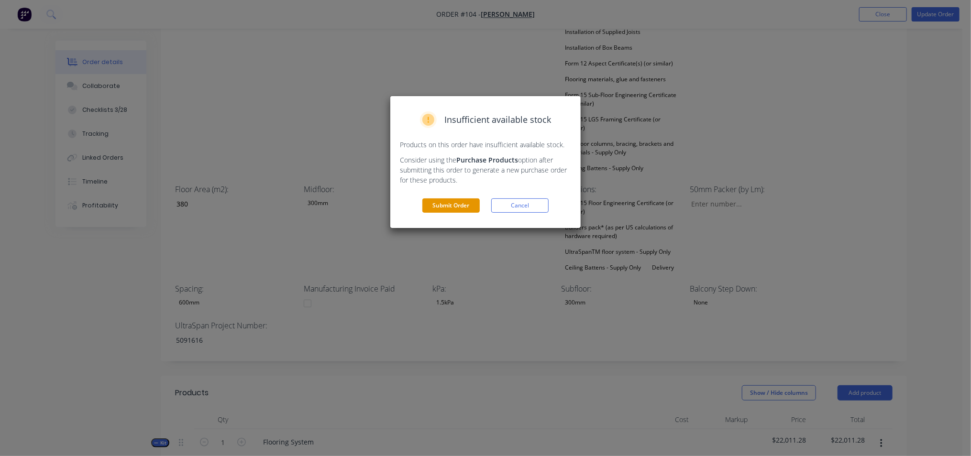
click at [458, 205] on button "Submit Order" at bounding box center [450, 205] width 57 height 14
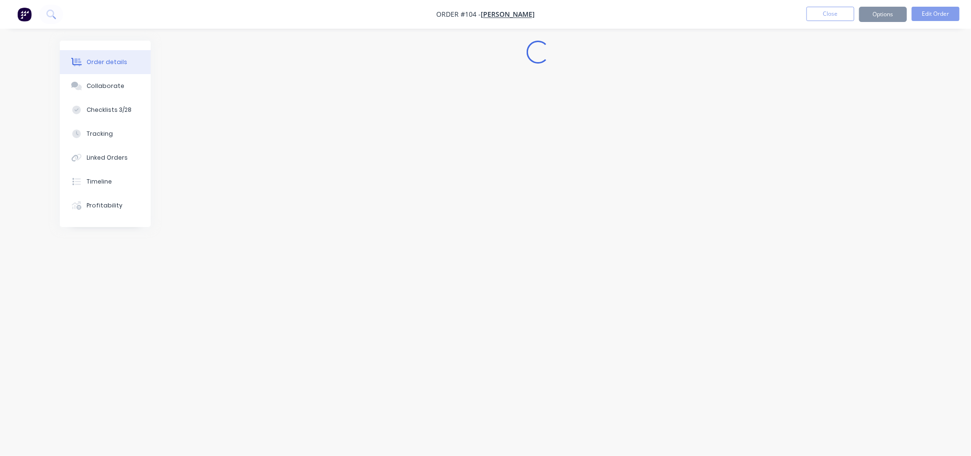
scroll to position [0, 0]
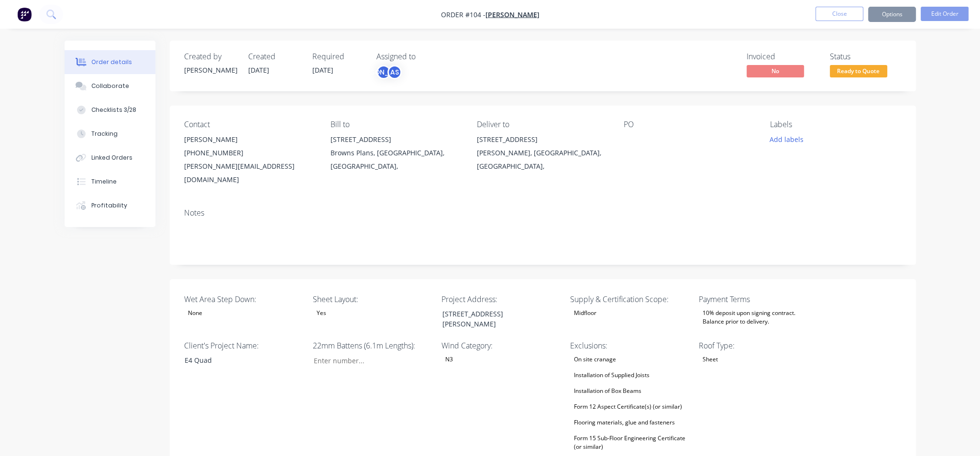
type input "172"
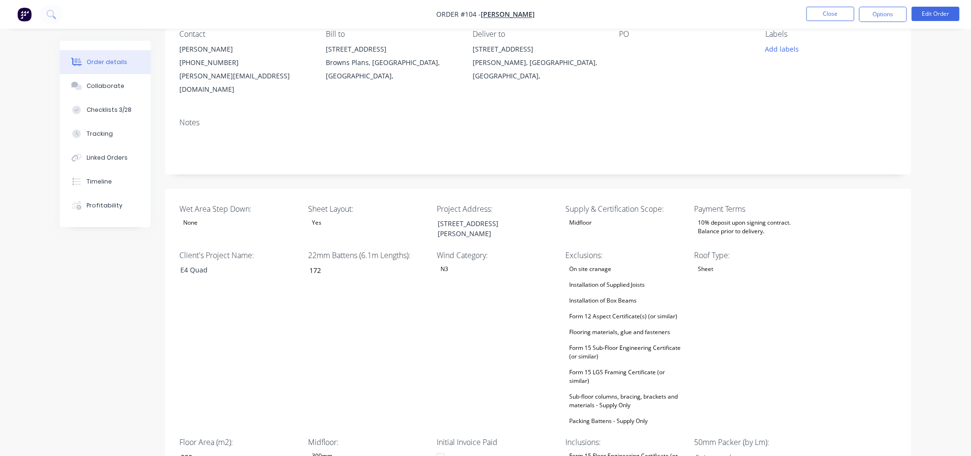
scroll to position [179, 0]
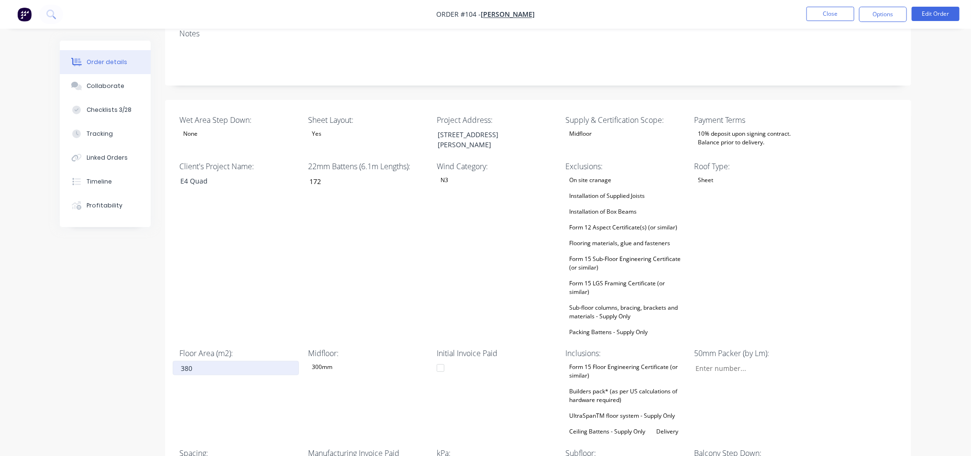
click at [209, 361] on input "380" at bounding box center [236, 368] width 126 height 14
type input "3"
type input "272"
click at [387, 277] on div "22mm Battens (6.1m Lengths): 172" at bounding box center [368, 250] width 120 height 178
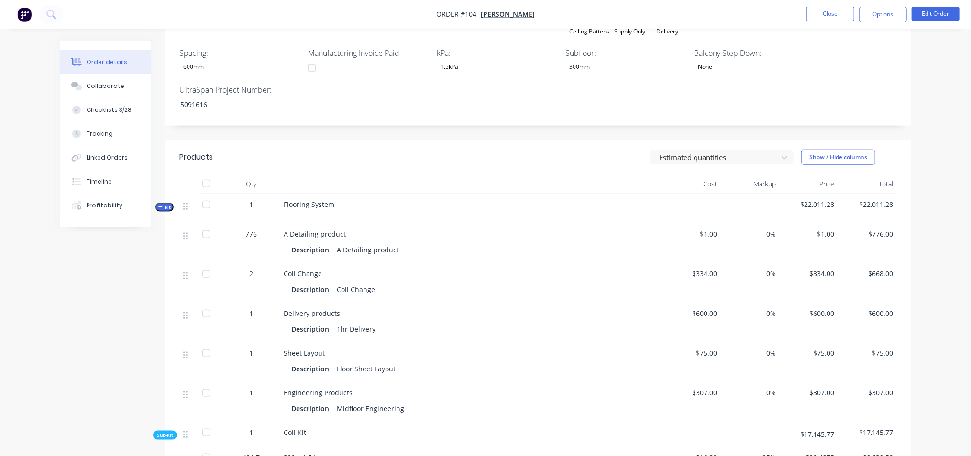
scroll to position [598, 0]
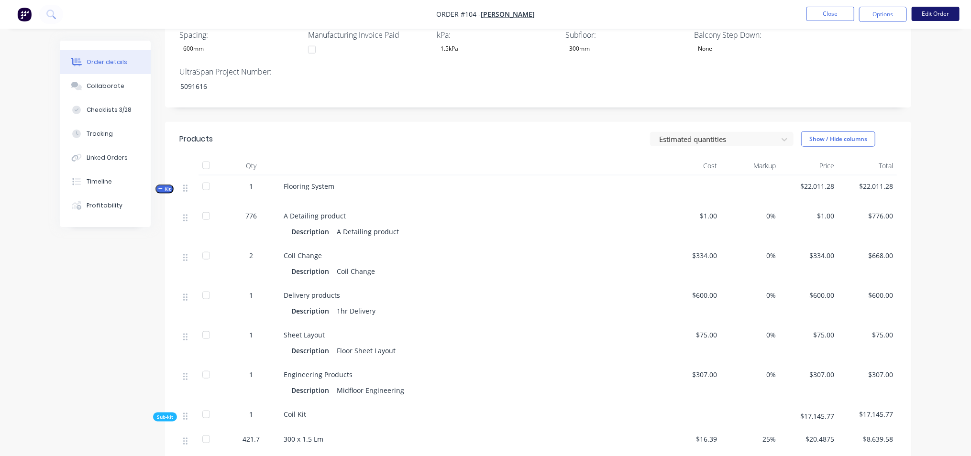
click at [930, 17] on button "Edit Order" at bounding box center [936, 14] width 48 height 14
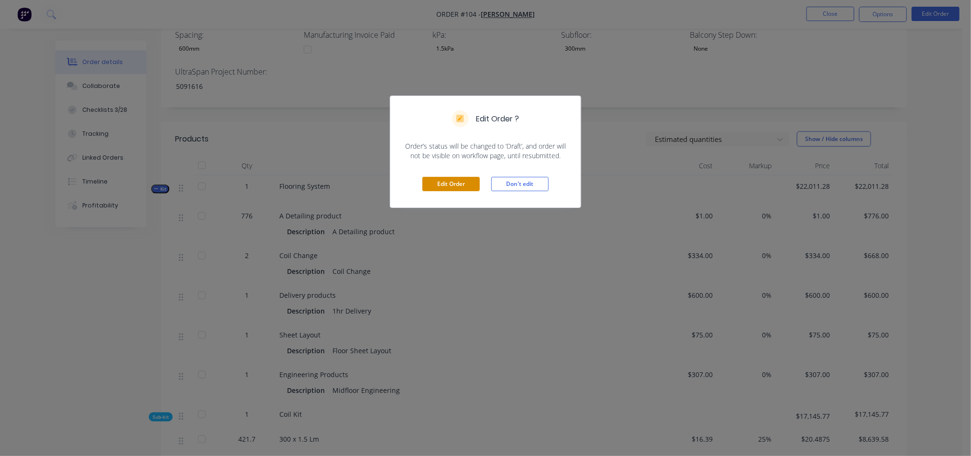
click at [441, 181] on button "Edit Order" at bounding box center [450, 184] width 57 height 14
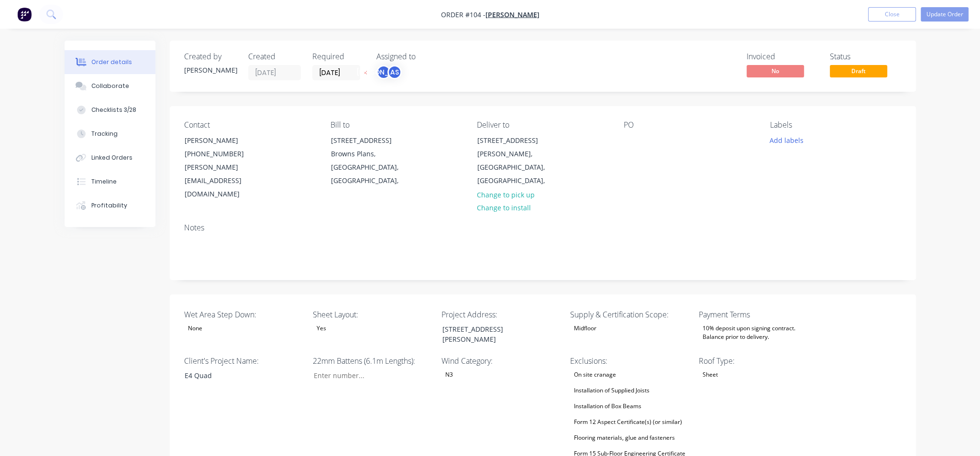
type input "172"
type input "272"
click at [930, 15] on button "Update Order" at bounding box center [936, 14] width 48 height 14
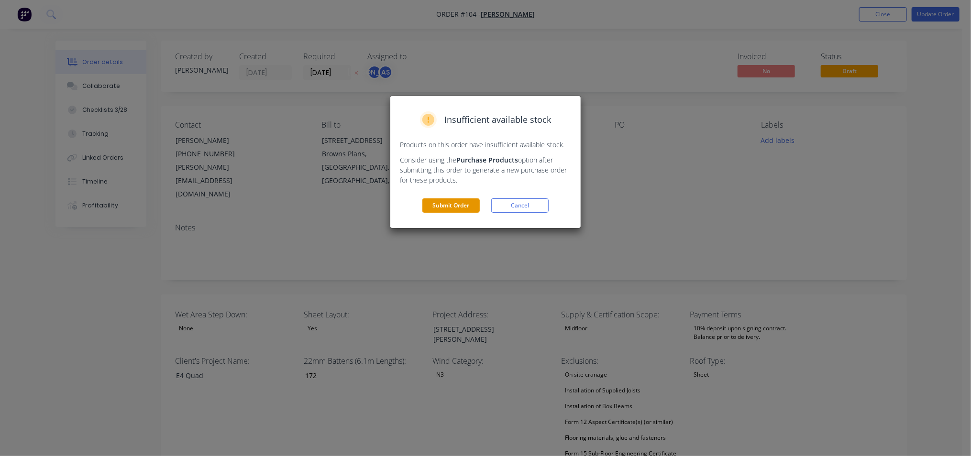
click at [456, 208] on button "Submit Order" at bounding box center [450, 205] width 57 height 14
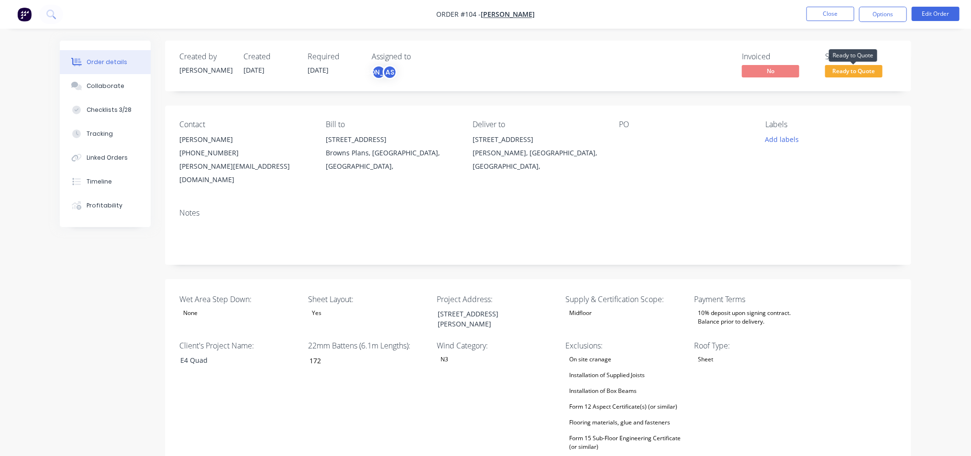
click at [865, 74] on span "Ready to Quote" at bounding box center [853, 71] width 57 height 12
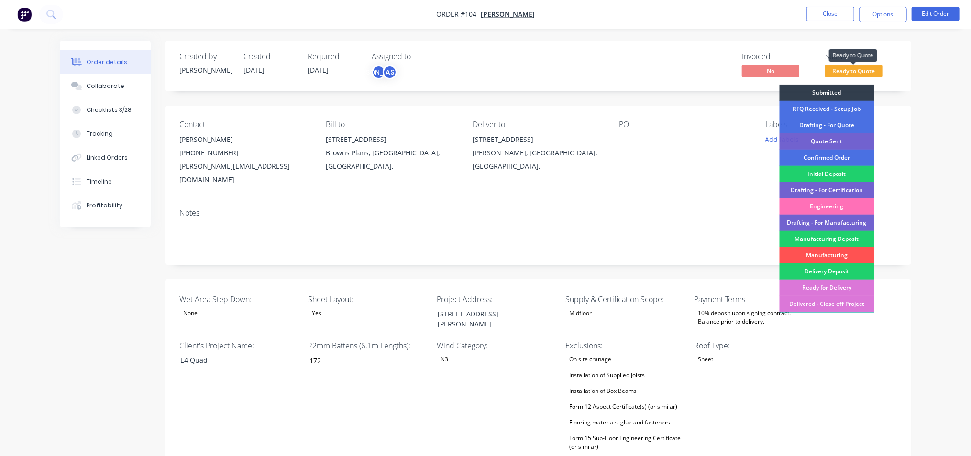
click at [865, 74] on span "Ready to Quote" at bounding box center [853, 71] width 57 height 12
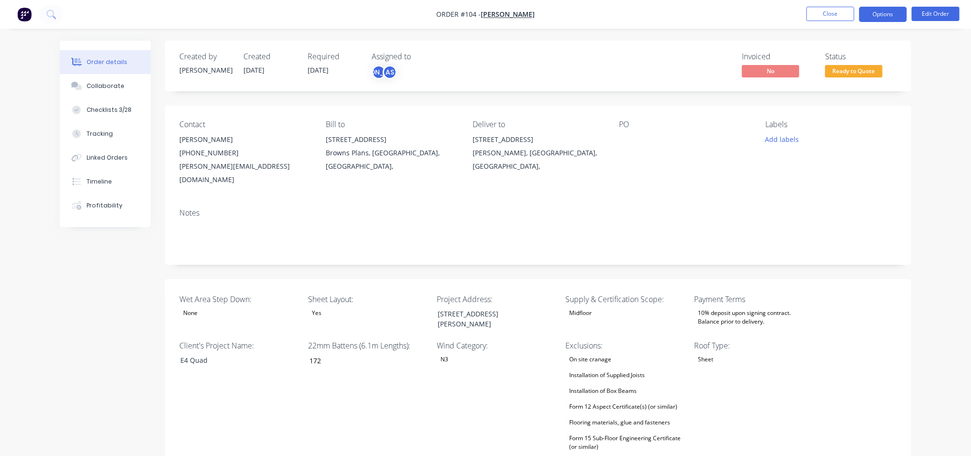
click at [897, 14] on button "Options" at bounding box center [883, 14] width 48 height 15
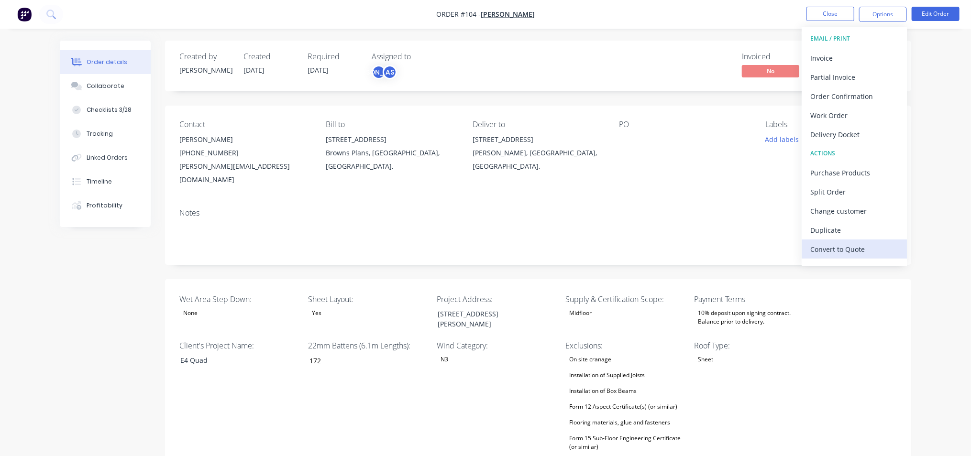
click at [850, 244] on div "Convert to Quote" at bounding box center [854, 249] width 88 height 14
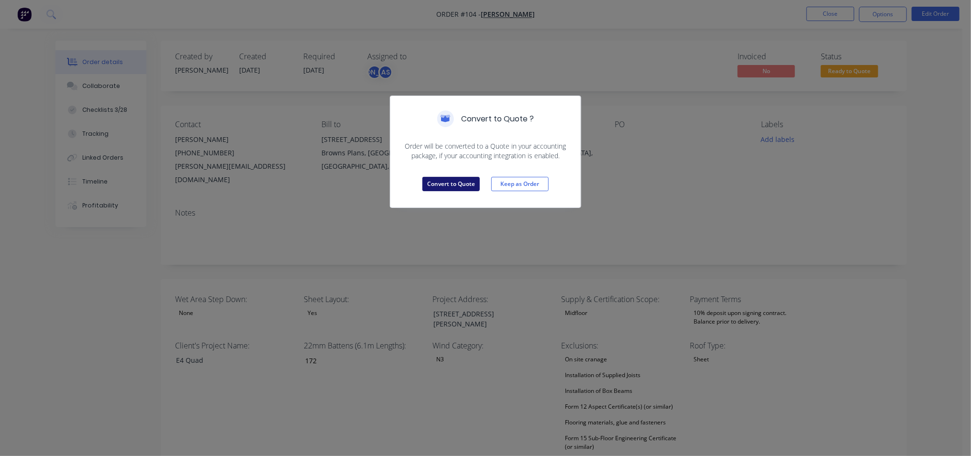
click at [438, 181] on button "Convert to Quote" at bounding box center [450, 184] width 57 height 14
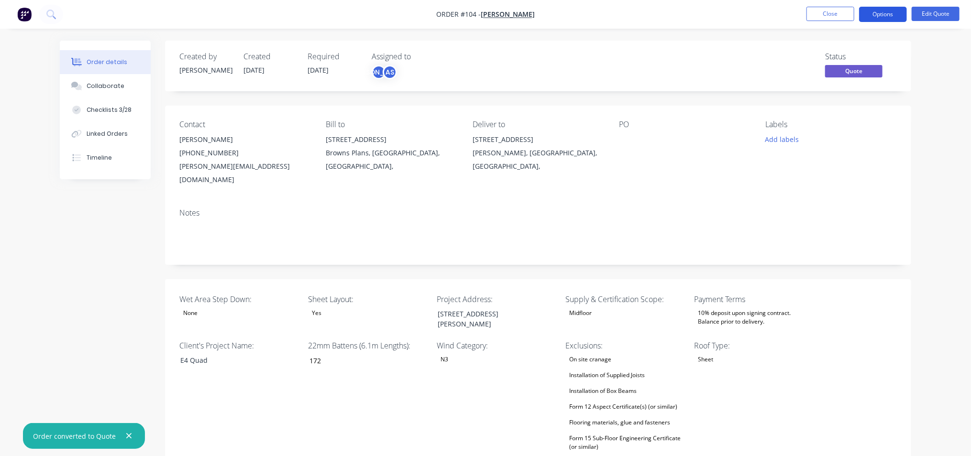
click at [892, 13] on button "Options" at bounding box center [883, 14] width 48 height 15
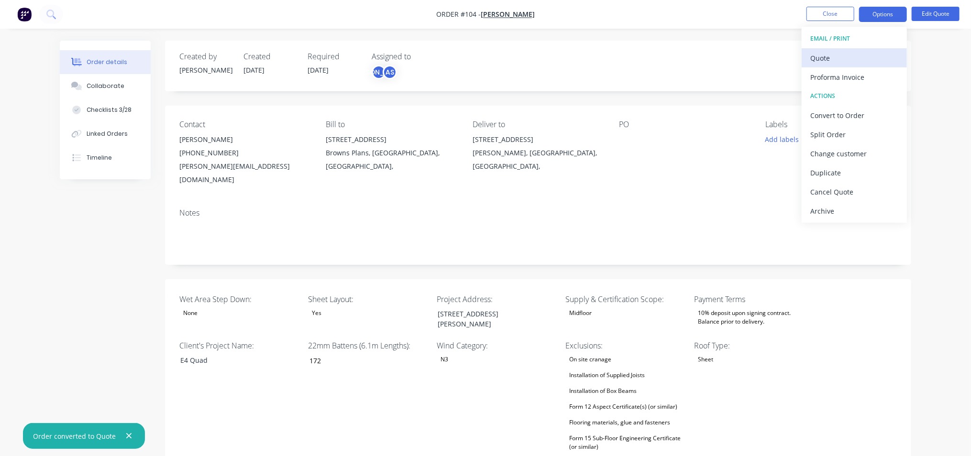
click at [843, 57] on div "Quote" at bounding box center [854, 58] width 88 height 14
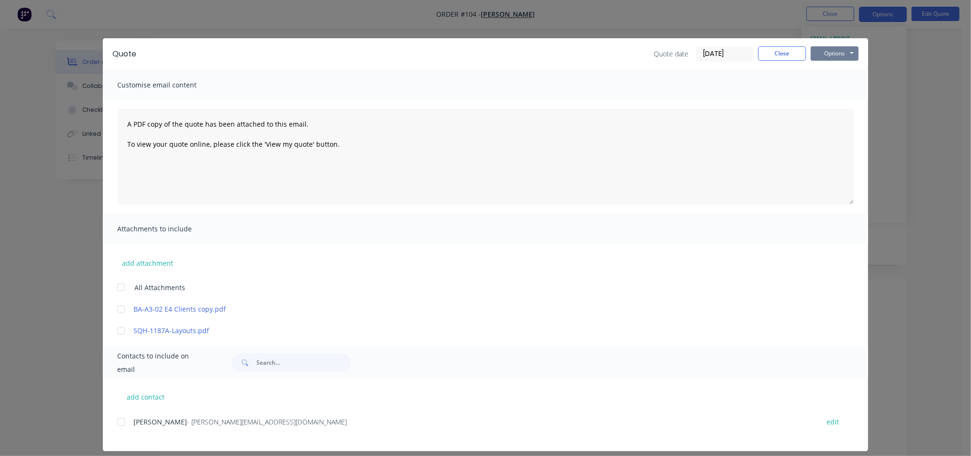
click at [833, 50] on button "Options" at bounding box center [835, 53] width 48 height 14
drag, startPoint x: 837, startPoint y: 74, endPoint x: 841, endPoint y: 90, distance: 17.0
click at [841, 90] on div "Preview Print Email" at bounding box center [841, 86] width 61 height 47
click at [840, 89] on button "Print" at bounding box center [841, 86] width 61 height 16
click at [784, 53] on button "Close" at bounding box center [782, 53] width 48 height 14
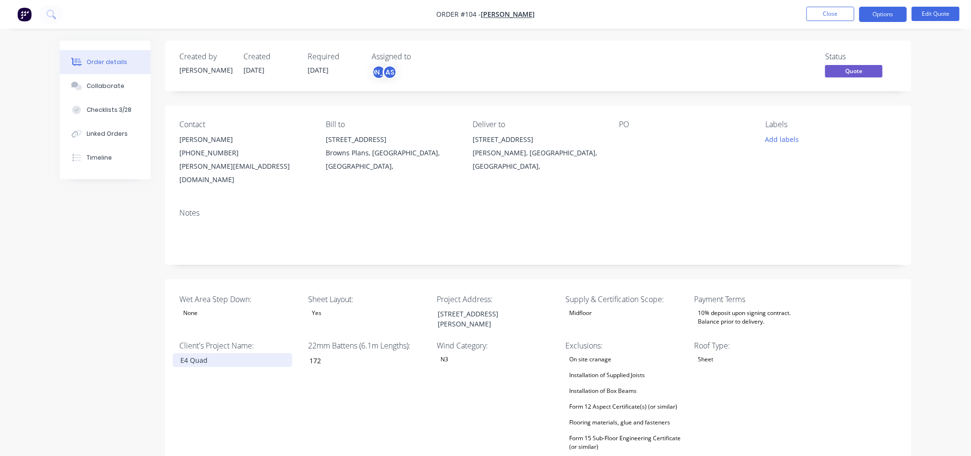
click at [196, 353] on div "E4 Quad" at bounding box center [233, 360] width 120 height 14
click at [218, 353] on div "E4 Quad" at bounding box center [233, 360] width 120 height 14
click at [889, 16] on button "Options" at bounding box center [883, 14] width 48 height 15
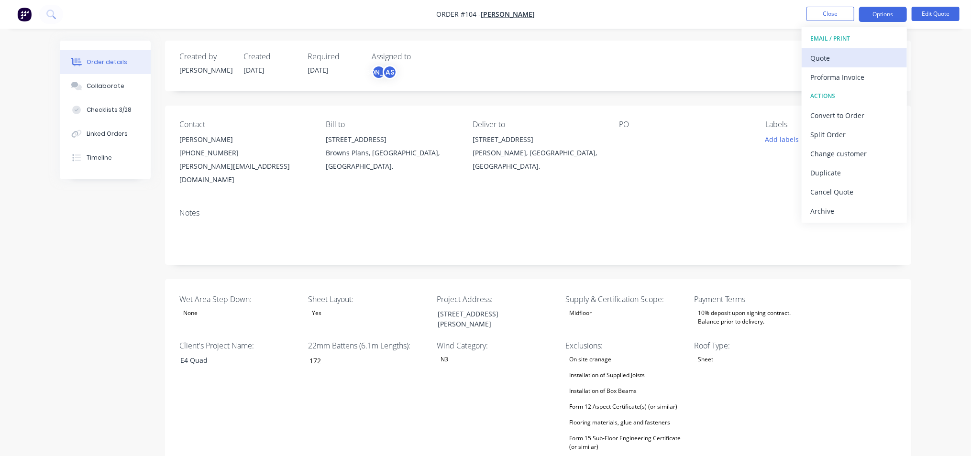
click at [855, 63] on div "Quote" at bounding box center [854, 58] width 88 height 14
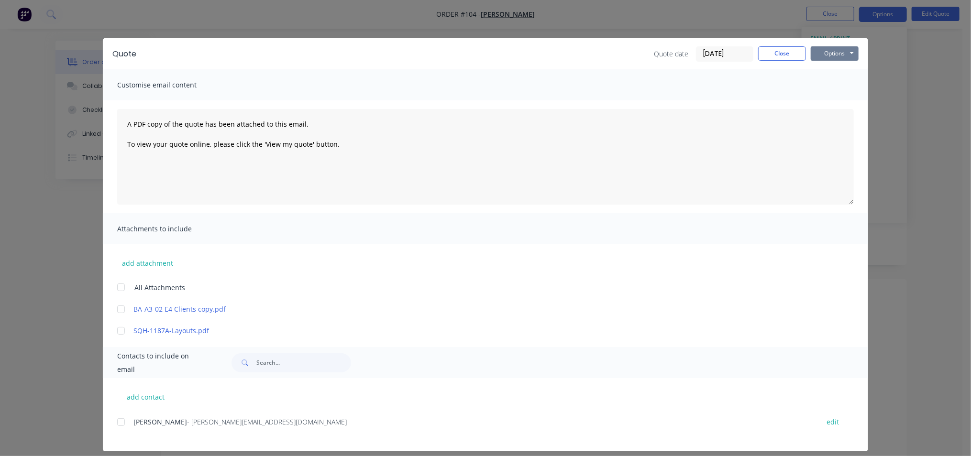
click at [835, 55] on button "Options" at bounding box center [835, 53] width 48 height 14
click at [838, 74] on button "Preview" at bounding box center [841, 71] width 61 height 16
click at [794, 55] on button "Close" at bounding box center [782, 53] width 48 height 14
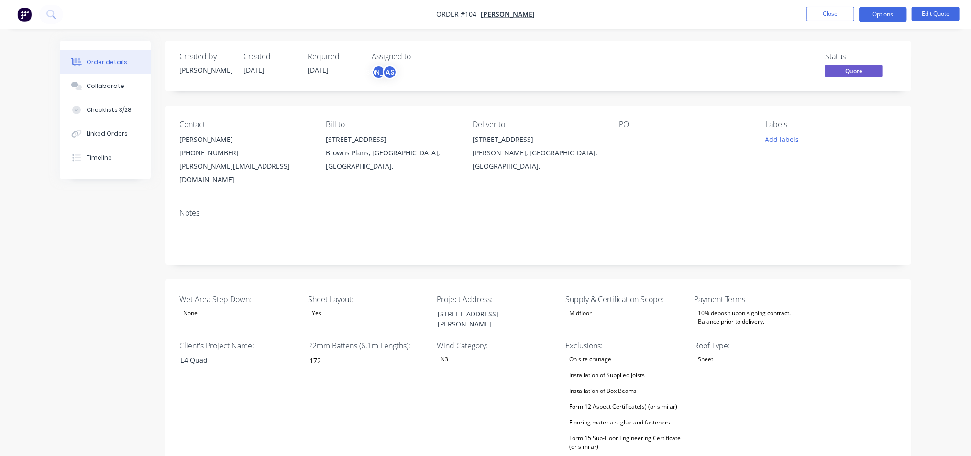
click at [639, 206] on div "Notes" at bounding box center [538, 233] width 746 height 64
click at [937, 13] on button "Edit Quote" at bounding box center [936, 14] width 48 height 14
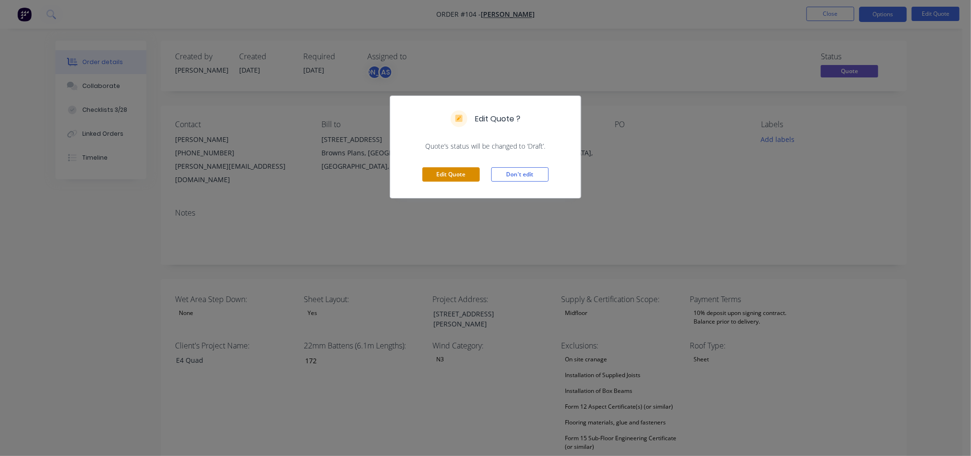
click at [442, 171] on button "Edit Quote" at bounding box center [450, 174] width 57 height 14
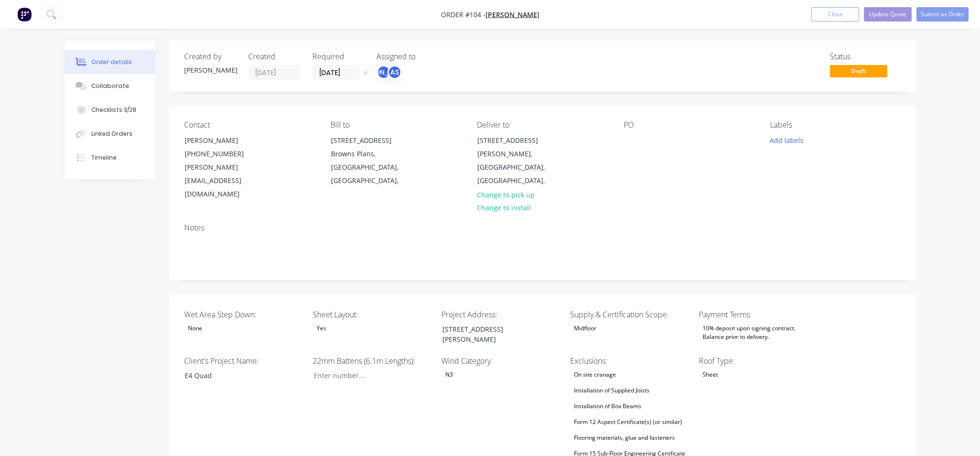
type input "172"
type input "272"
click at [870, 11] on button "Update Quote" at bounding box center [879, 14] width 48 height 14
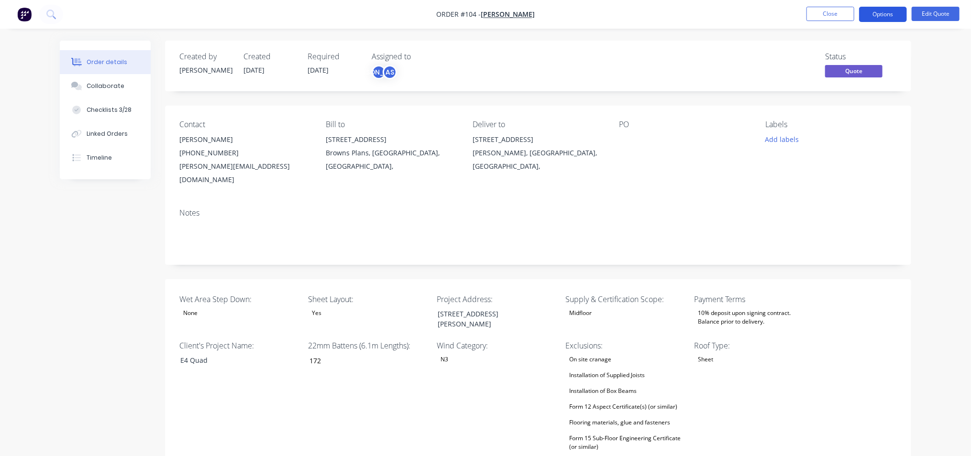
click at [886, 16] on button "Options" at bounding box center [883, 14] width 48 height 15
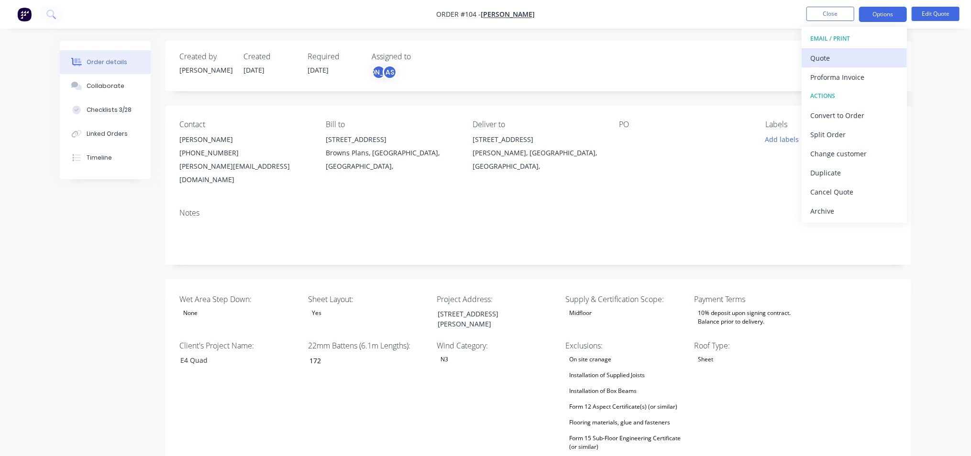
click at [848, 61] on div "Quote" at bounding box center [854, 58] width 88 height 14
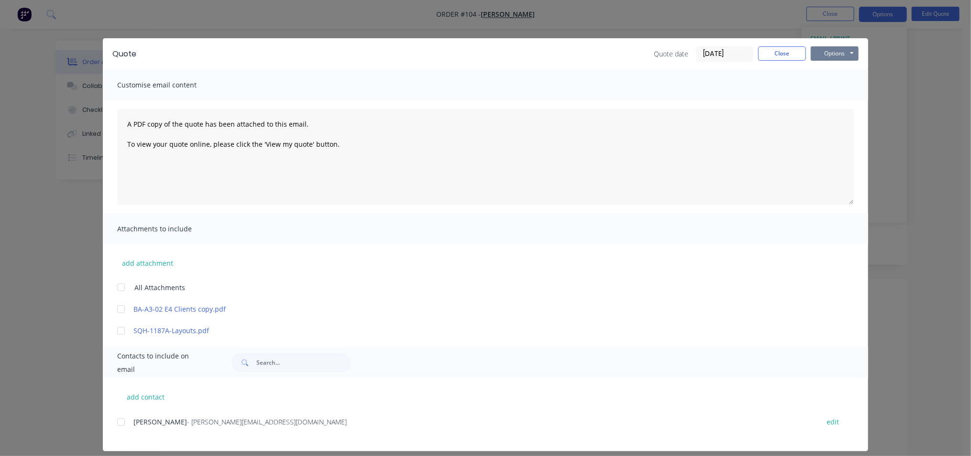
click at [832, 53] on button "Options" at bounding box center [835, 53] width 48 height 14
click at [828, 90] on button "Print" at bounding box center [841, 86] width 61 height 16
click at [784, 53] on button "Close" at bounding box center [782, 53] width 48 height 14
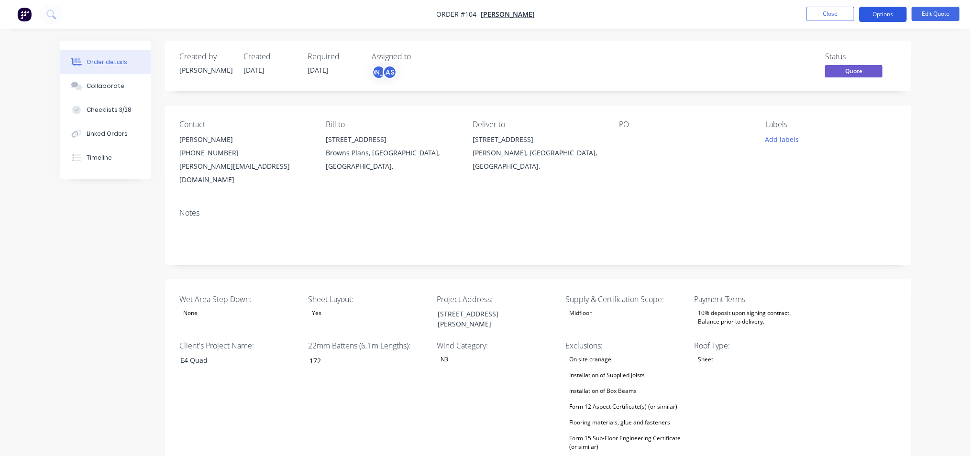
click at [888, 13] on button "Options" at bounding box center [883, 14] width 48 height 15
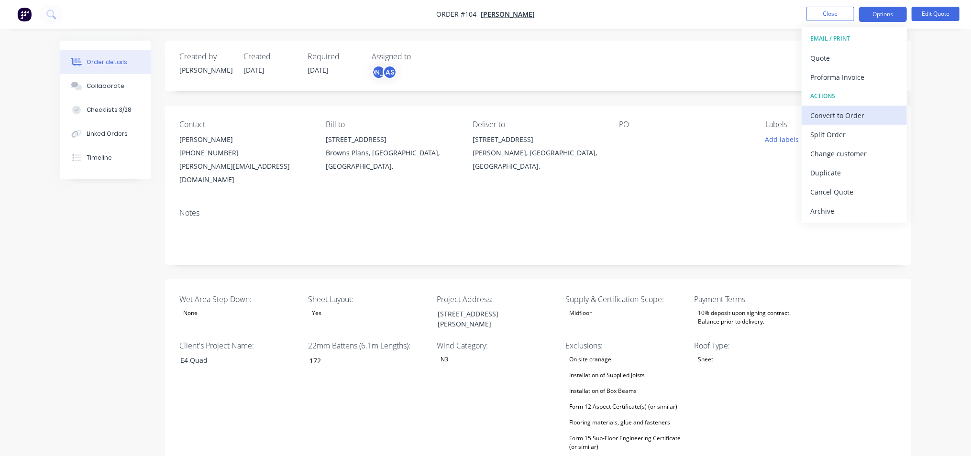
click at [866, 116] on div "Convert to Order" at bounding box center [854, 116] width 88 height 14
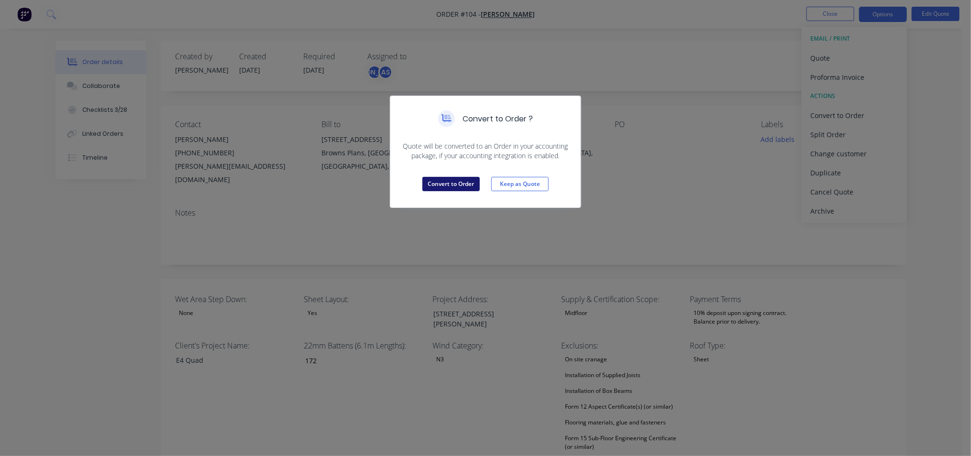
click at [442, 179] on button "Convert to Order" at bounding box center [450, 184] width 57 height 14
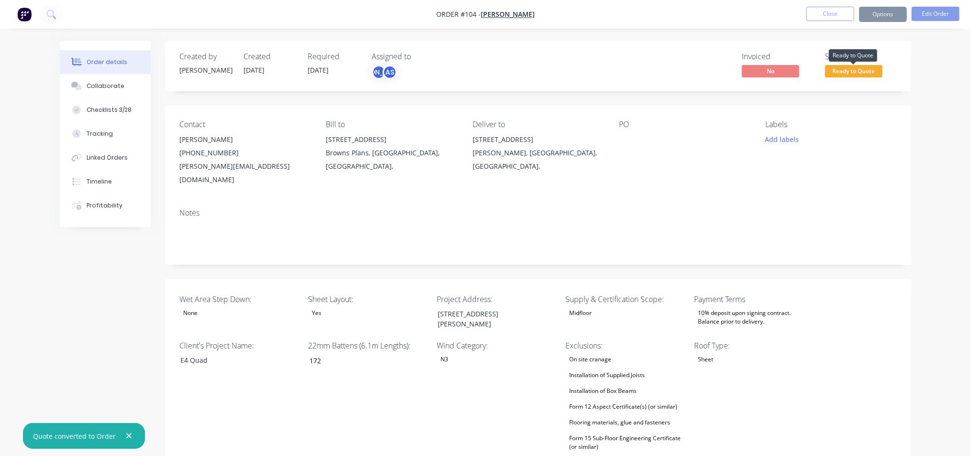
click at [870, 70] on span "Ready to Quote" at bounding box center [853, 71] width 57 height 12
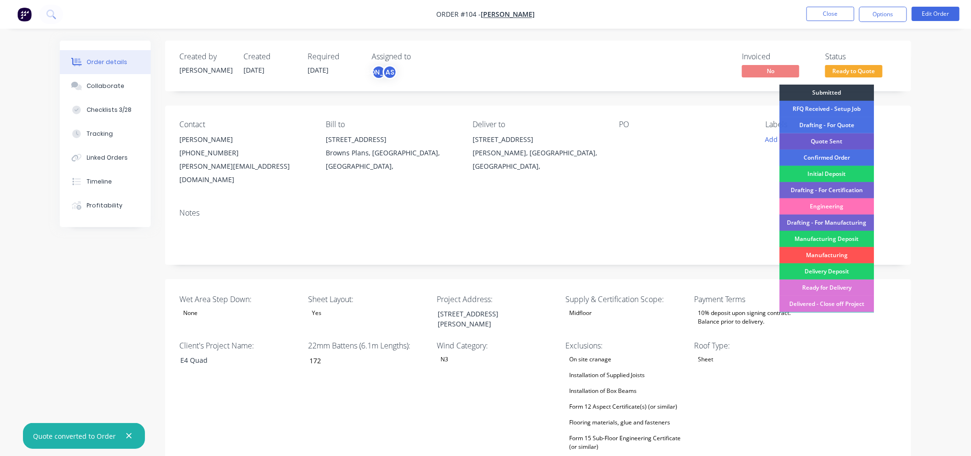
click at [848, 142] on div "Quote Sent" at bounding box center [827, 141] width 95 height 16
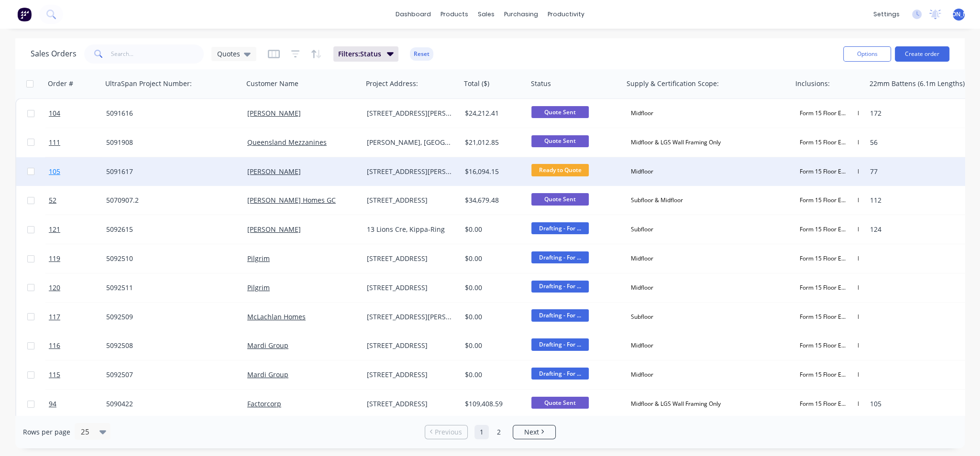
click at [58, 171] on span "105" at bounding box center [54, 172] width 11 height 10
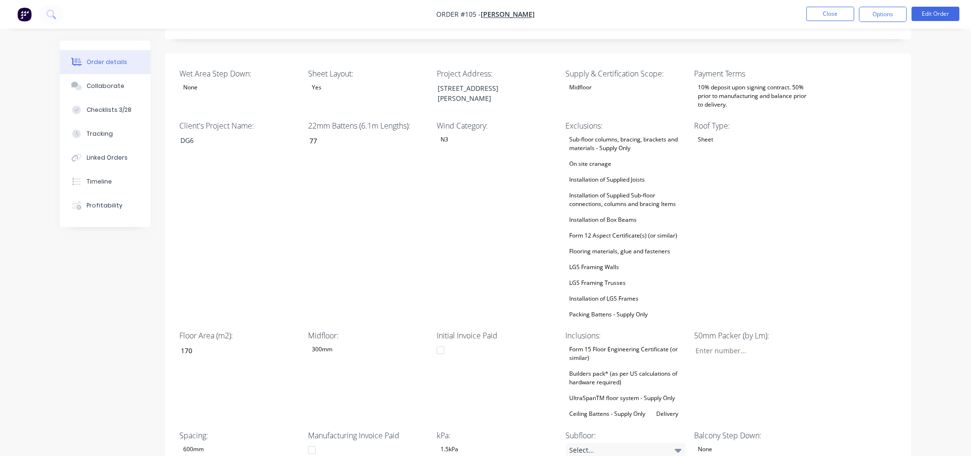
scroll to position [239, 0]
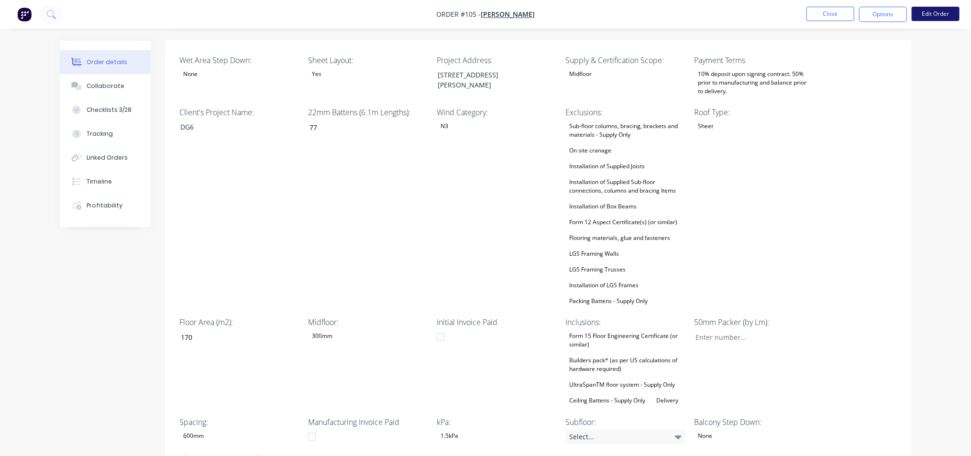
click at [934, 13] on button "Edit Order" at bounding box center [936, 14] width 48 height 14
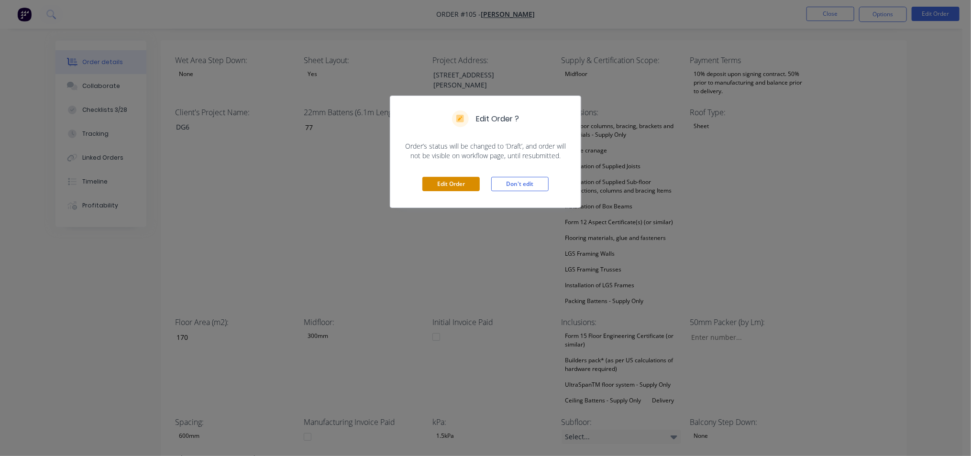
click at [463, 184] on button "Edit Order" at bounding box center [450, 184] width 57 height 14
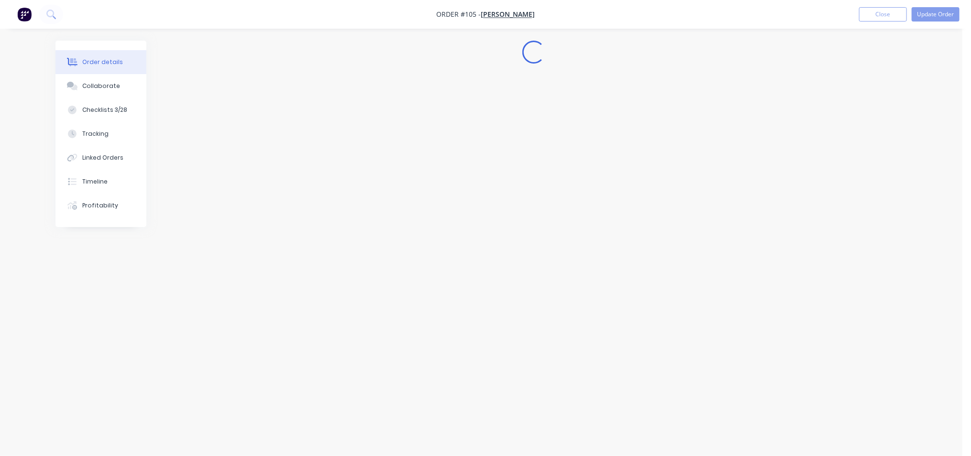
scroll to position [0, 0]
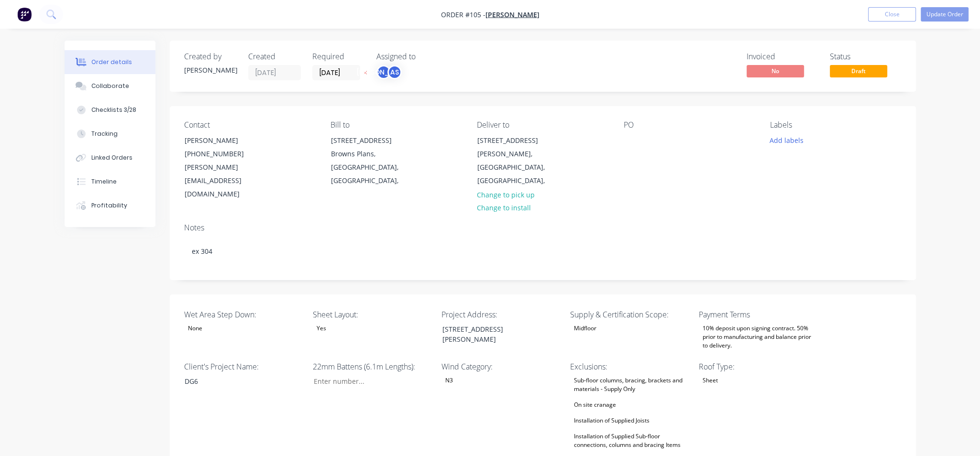
type input "77"
type input "170"
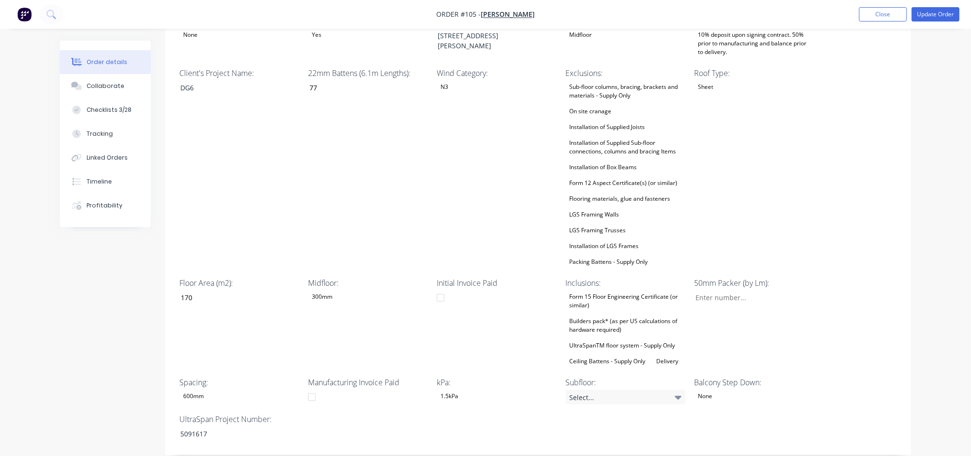
scroll to position [298, 0]
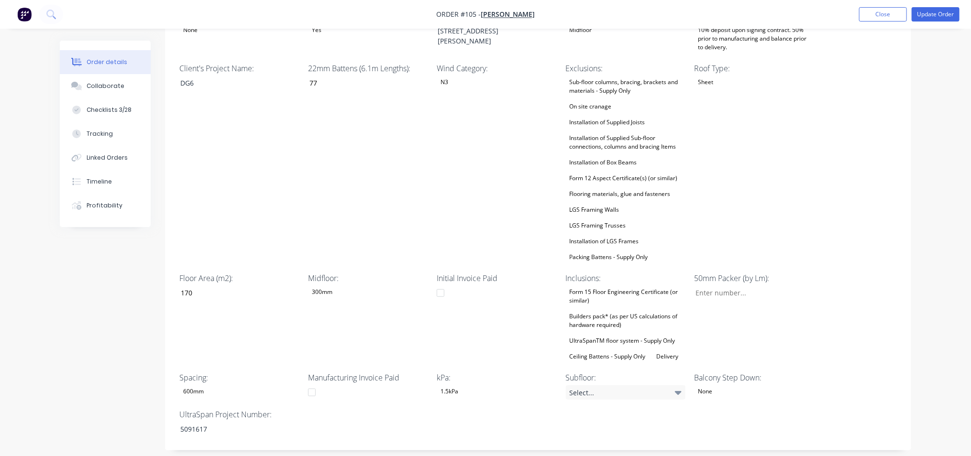
click at [596, 172] on div "Form 12 Aspect Certificate(s) (or similar)" at bounding box center [624, 178] width 116 height 12
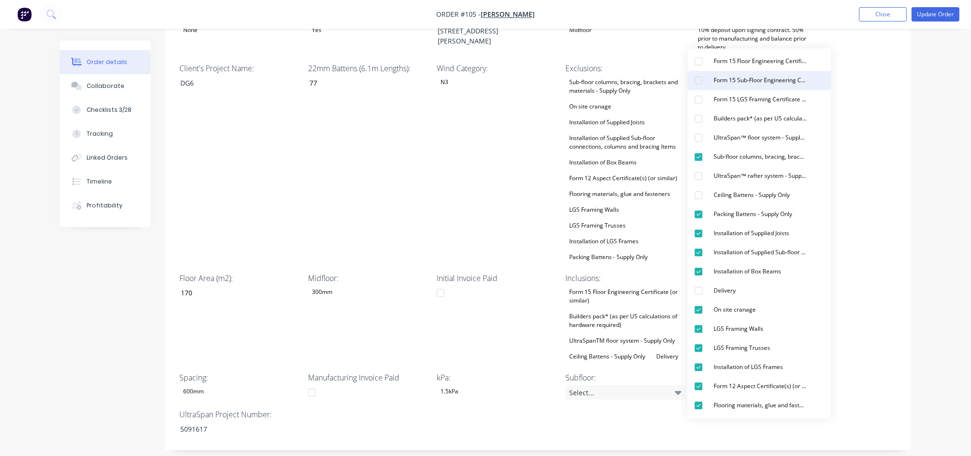
click at [698, 83] on div "button" at bounding box center [698, 80] width 19 height 19
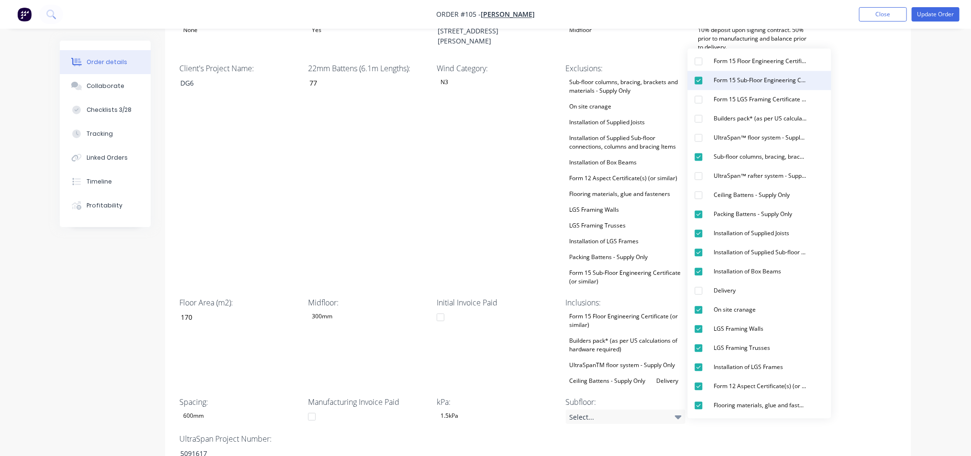
click at [698, 82] on div "button" at bounding box center [698, 80] width 19 height 19
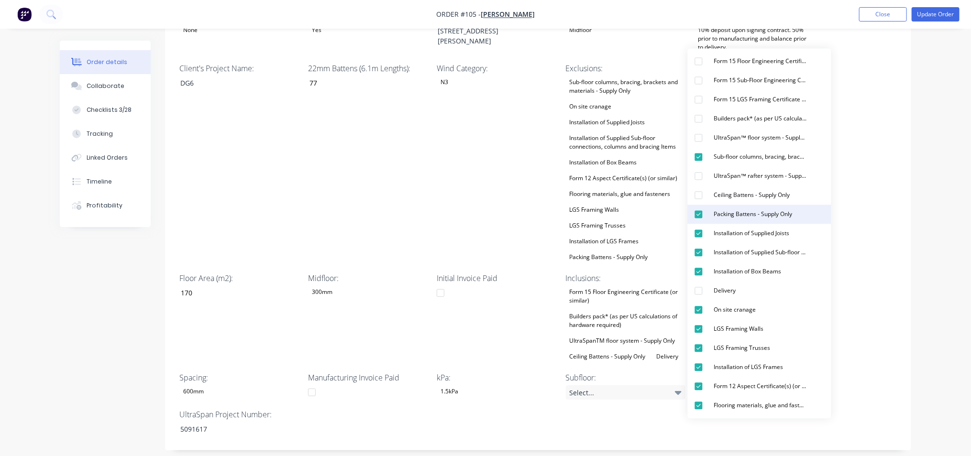
click at [697, 214] on div "button" at bounding box center [698, 214] width 19 height 19
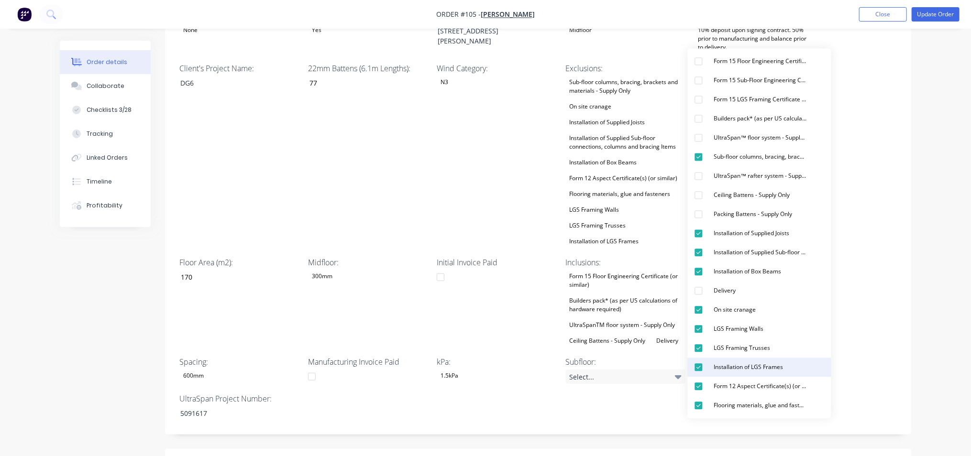
click at [698, 364] on div "button" at bounding box center [698, 367] width 19 height 19
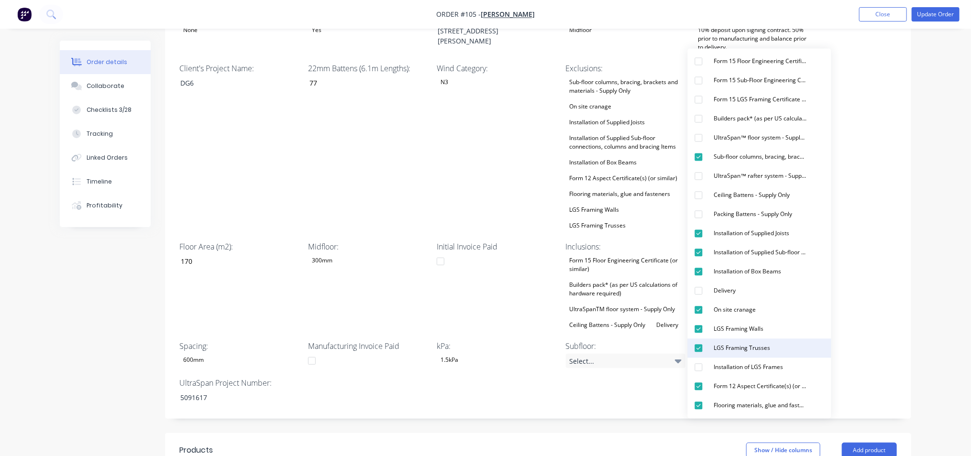
click at [699, 342] on div "button" at bounding box center [698, 348] width 19 height 19
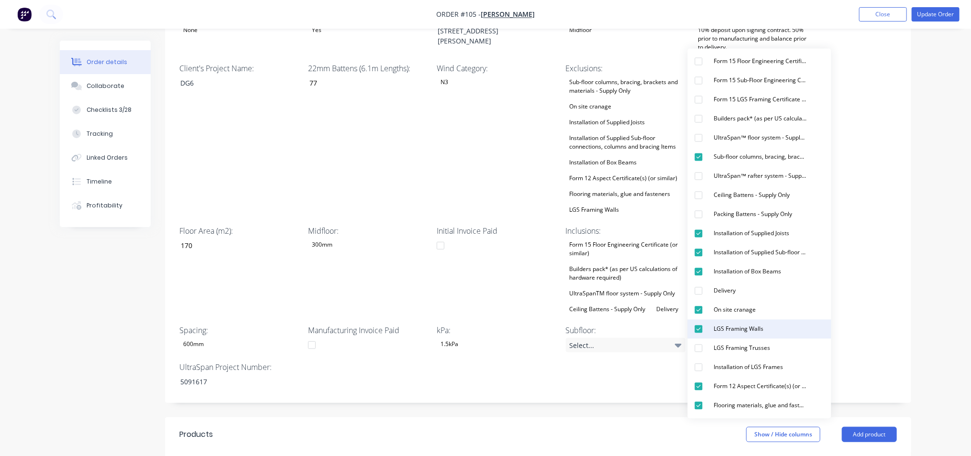
click at [699, 329] on div "button" at bounding box center [698, 329] width 19 height 19
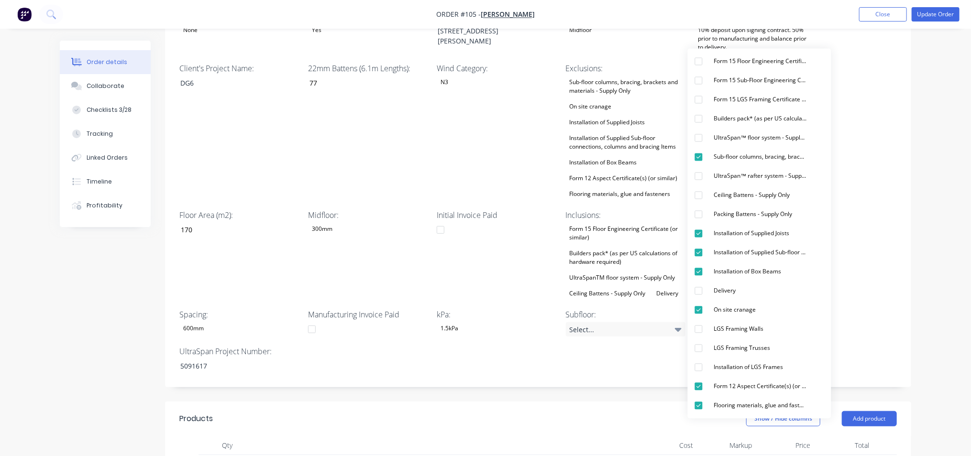
click at [451, 145] on div "Wind Category: N3" at bounding box center [497, 132] width 120 height 138
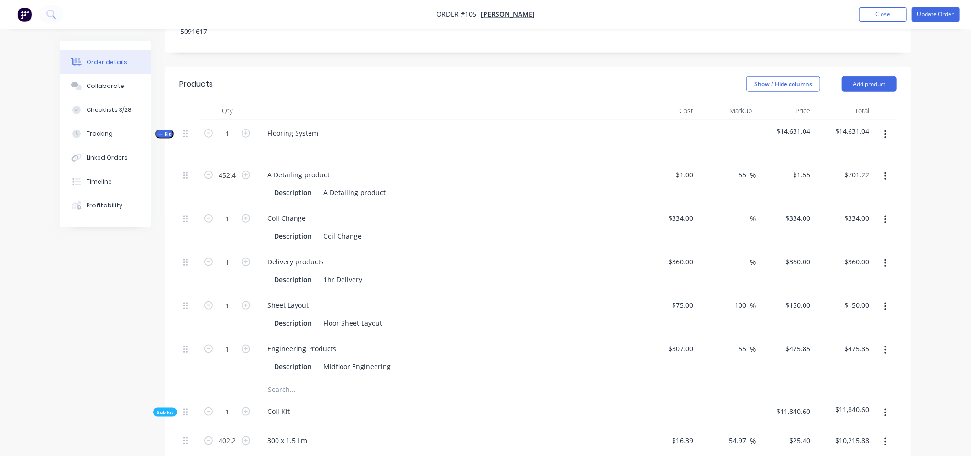
scroll to position [658, 0]
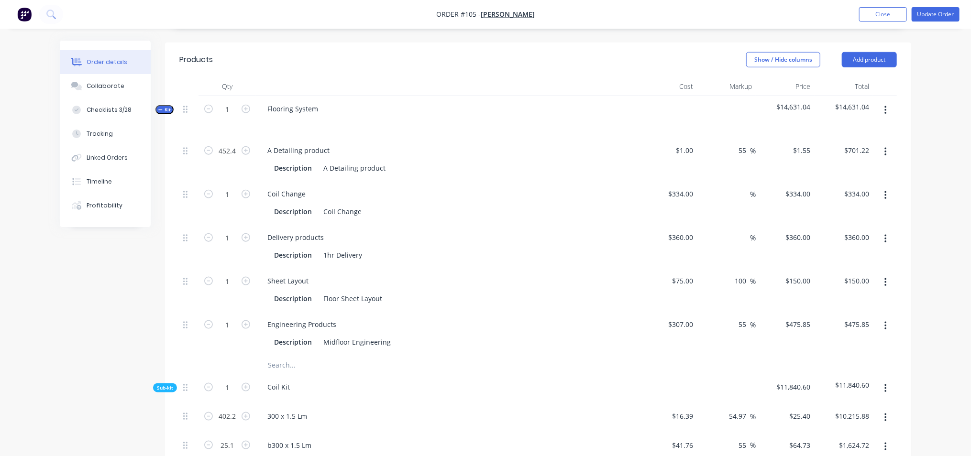
drag, startPoint x: 747, startPoint y: 254, endPoint x: 729, endPoint y: 253, distance: 18.2
click at [729, 268] on div "100 100 %" at bounding box center [726, 290] width 59 height 44
type input "0"
click at [747, 318] on input "55" at bounding box center [744, 325] width 12 height 14
type input "$75.00"
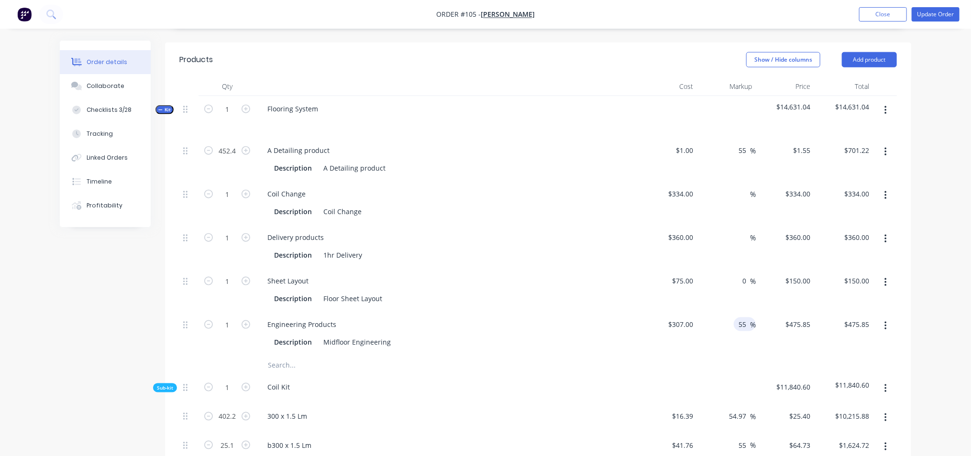
type input "$75.00"
click at [743, 274] on input at bounding box center [744, 281] width 11 height 14
type input "25"
type input "$93.75"
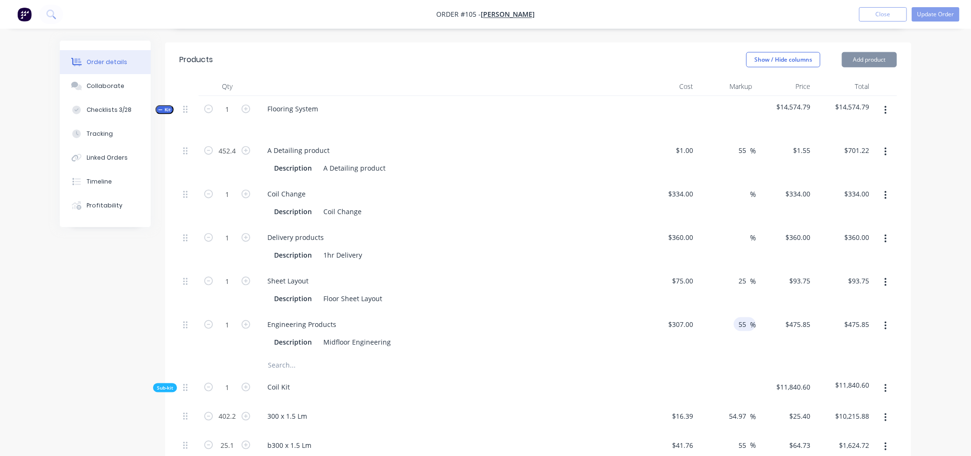
drag, startPoint x: 748, startPoint y: 297, endPoint x: 734, endPoint y: 296, distance: 13.5
click at [734, 318] on div "55 55 %" at bounding box center [745, 325] width 22 height 14
type input "25"
type input "$383.75"
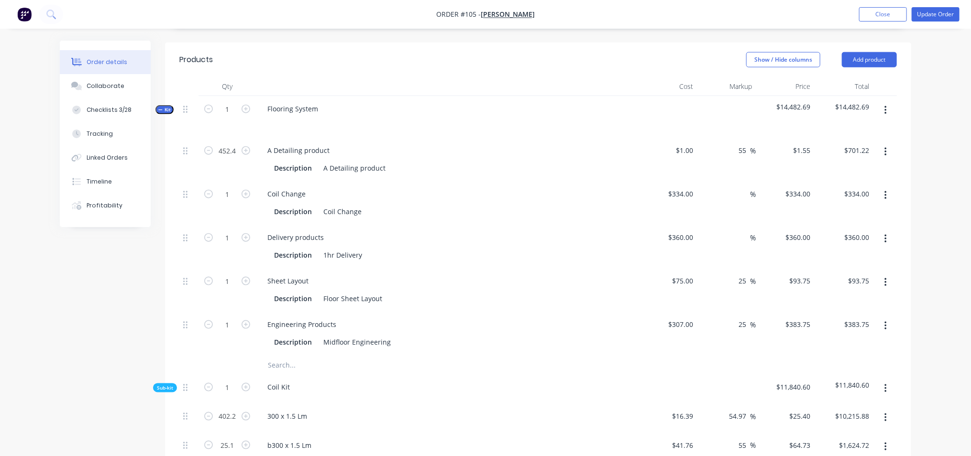
click at [685, 374] on div at bounding box center [668, 388] width 59 height 29
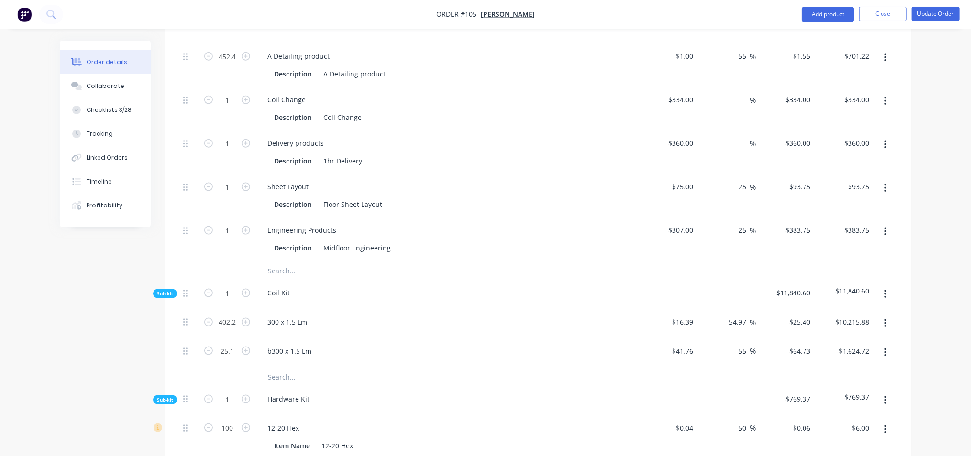
scroll to position [777, 0]
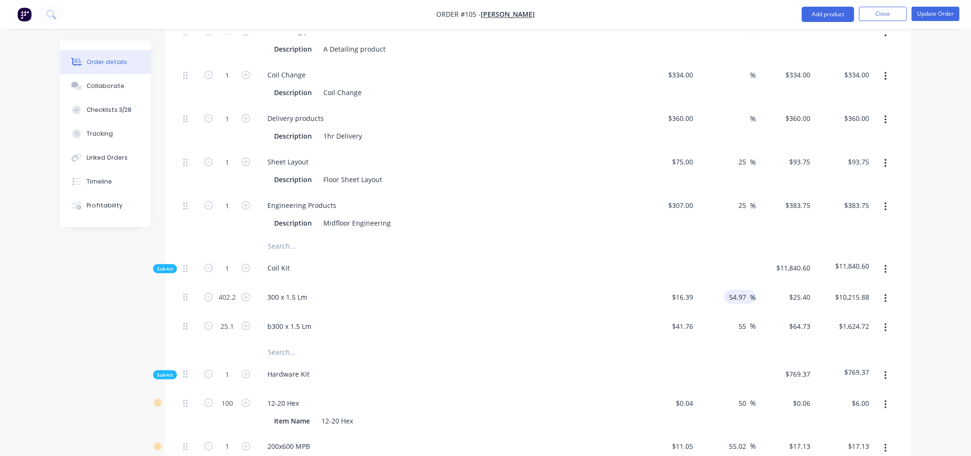
drag, startPoint x: 747, startPoint y: 269, endPoint x: 730, endPoint y: 268, distance: 16.8
click at [730, 290] on input "54.97" at bounding box center [739, 297] width 22 height 14
type input "25"
type input "$20.4875"
type input "$8,240.07"
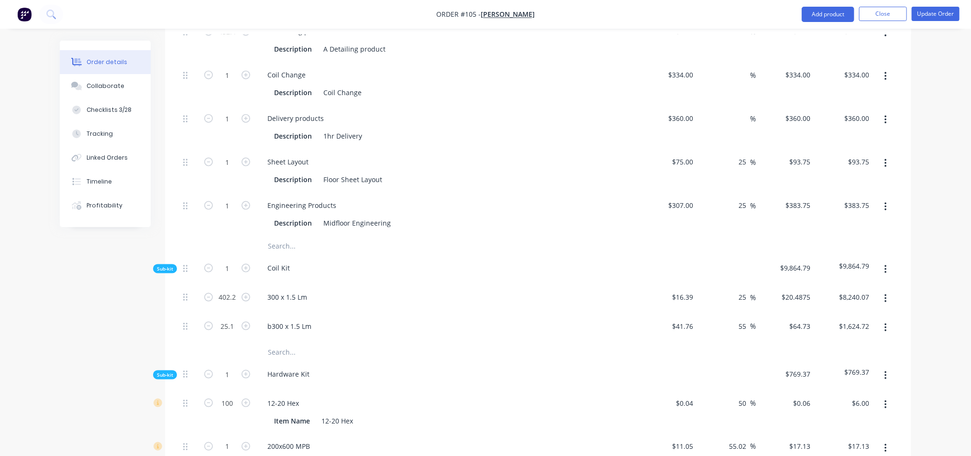
click at [740, 314] on div "55 55 %" at bounding box center [726, 328] width 59 height 29
drag, startPoint x: 748, startPoint y: 297, endPoint x: 737, endPoint y: 297, distance: 10.5
click at [738, 319] on input "55" at bounding box center [744, 326] width 12 height 14
type input "25"
click at [729, 342] on div at bounding box center [537, 351] width 717 height 19
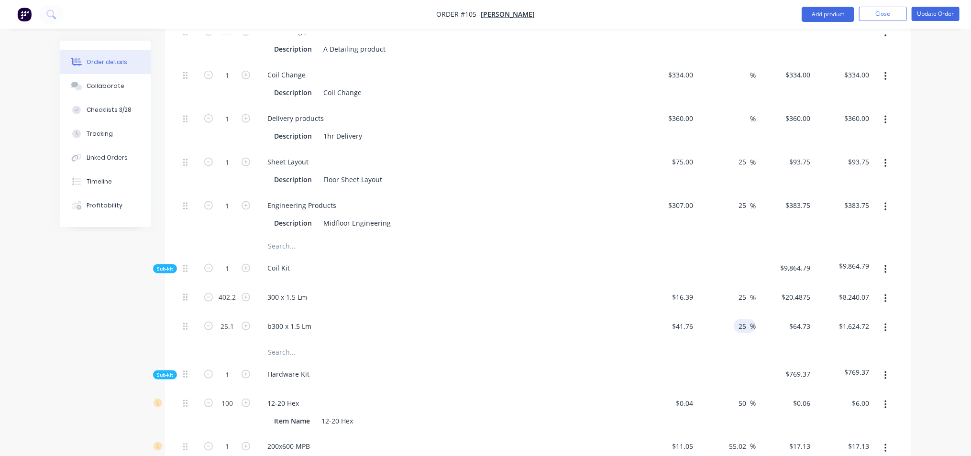
type input "$52.20"
type input "$1,310.22"
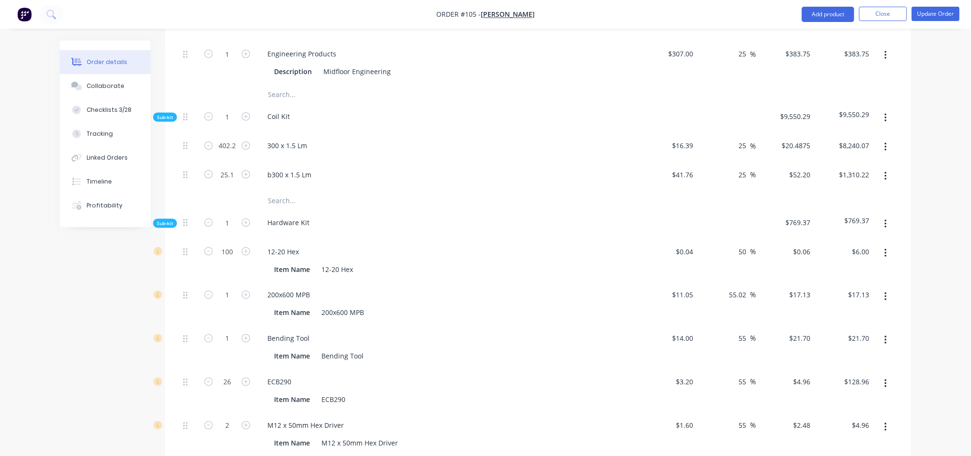
scroll to position [957, 0]
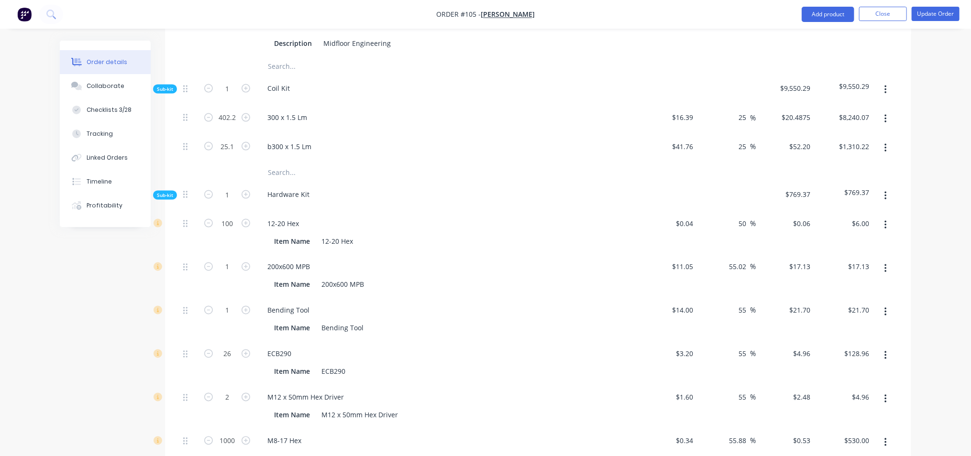
drag, startPoint x: 749, startPoint y: 232, endPoint x: 722, endPoint y: 234, distance: 26.4
click at [722, 254] on div "55.02 55.02 %" at bounding box center [726, 276] width 59 height 44
type input "$17.1297"
click at [748, 434] on input "55.88" at bounding box center [739, 441] width 22 height 14
drag, startPoint x: 748, startPoint y: 413, endPoint x: 724, endPoint y: 406, distance: 24.8
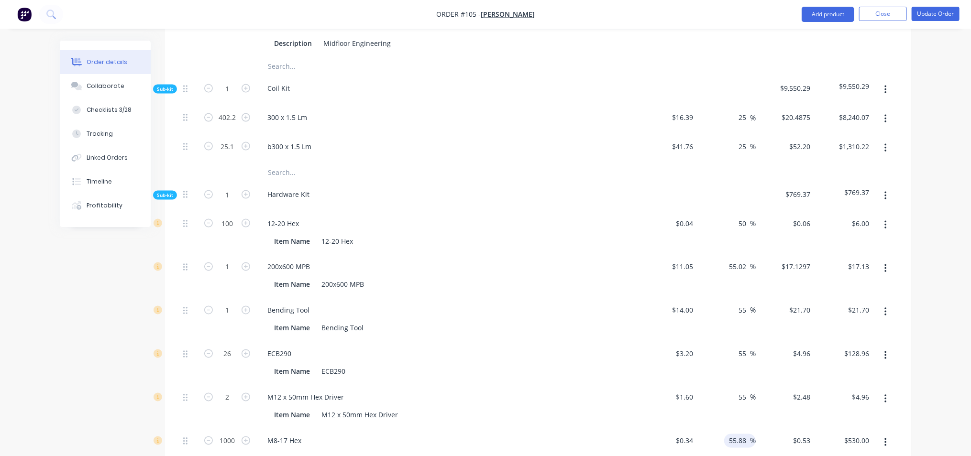
click at [724, 429] on div "55.88 55.88 %" at bounding box center [726, 451] width 59 height 44
type input "25"
type input "$0.425"
type input "$425.00"
click at [589, 408] on div "Item Name M12 x 50mm Hex Driver" at bounding box center [445, 415] width 350 height 14
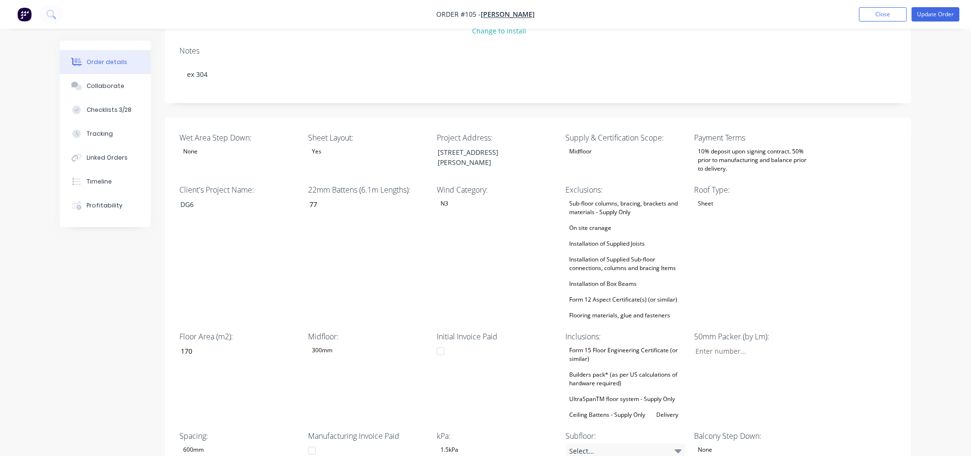
scroll to position [187, 0]
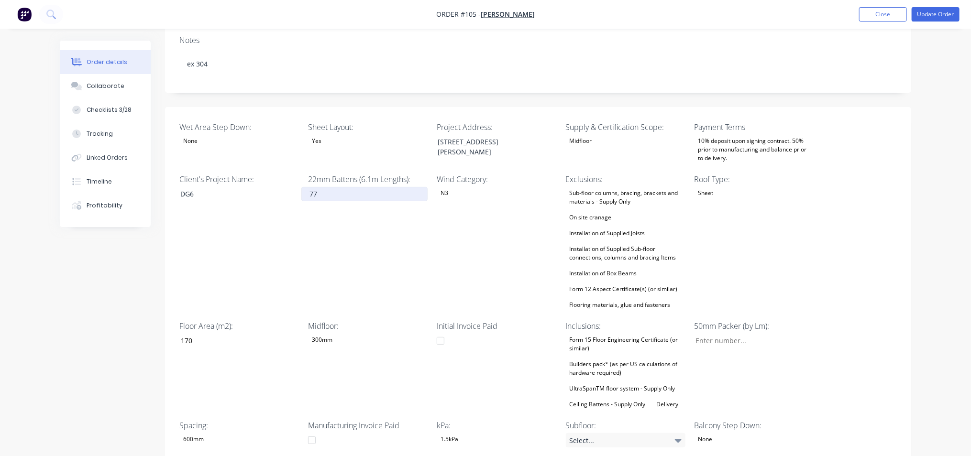
click at [328, 187] on input "77" at bounding box center [364, 194] width 126 height 14
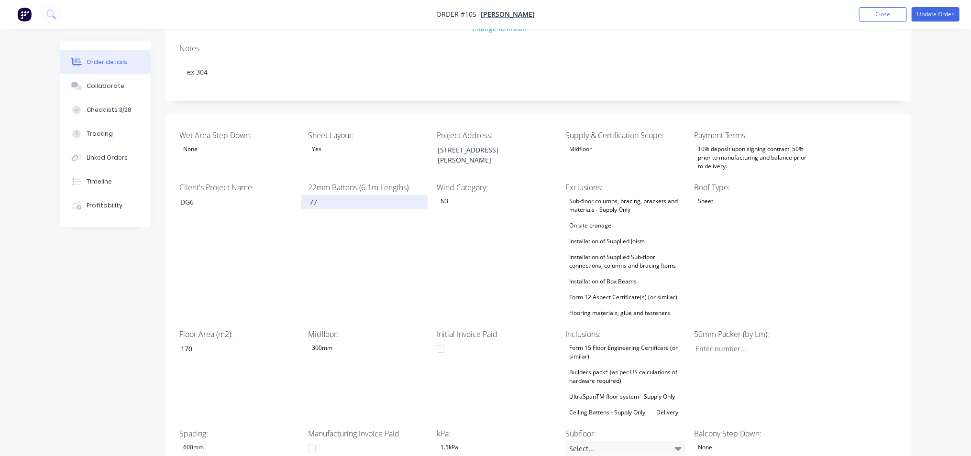
scroll to position [239, 0]
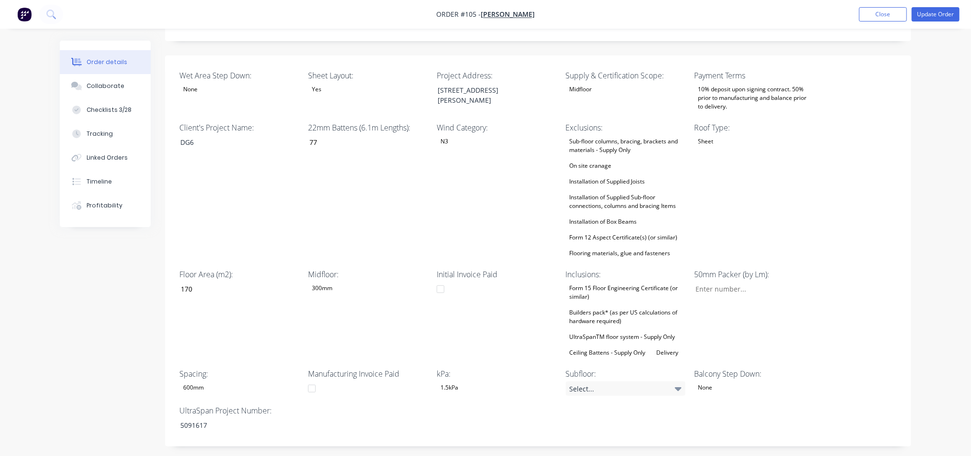
click at [652, 83] on div "Midfloor" at bounding box center [626, 89] width 120 height 12
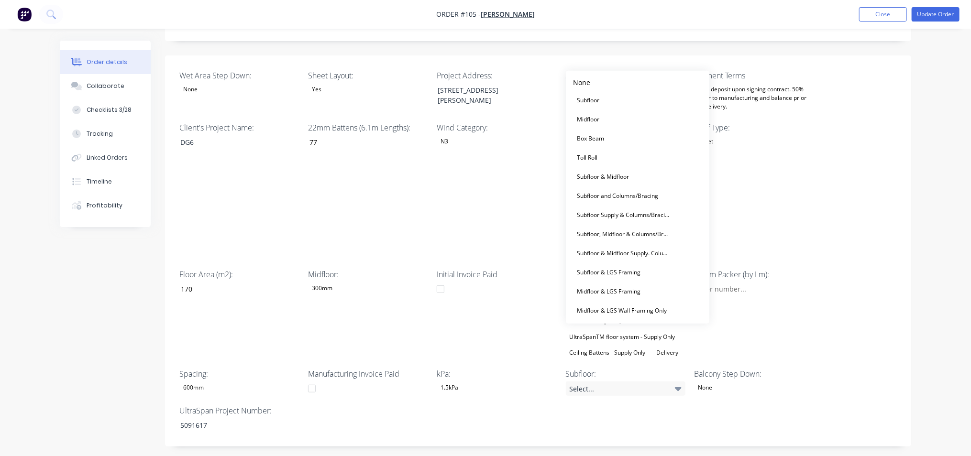
click at [652, 83] on div "Midfloor" at bounding box center [626, 89] width 120 height 12
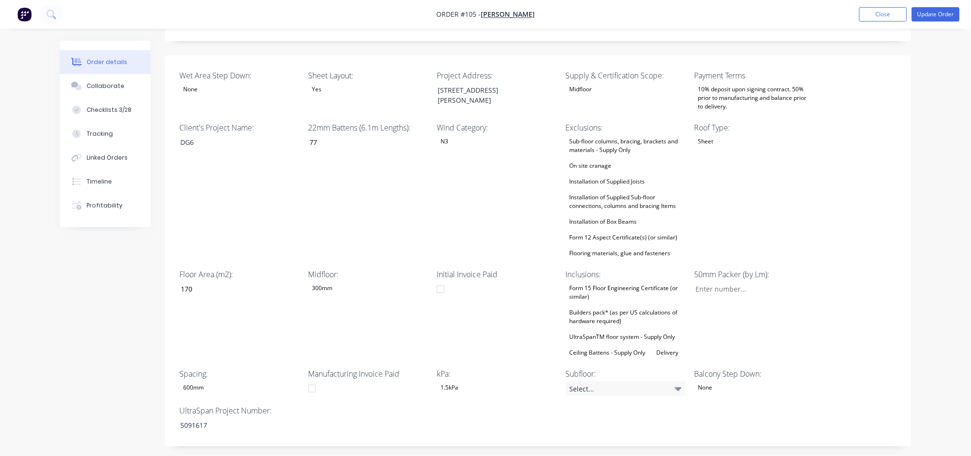
click at [776, 139] on div "Roof Type: Sheet" at bounding box center [754, 191] width 120 height 138
click at [675, 387] on icon at bounding box center [678, 389] width 7 height 4
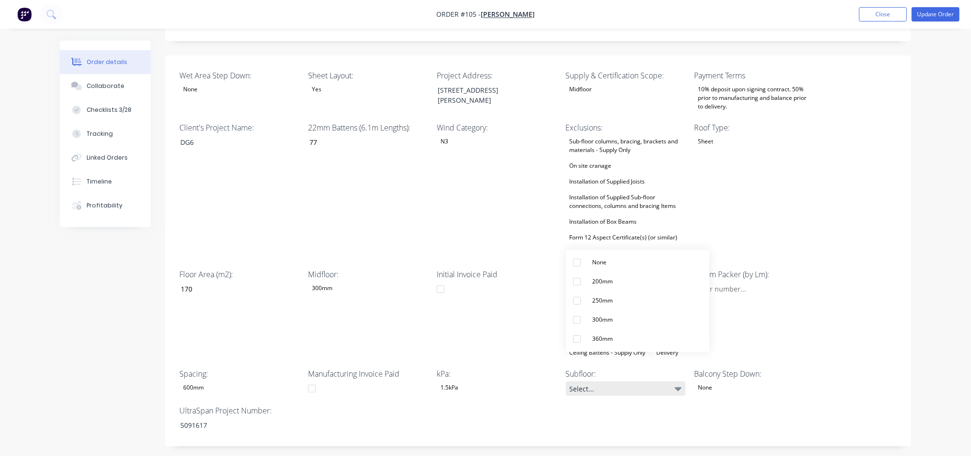
click at [677, 387] on icon at bounding box center [678, 389] width 7 height 4
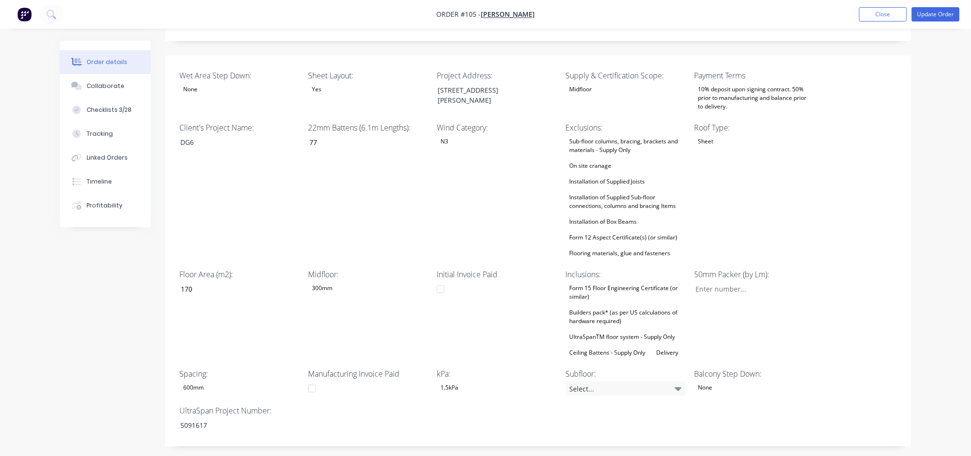
scroll to position [179, 0]
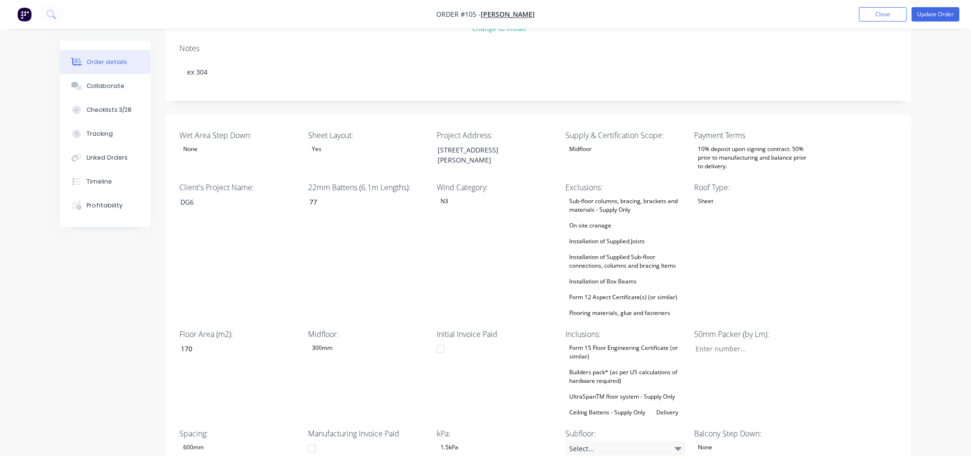
click at [347, 342] on div "300mm" at bounding box center [368, 348] width 120 height 12
click at [371, 258] on div "22mm Battens (6.1m Lengths): 77" at bounding box center [368, 251] width 120 height 138
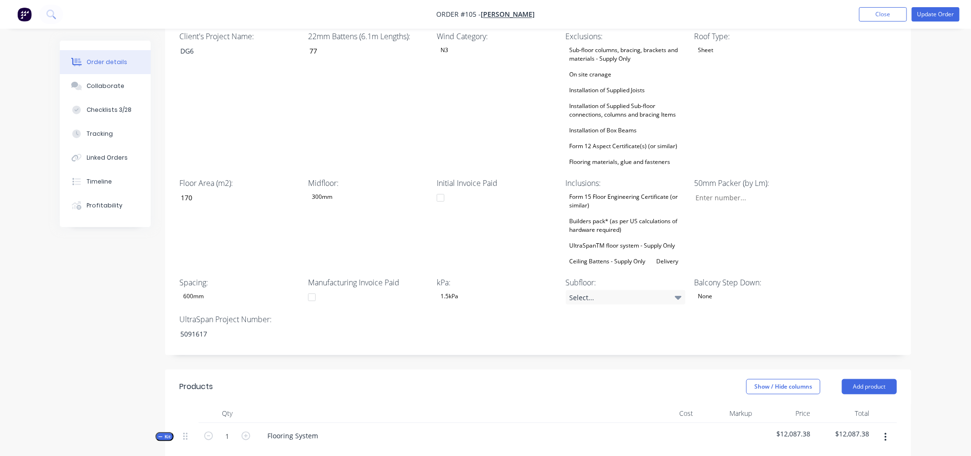
scroll to position [359, 0]
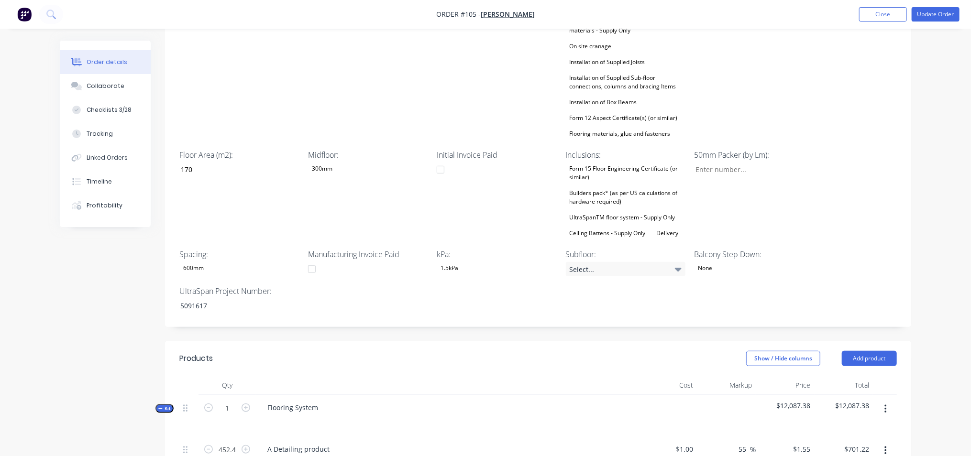
click at [447, 395] on div "Flooring System" at bounding box center [447, 416] width 383 height 42
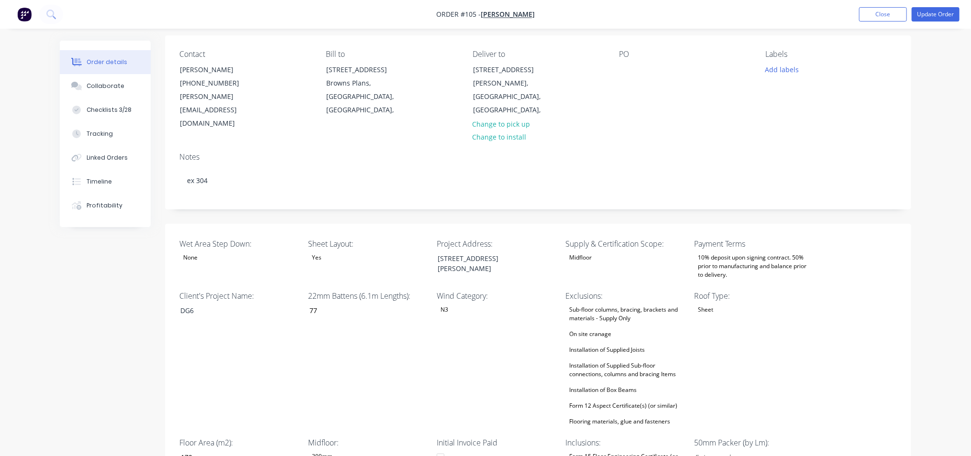
scroll to position [0, 0]
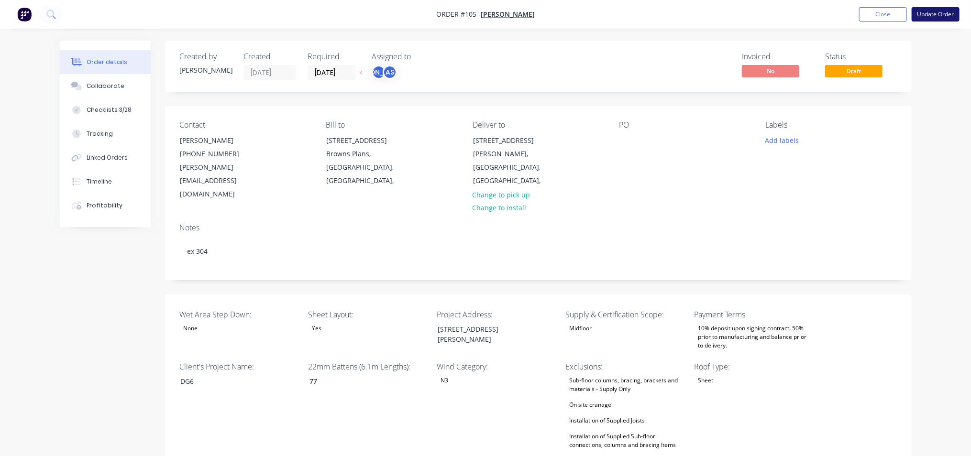
click at [941, 14] on button "Update Order" at bounding box center [936, 14] width 48 height 14
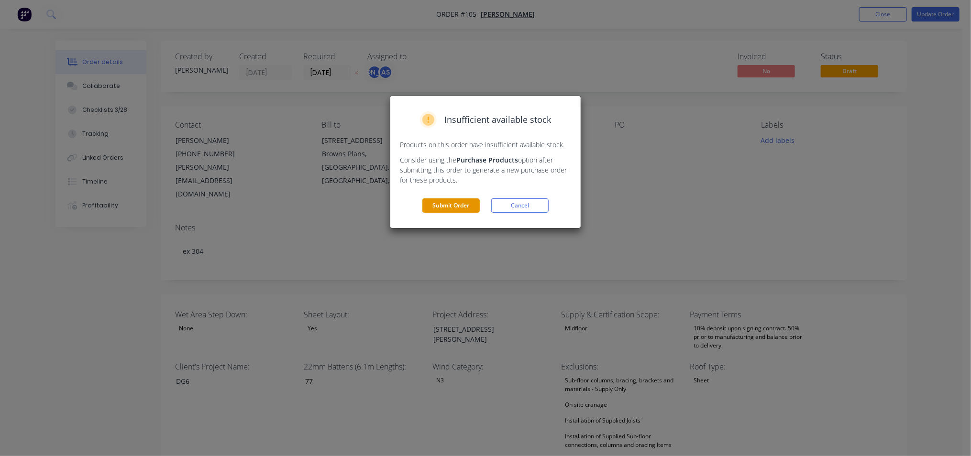
click at [440, 208] on button "Submit Order" at bounding box center [450, 205] width 57 height 14
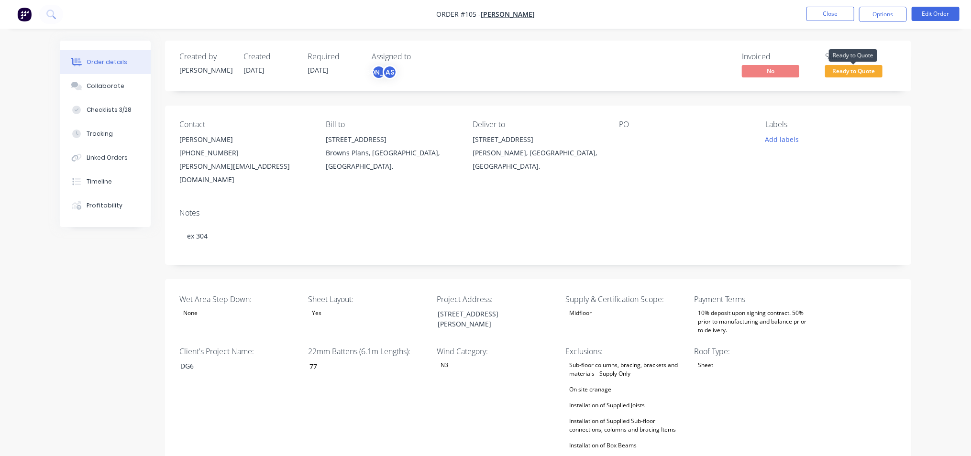
click at [865, 72] on span "Ready to Quote" at bounding box center [853, 71] width 57 height 12
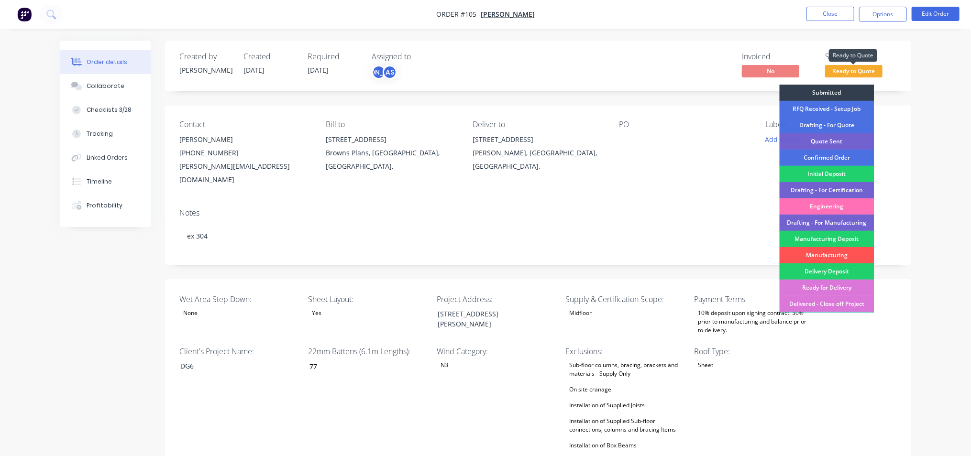
click at [865, 72] on span "Ready to Quote" at bounding box center [853, 71] width 57 height 12
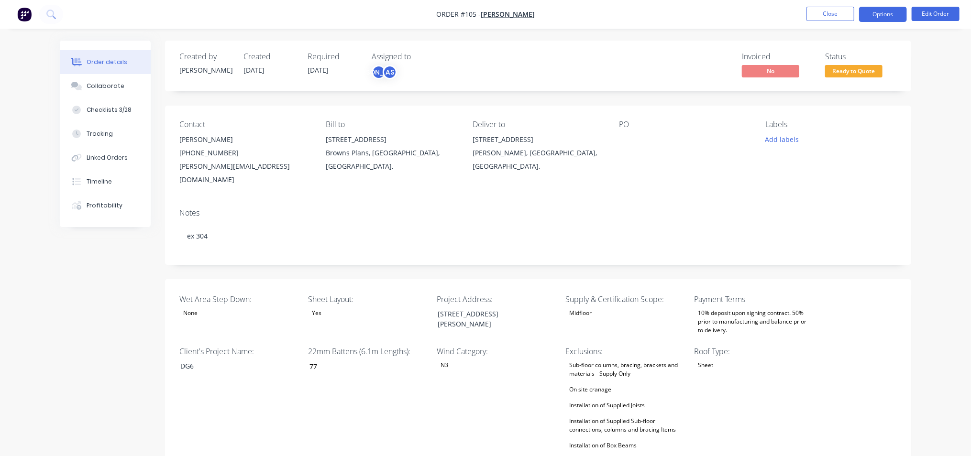
click at [892, 13] on button "Options" at bounding box center [883, 14] width 48 height 15
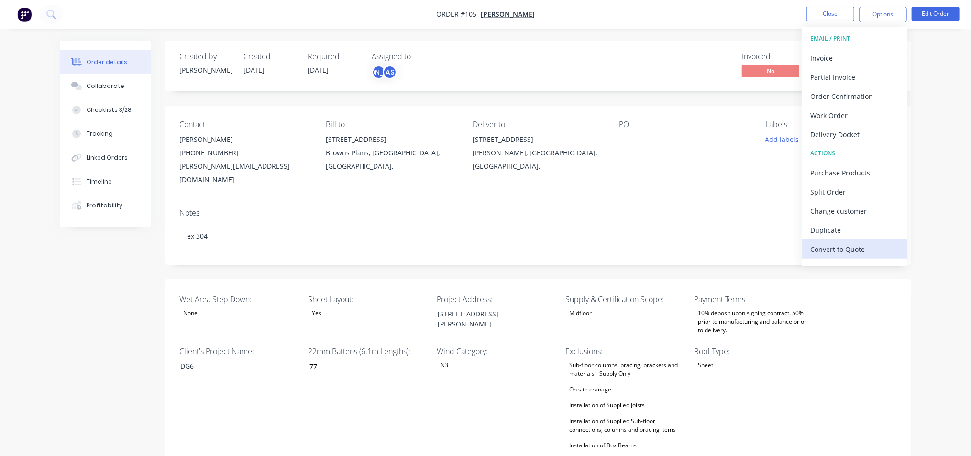
click at [863, 247] on div "Convert to Quote" at bounding box center [854, 249] width 88 height 14
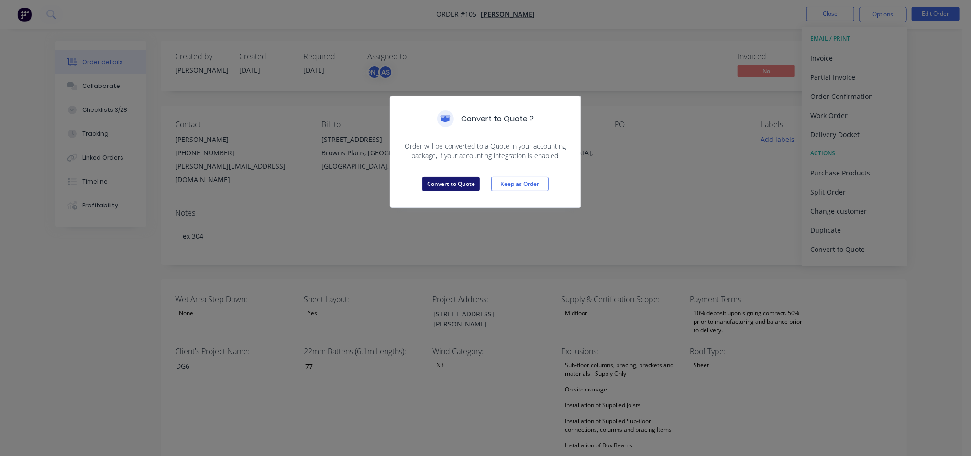
click at [427, 182] on button "Convert to Quote" at bounding box center [450, 184] width 57 height 14
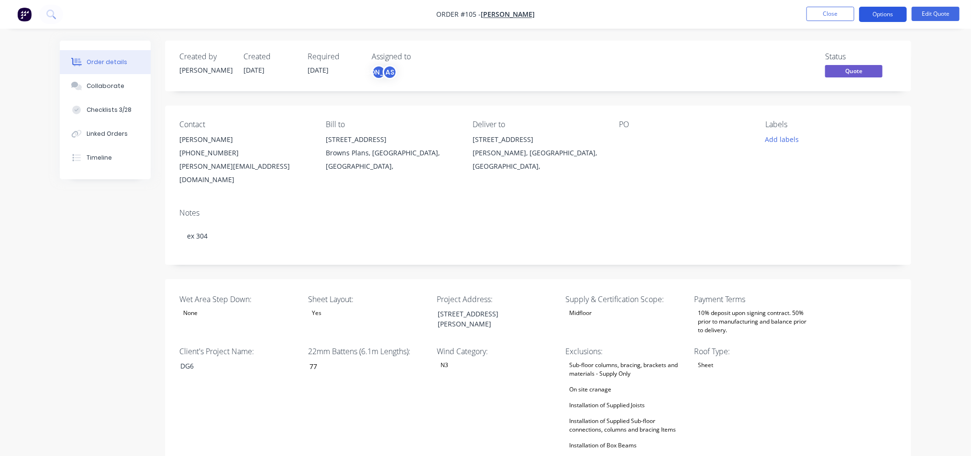
click at [892, 14] on button "Options" at bounding box center [883, 14] width 48 height 15
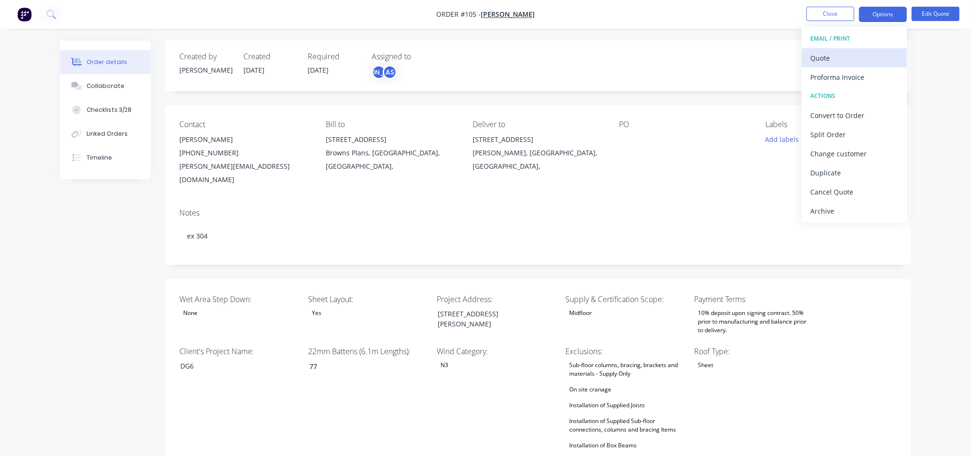
click at [862, 59] on div "Quote" at bounding box center [854, 58] width 88 height 14
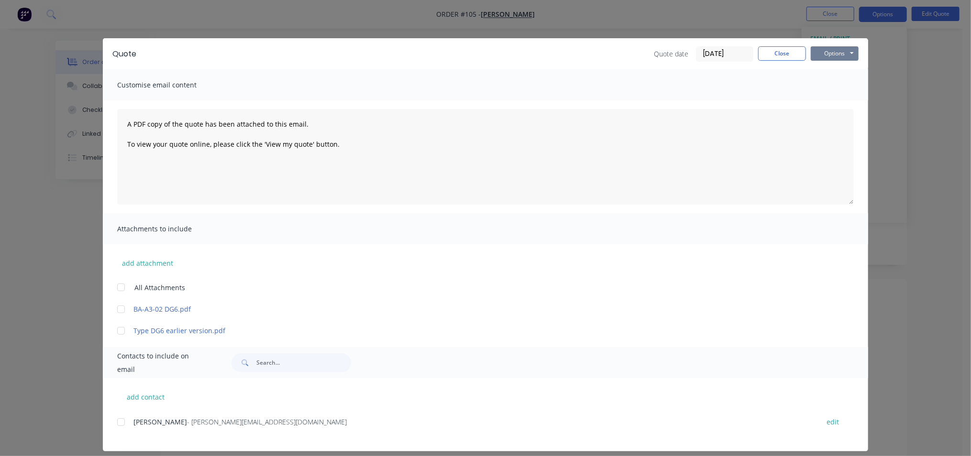
click at [836, 52] on button "Options" at bounding box center [835, 53] width 48 height 14
click at [844, 86] on button "Print" at bounding box center [841, 86] width 61 height 16
click at [784, 54] on button "Close" at bounding box center [782, 53] width 48 height 14
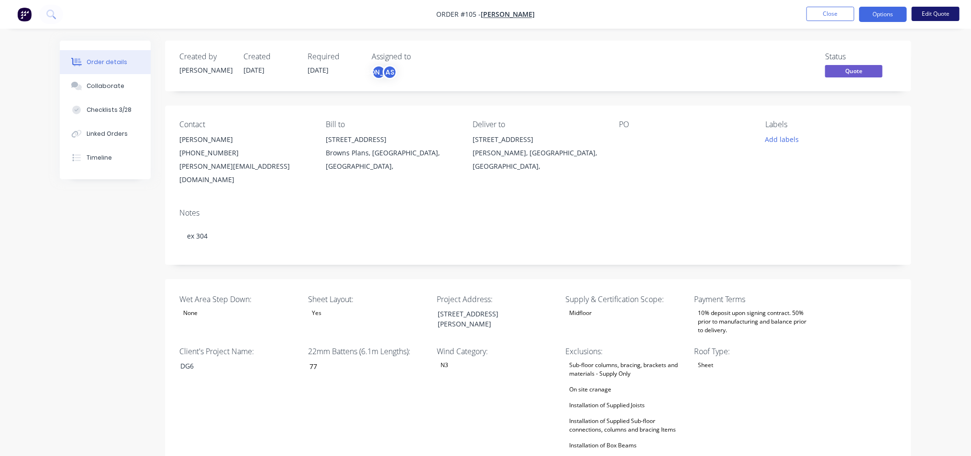
click at [930, 14] on button "Edit Quote" at bounding box center [936, 14] width 48 height 14
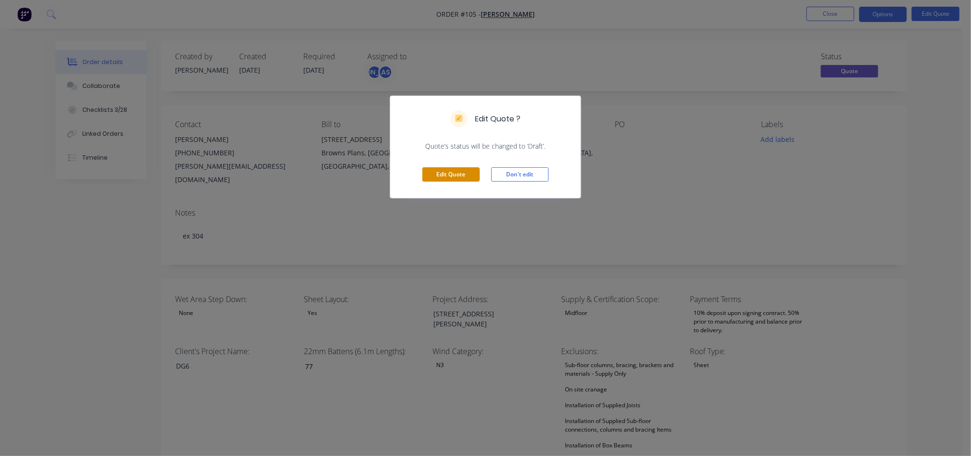
click at [462, 174] on button "Edit Quote" at bounding box center [450, 174] width 57 height 14
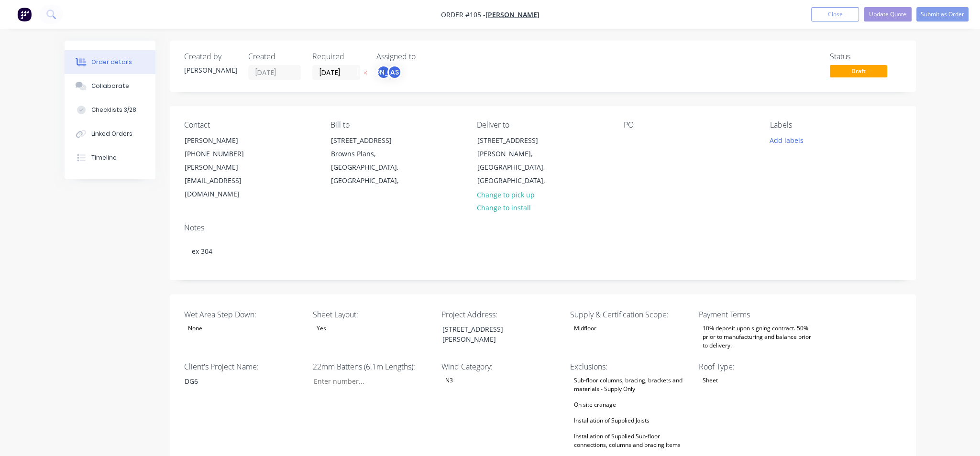
type input "77"
type input "170"
click at [930, 13] on button "Submit as Order" at bounding box center [933, 14] width 52 height 14
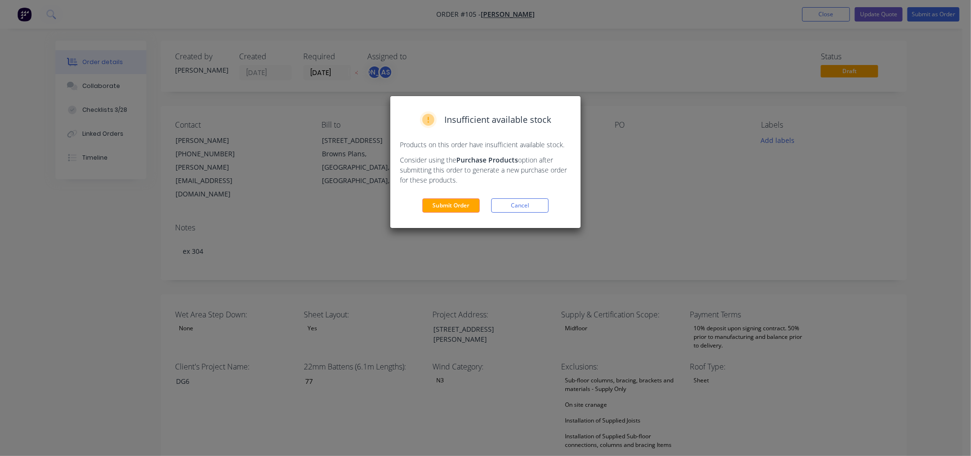
click at [531, 208] on button "Cancel" at bounding box center [519, 205] width 57 height 14
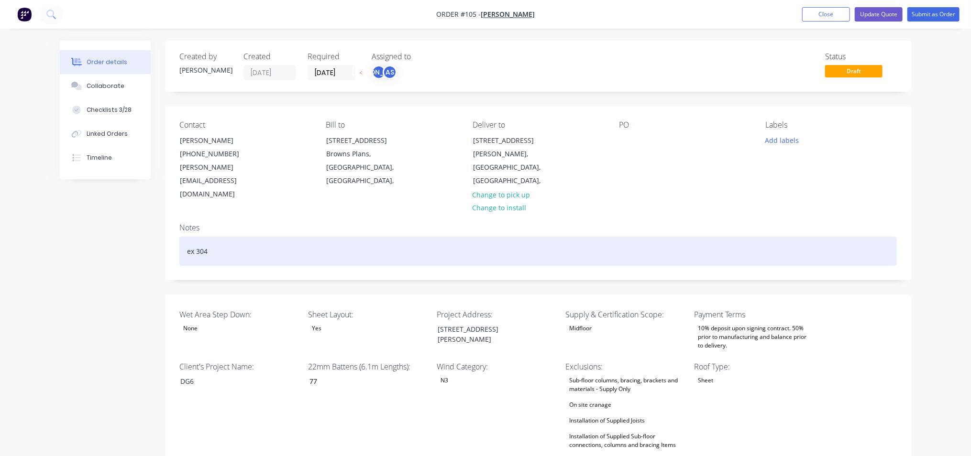
drag, startPoint x: 677, startPoint y: 238, endPoint x: 828, endPoint y: 1, distance: 281.1
click at [677, 238] on div "ex 304" at bounding box center [537, 251] width 717 height 29
